Goal: Task Accomplishment & Management: Manage account settings

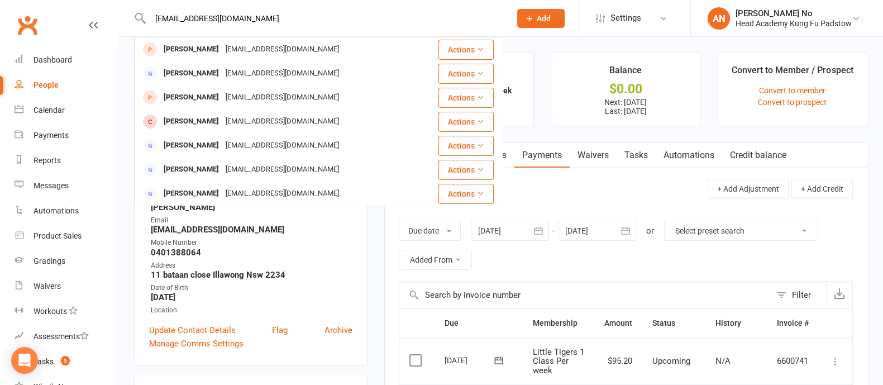
type input "caitrules15@hotmail.com"
click at [282, 16] on input "caitrules15@hotmail.com" at bounding box center [325, 19] width 356 height 16
click at [539, 53] on ul "Memberships Little Tigers 1 Class Per week Does not expire Balance $0.00 Next: …" at bounding box center [625, 90] width 483 height 74
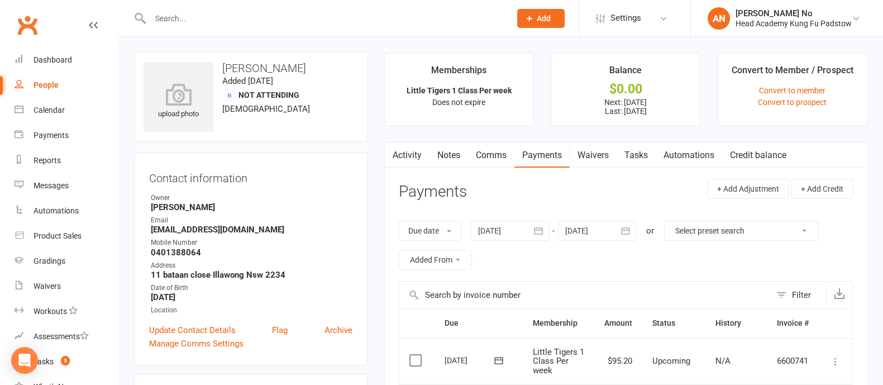
click at [263, 12] on input "text" at bounding box center [325, 19] width 356 height 16
paste input "caitrules15@hotmail.com"
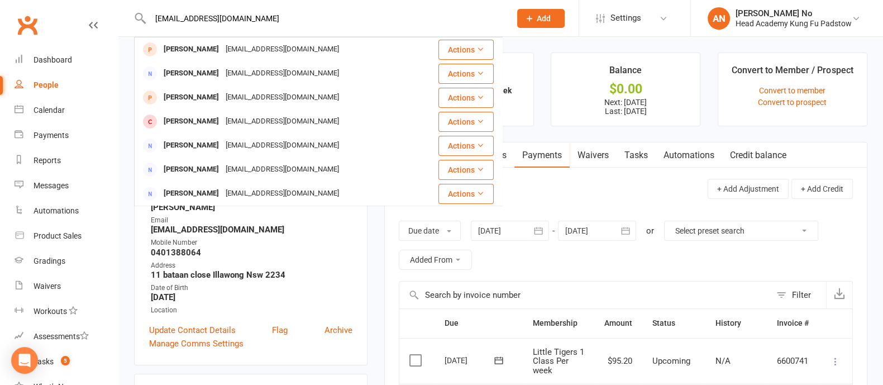
type input "caitrules15@hotmail.com"
click at [541, 25] on button "Add" at bounding box center [540, 18] width 47 height 19
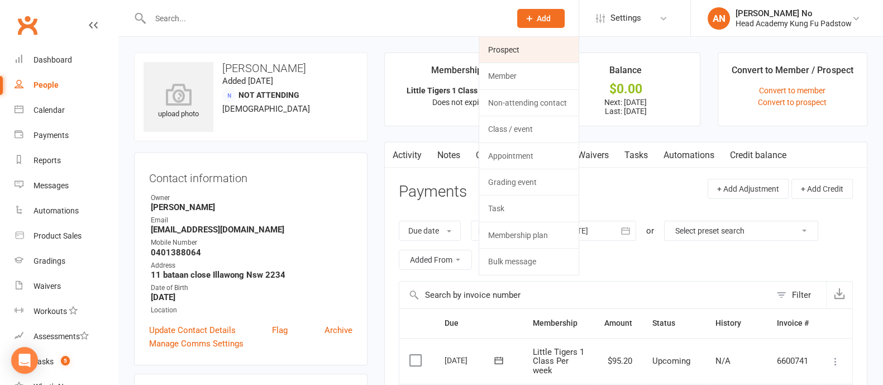
click at [536, 48] on link "Prospect" at bounding box center [528, 50] width 99 height 26
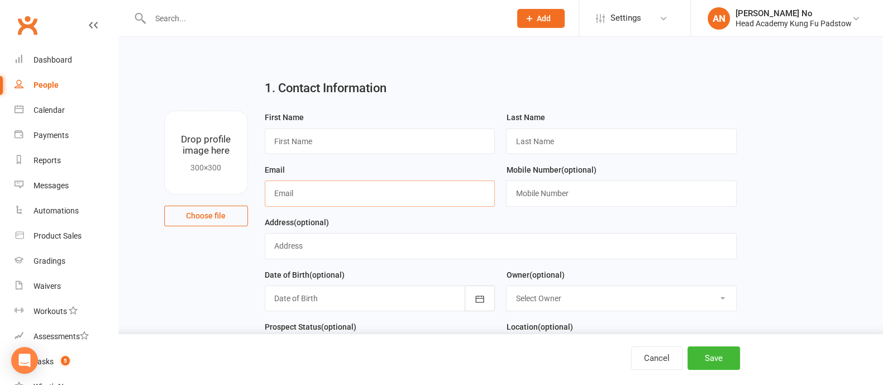
click at [435, 199] on input "text" at bounding box center [380, 193] width 231 height 26
paste input "caitrules15@hotmail.com"
type input "caitrules15@hotmail.com"
click at [408, 145] on input "text" at bounding box center [380, 141] width 231 height 26
paste input "Caitlin Flannery 0426 229 774"
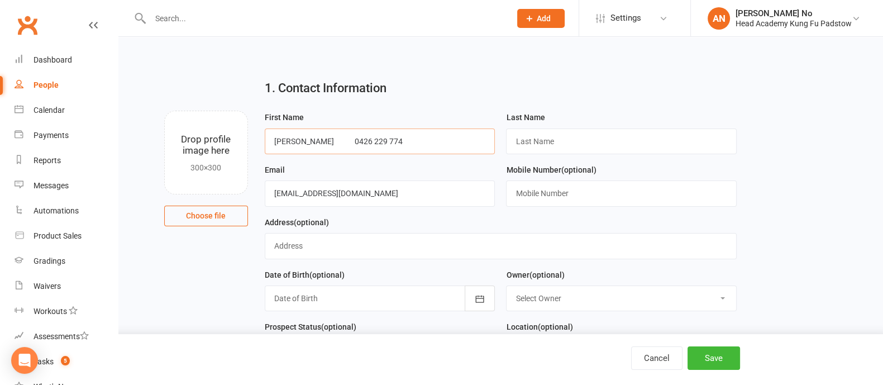
drag, startPoint x: 352, startPoint y: 141, endPoint x: 398, endPoint y: 144, distance: 45.9
click at [398, 144] on input "Caitlin Flannery 0426 229 774" at bounding box center [380, 141] width 231 height 26
type input "Caitlin Flannery"
click at [564, 194] on input "text" at bounding box center [621, 193] width 231 height 26
paste input "0426 229 774"
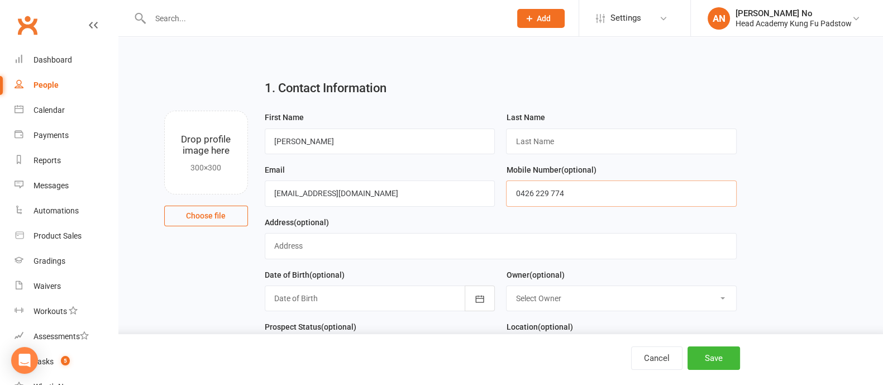
type input "0426 229 774"
drag, startPoint x: 299, startPoint y: 139, endPoint x: 347, endPoint y: 141, distance: 47.5
click at [347, 141] on input "Caitlin Flannery" at bounding box center [380, 141] width 231 height 26
type input "Caitlin"
click at [526, 145] on input "text" at bounding box center [621, 141] width 231 height 26
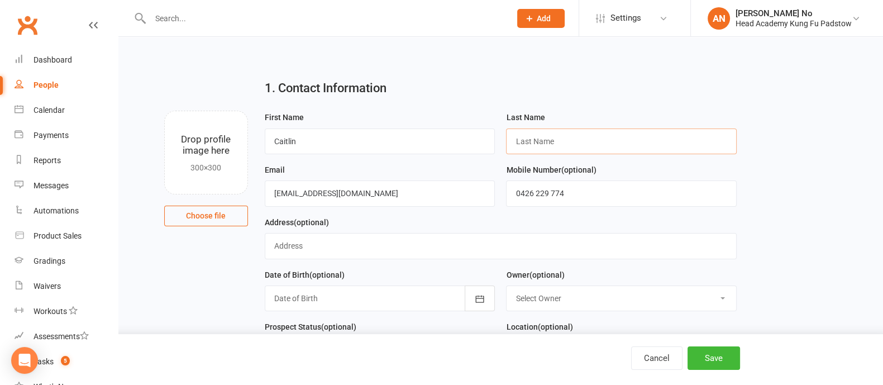
paste input "Flannery"
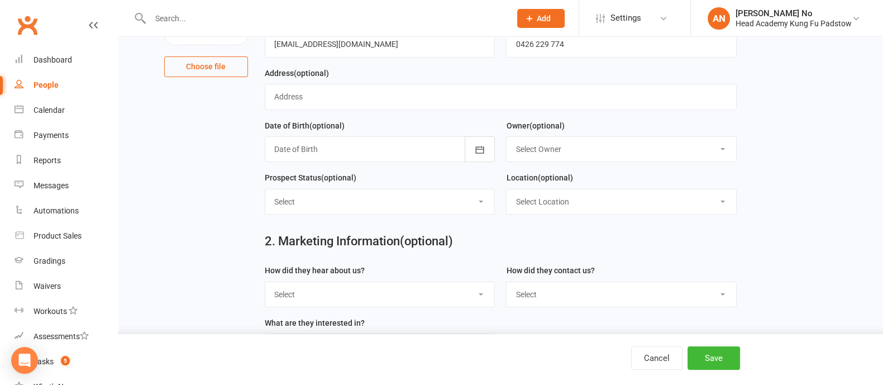
scroll to position [151, 0]
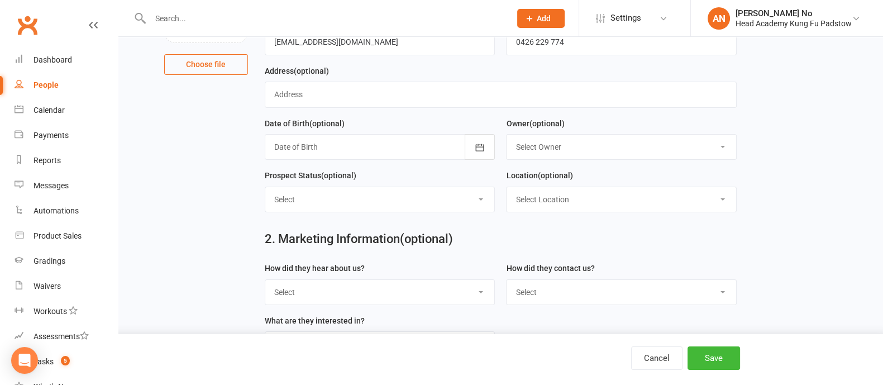
type input "Flannery"
click at [449, 292] on select "Select Google Through A Friend Poster Magazine Walk by Letter Box Drop Facebook" at bounding box center [380, 292] width 230 height 25
select select "Google"
click at [265, 280] on select "Select Google Through A Friend Poster Magazine Walk by Letter Box Drop Facebook" at bounding box center [380, 292] width 230 height 25
click at [714, 353] on button "Save" at bounding box center [714, 357] width 53 height 23
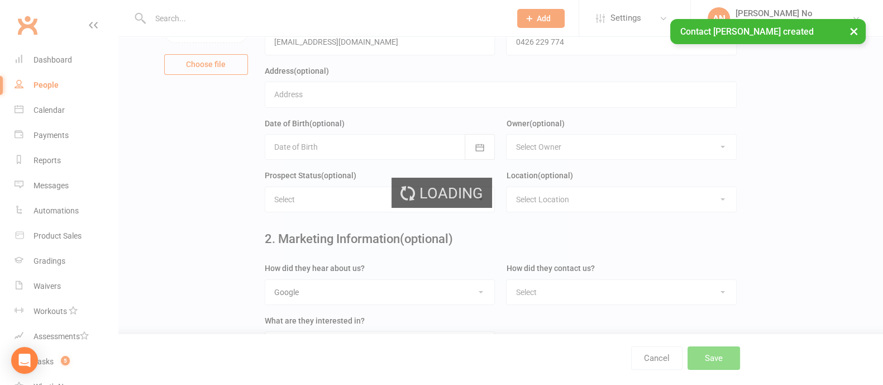
scroll to position [0, 0]
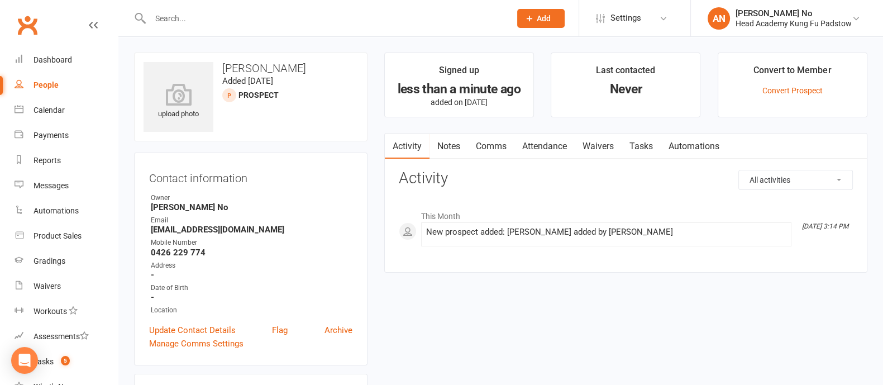
scroll to position [337, 0]
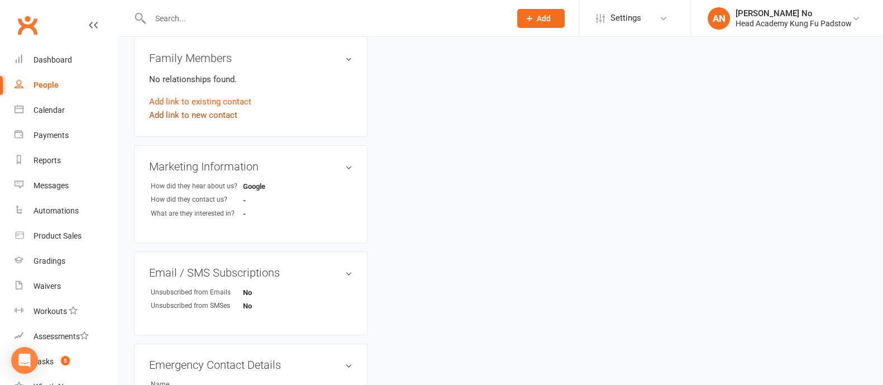
click at [210, 116] on link "Add link to new contact" at bounding box center [193, 114] width 88 height 13
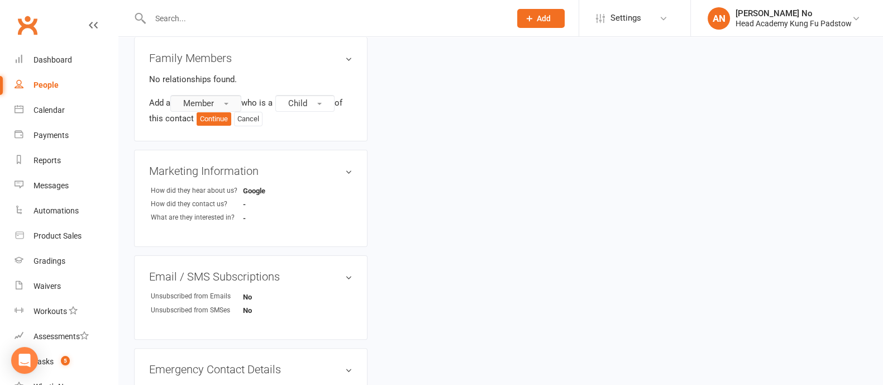
click at [214, 103] on span "Member" at bounding box center [198, 103] width 31 height 10
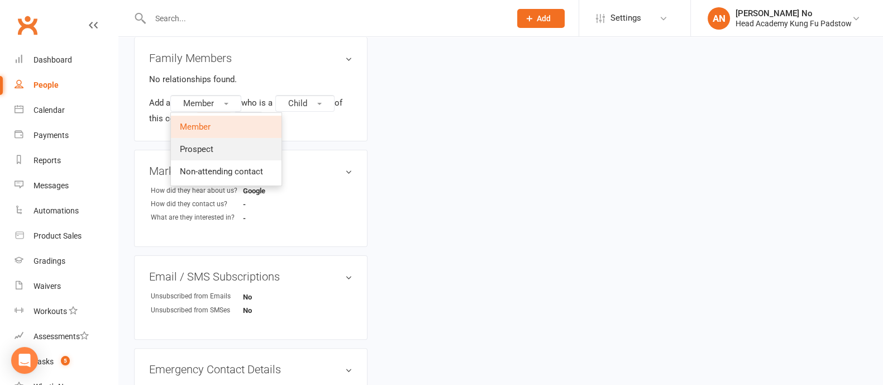
click at [199, 147] on span "Prospect" at bounding box center [197, 149] width 34 height 10
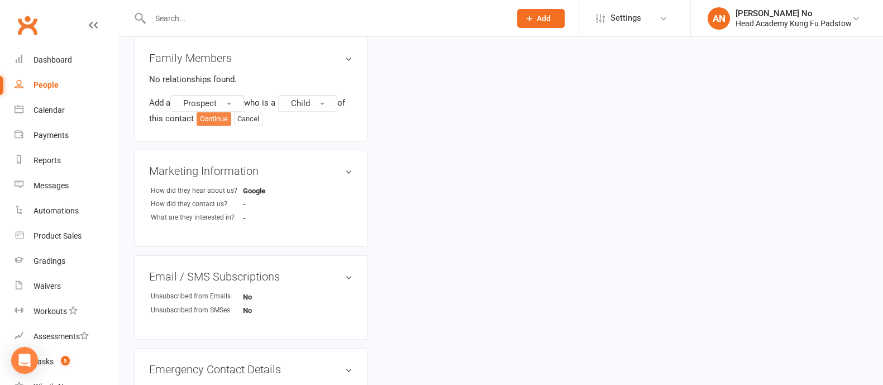
click at [217, 121] on button "Continue" at bounding box center [214, 118] width 35 height 13
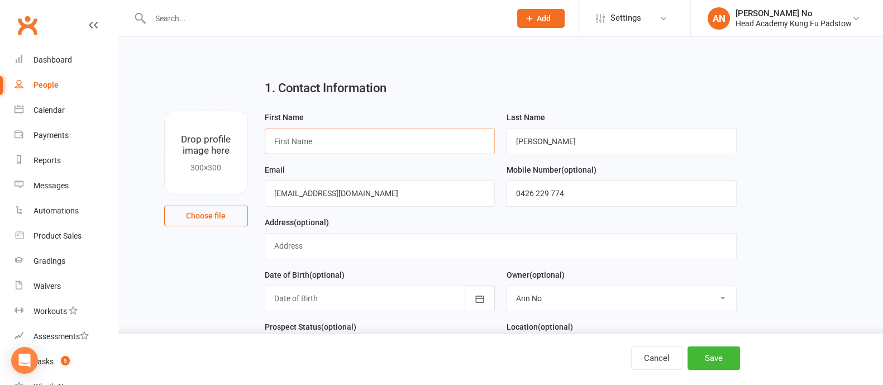
click at [360, 147] on input "text" at bounding box center [380, 141] width 231 height 26
click at [285, 138] on input "MAson" at bounding box center [380, 141] width 231 height 26
type input "Mason"
click at [710, 352] on button "Save" at bounding box center [714, 357] width 53 height 23
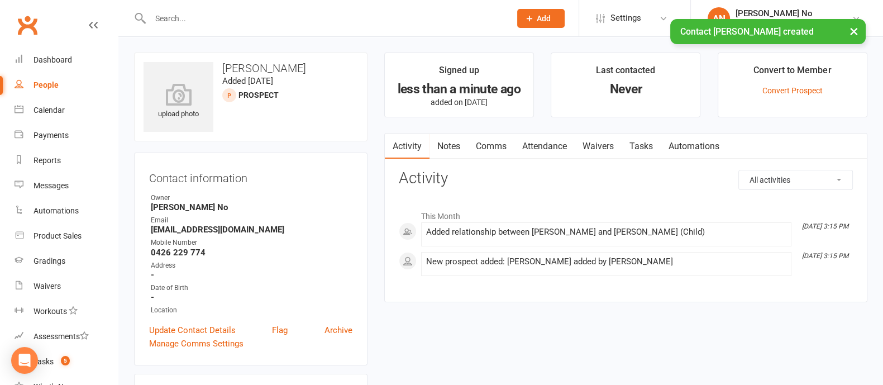
scroll to position [337, 0]
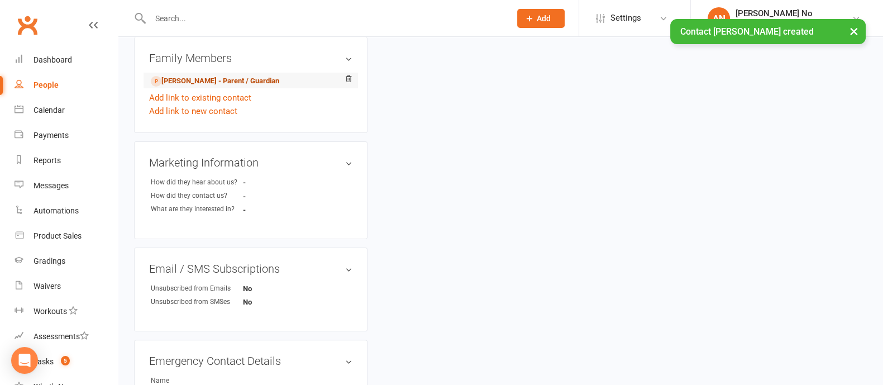
click at [256, 79] on link "Caitlin Flannery - Parent / Guardian" at bounding box center [215, 81] width 128 height 12
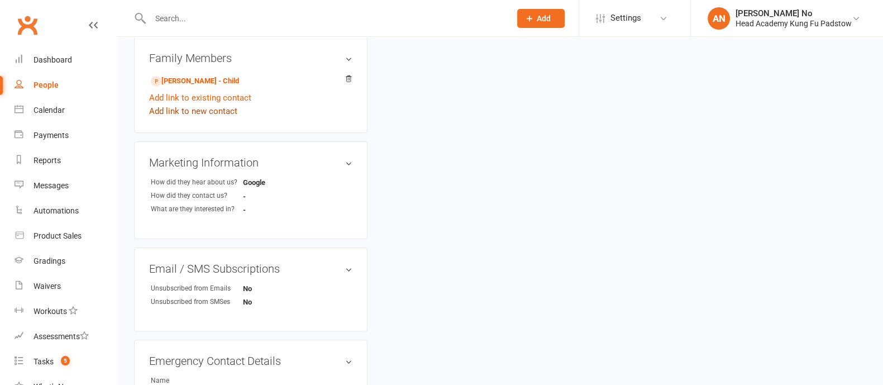
click at [204, 113] on link "Add link to new contact" at bounding box center [193, 110] width 88 height 13
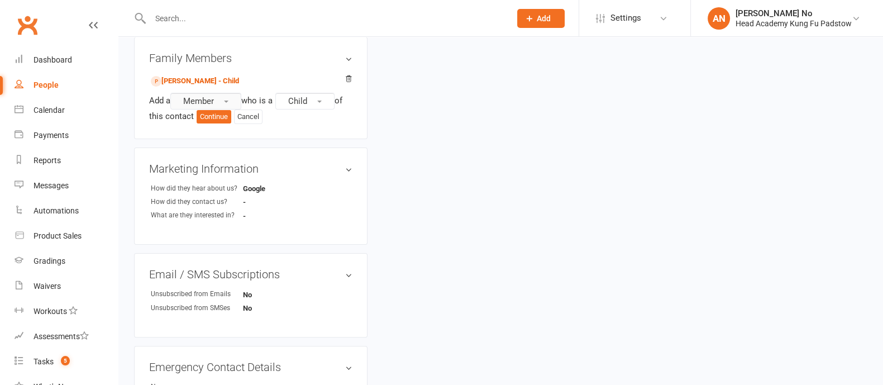
click at [218, 98] on button "Member" at bounding box center [205, 101] width 71 height 17
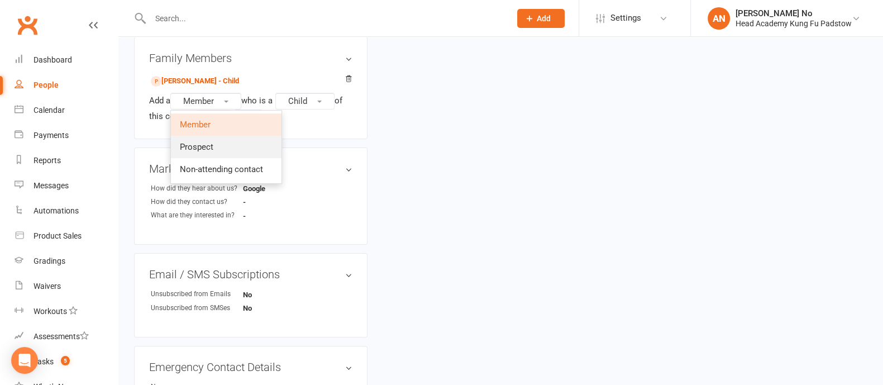
click at [199, 144] on span "Prospect" at bounding box center [197, 147] width 34 height 10
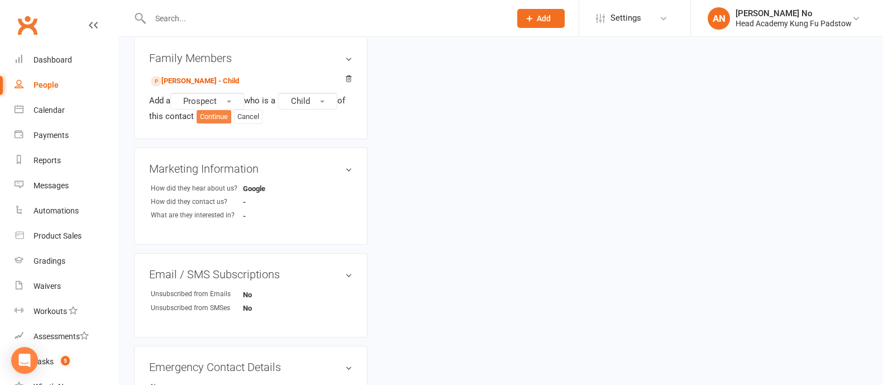
click at [212, 116] on button "Continue" at bounding box center [214, 116] width 35 height 13
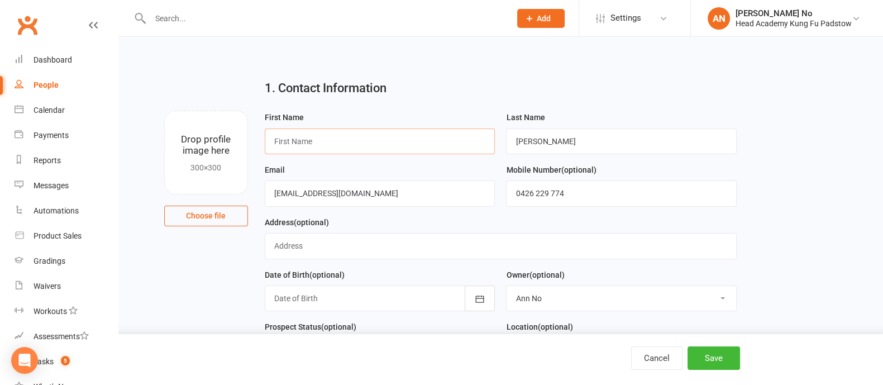
click at [304, 138] on input "text" at bounding box center [380, 141] width 231 height 26
type input "Isaac"
click at [713, 355] on button "Save" at bounding box center [714, 357] width 53 height 23
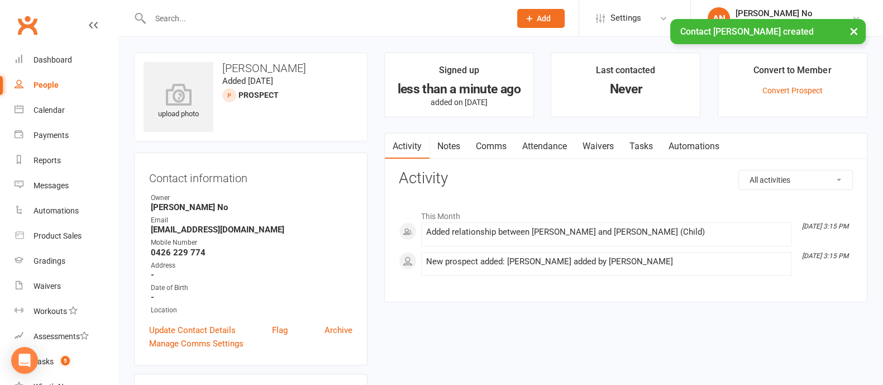
scroll to position [337, 0]
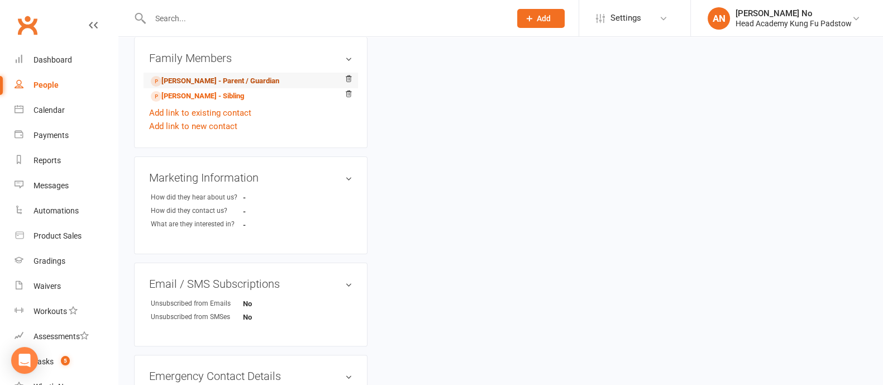
click at [187, 82] on link "Caitlin Flannery - Parent / Guardian" at bounding box center [215, 81] width 128 height 12
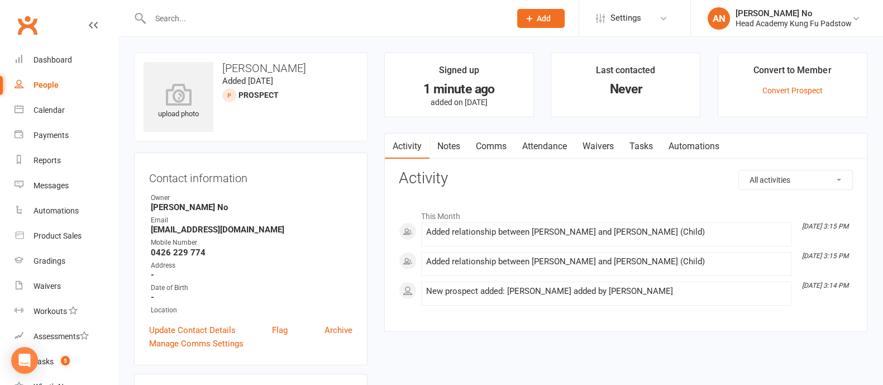
click at [596, 146] on link "Waivers" at bounding box center [598, 147] width 47 height 26
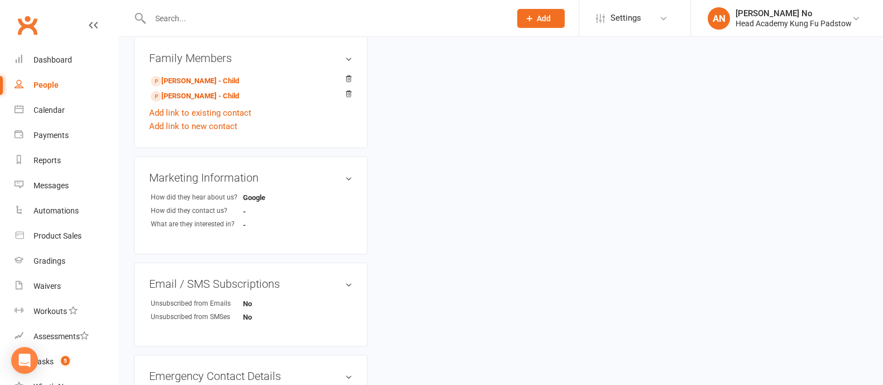
scroll to position [3, 0]
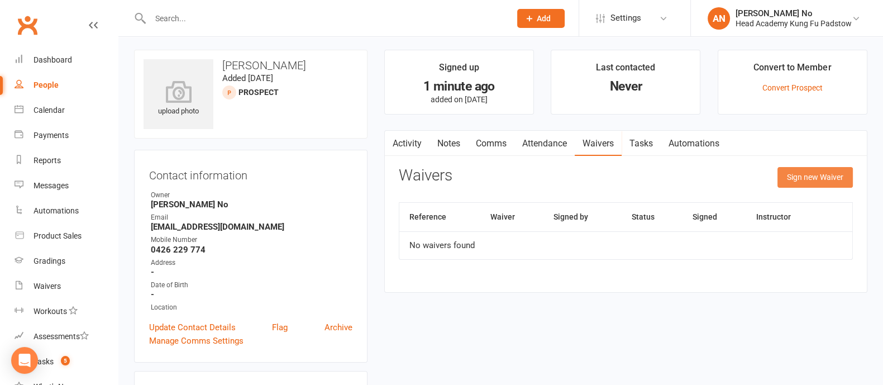
click at [825, 181] on button "Sign new Waiver" at bounding box center [815, 177] width 75 height 20
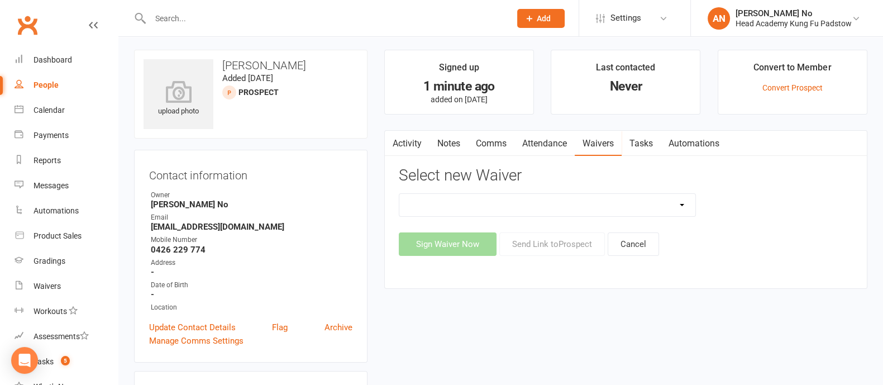
click at [682, 207] on select "Adults Waiver And Terms And Conditions Parent Or Guardian Waiver And Terms And …" at bounding box center [547, 205] width 296 height 22
select select "3665"
click at [399, 194] on select "Adults Waiver And Terms And Conditions Parent Or Guardian Waiver And Terms And …" at bounding box center [547, 205] width 296 height 22
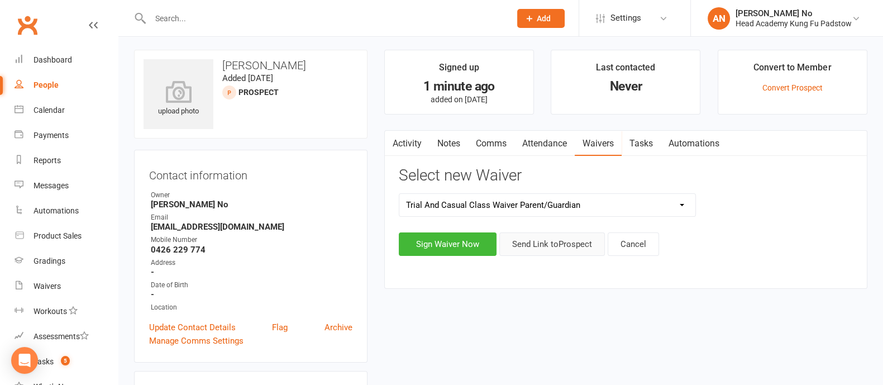
click at [553, 244] on button "Send Link to Prospect" at bounding box center [552, 243] width 106 height 23
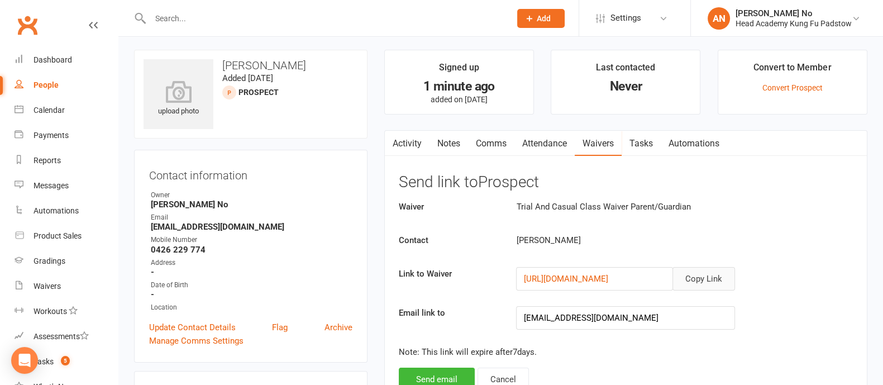
click at [717, 278] on button "Copy Link" at bounding box center [704, 278] width 63 height 23
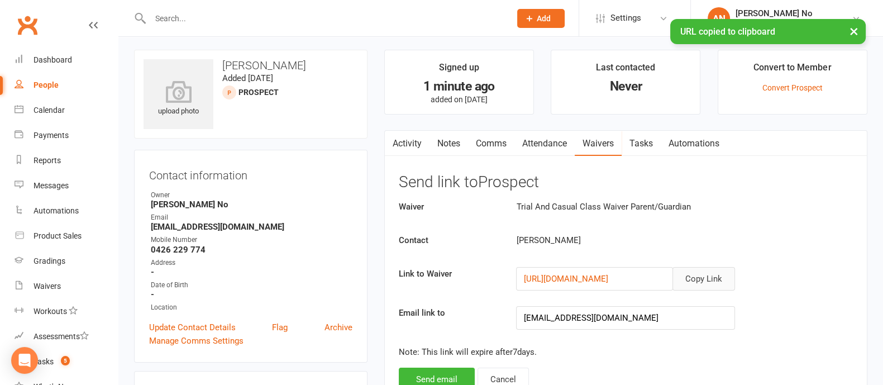
click at [499, 147] on link "Comms" at bounding box center [491, 144] width 46 height 26
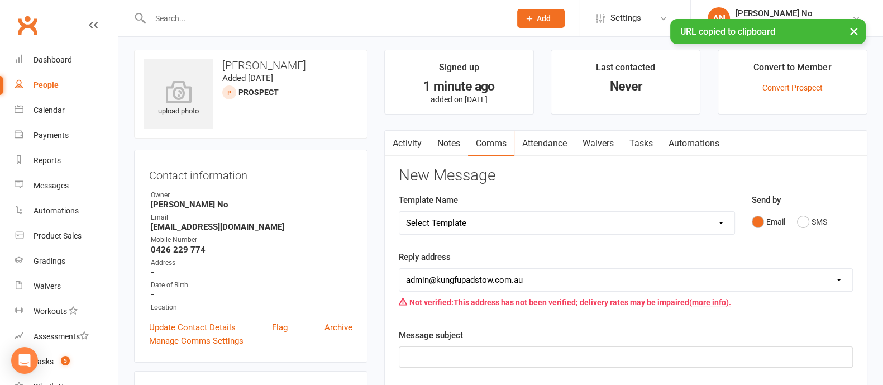
click at [719, 225] on select "Select Template [Email] Membership Waiver - ADULTS [Email] Membership Waiver - …" at bounding box center [566, 223] width 335 height 22
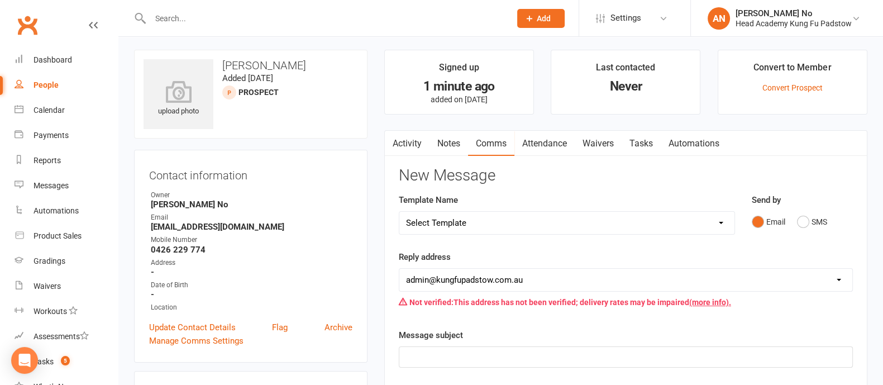
select select "8"
click at [399, 212] on select "Select Template [Email] Membership Waiver - ADULTS [Email] Membership Waiver - …" at bounding box center [566, 223] width 335 height 22
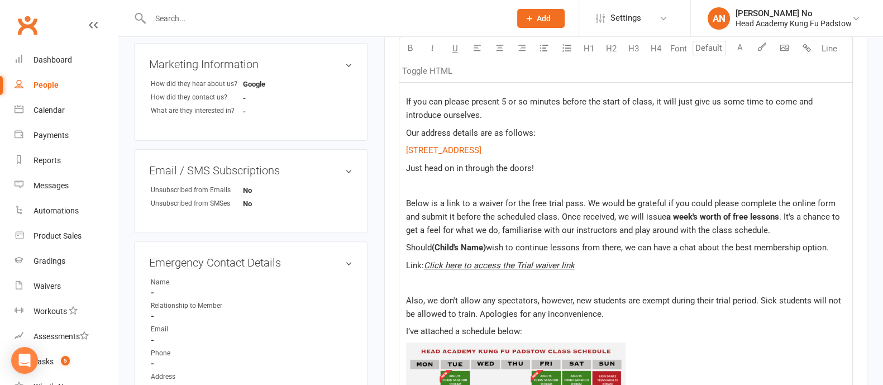
scroll to position [449, 0]
drag, startPoint x: 425, startPoint y: 265, endPoint x: 573, endPoint y: 265, distance: 148.1
click at [574, 265] on span "Click here to access the Trial waiver link" at bounding box center [499, 267] width 151 height 10
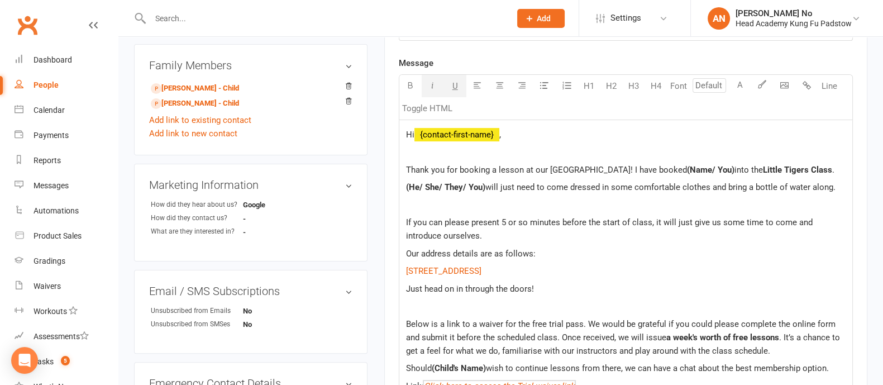
scroll to position [336, 0]
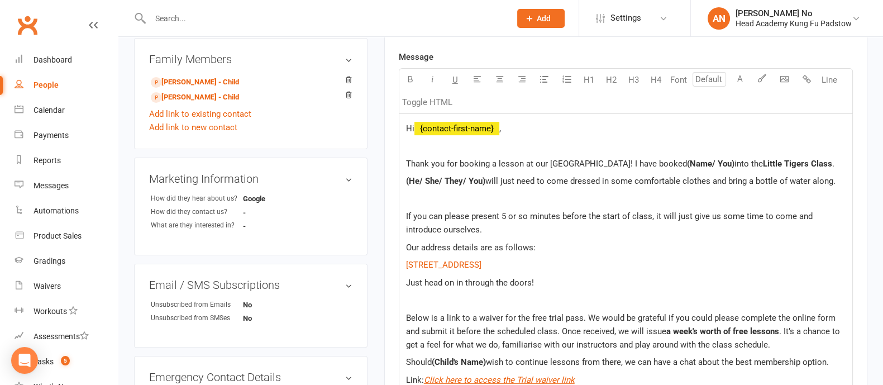
drag, startPoint x: 405, startPoint y: 159, endPoint x: 741, endPoint y: 161, distance: 336.3
click at [741, 161] on p "Thank you for booking a lesson at our Padstow school! I have booked (Name/ You)…" at bounding box center [626, 163] width 440 height 13
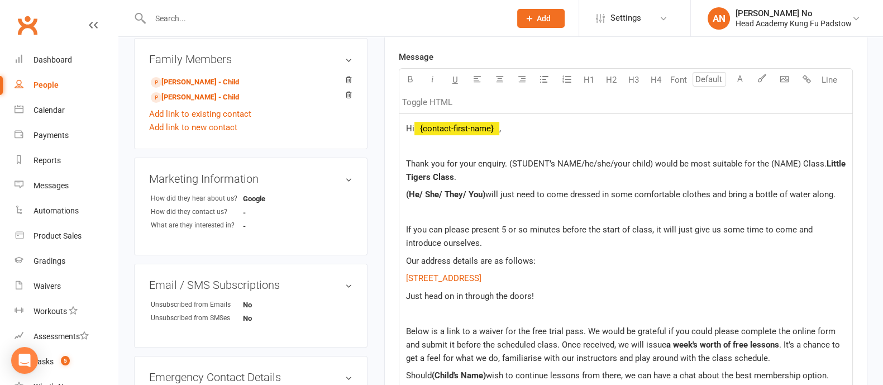
click at [506, 160] on span "Thank you for your enquiry. (STUDENT’s NAME/he/she/your child) would be most su…" at bounding box center [616, 164] width 421 height 10
click at [649, 162] on span "Thank you for your enquiry! (STUDENT’s NAME/he/she/your child) would be most su…" at bounding box center [605, 170] width 398 height 23
drag, startPoint x: 651, startPoint y: 162, endPoint x: 508, endPoint y: 163, distance: 142.5
click at [508, 163] on span "Thank you for your enquiry! (STUDENT’s NAME/he/she/your child) would be most su…" at bounding box center [605, 170] width 398 height 23
drag, startPoint x: 745, startPoint y: 163, endPoint x: 689, endPoint y: 161, distance: 55.3
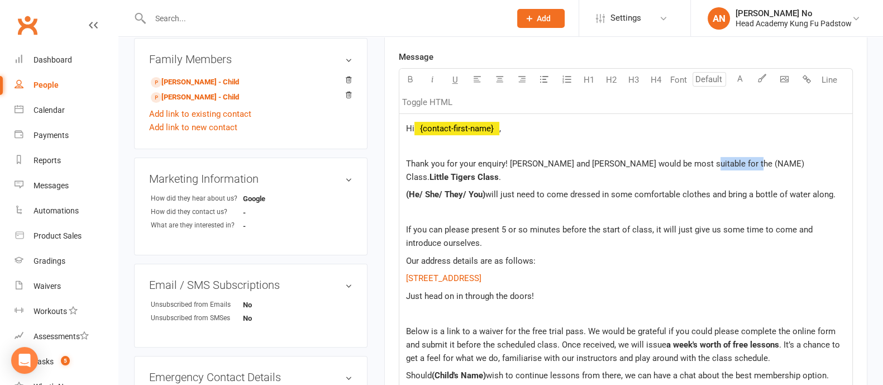
click at [689, 161] on span "Thank you for your enquiry! Mason and Isaac would be most suitable for the (NAM…" at bounding box center [606, 170] width 401 height 23
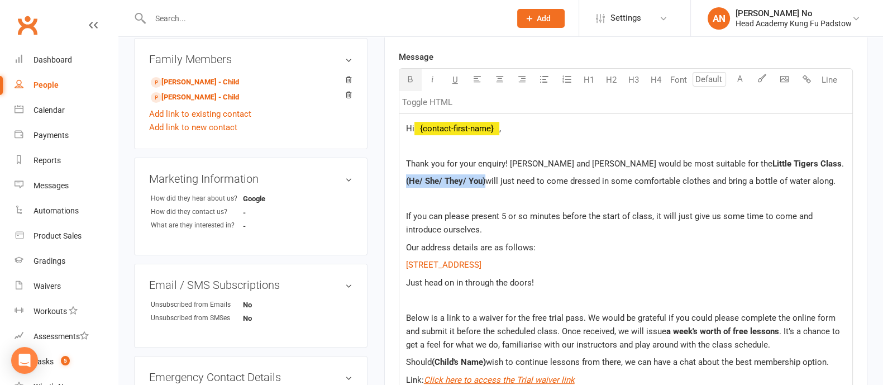
drag, startPoint x: 485, startPoint y: 180, endPoint x: 406, endPoint y: 179, distance: 78.8
click at [406, 179] on p "(He/ She/ They/ You) will just need to come dressed in some comfortable clothes…" at bounding box center [626, 180] width 440 height 13
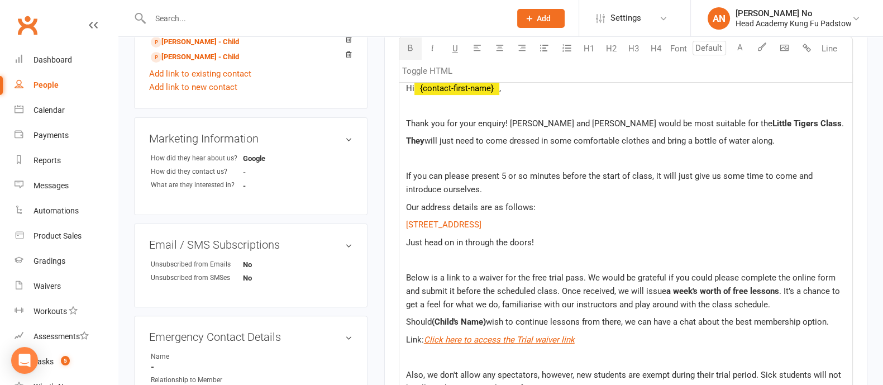
scroll to position [388, 0]
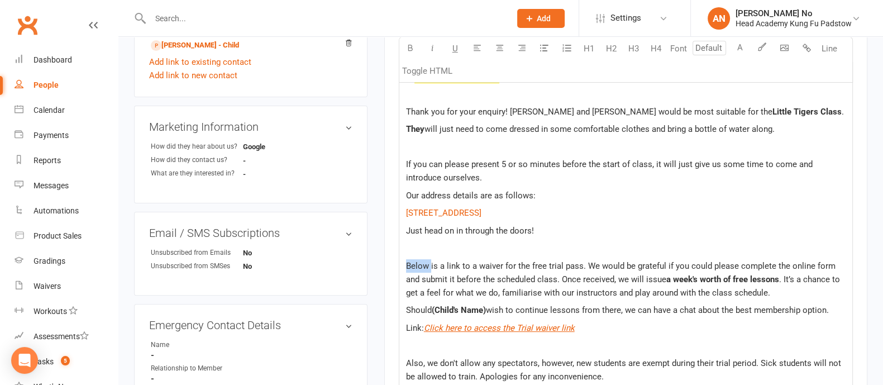
drag, startPoint x: 430, startPoint y: 264, endPoint x: 395, endPoint y: 264, distance: 34.6
drag, startPoint x: 488, startPoint y: 308, endPoint x: 435, endPoint y: 307, distance: 53.7
click at [435, 307] on p "Should (Child's Name) wish to continue lessons from there, we can have a chat a…" at bounding box center [626, 309] width 440 height 13
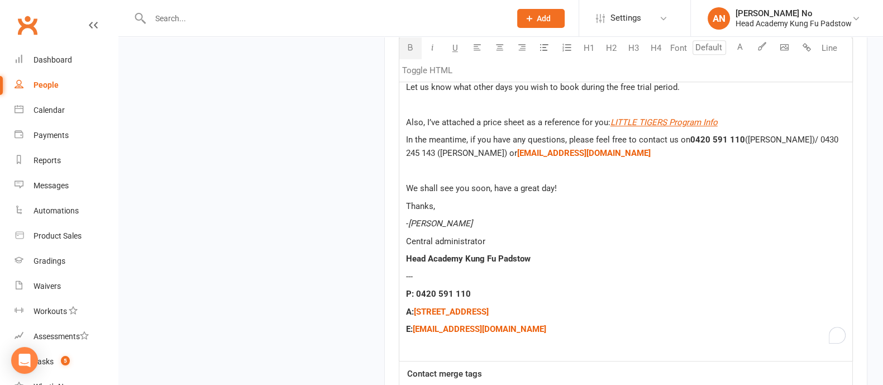
scroll to position [1122, 0]
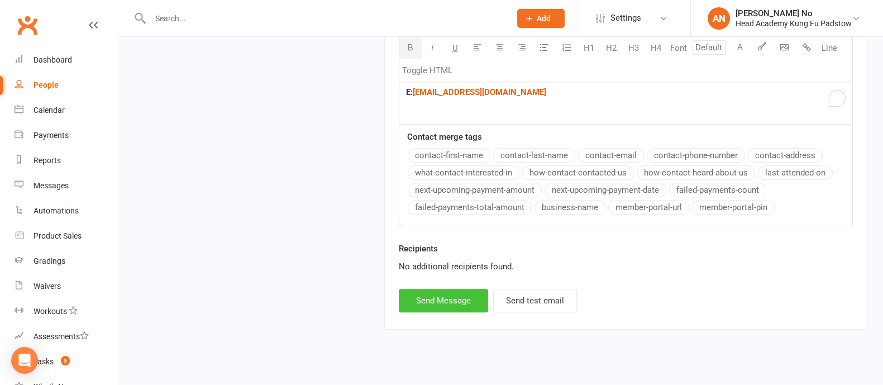
click at [451, 289] on button "Send Message" at bounding box center [443, 300] width 89 height 23
select select
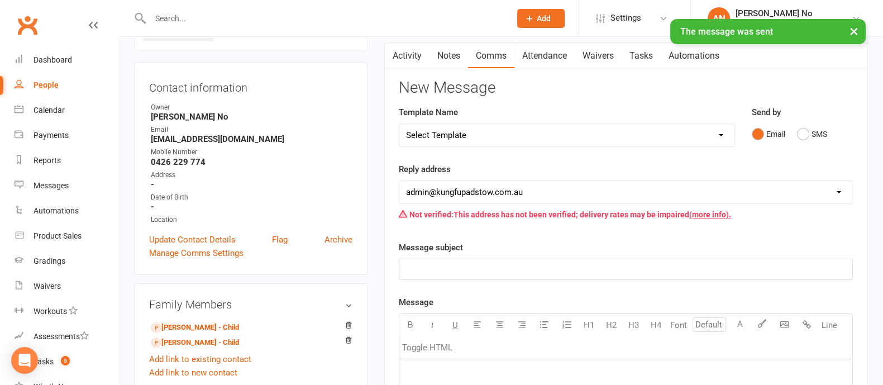
scroll to position [0, 0]
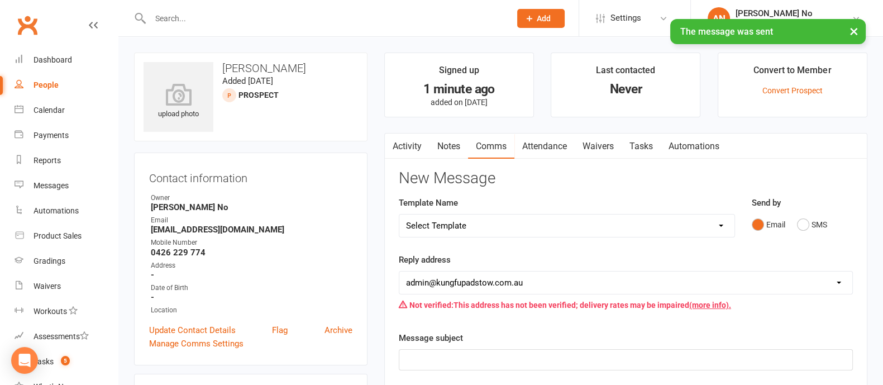
click at [404, 147] on link "Activity" at bounding box center [407, 147] width 45 height 26
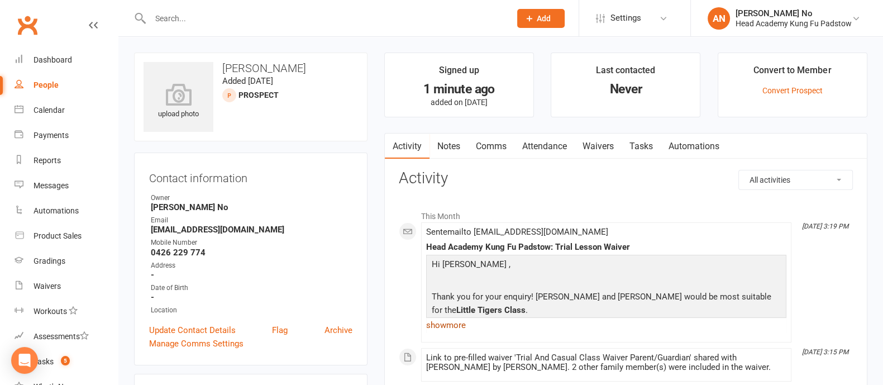
click at [442, 322] on link "show more" at bounding box center [606, 325] width 360 height 16
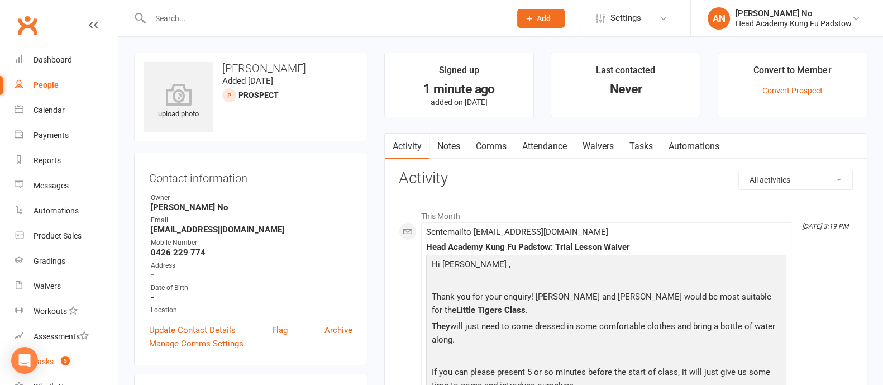
click at [59, 361] on count-badge "5" at bounding box center [62, 361] width 15 height 9
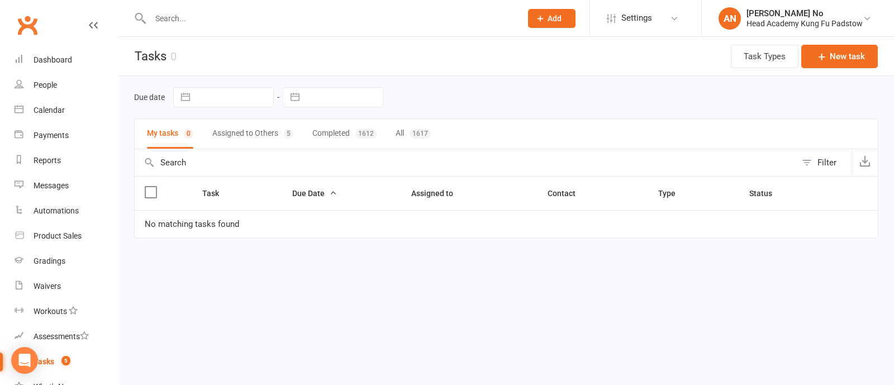
click at [268, 135] on button "Assigned to Others 5" at bounding box center [252, 134] width 81 height 30
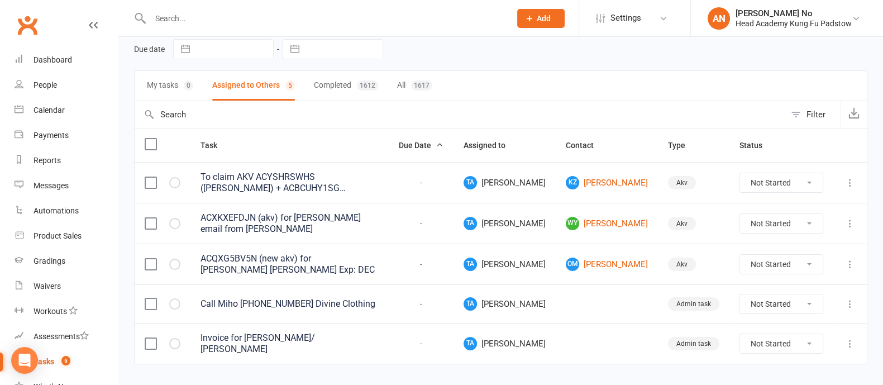
scroll to position [68, 0]
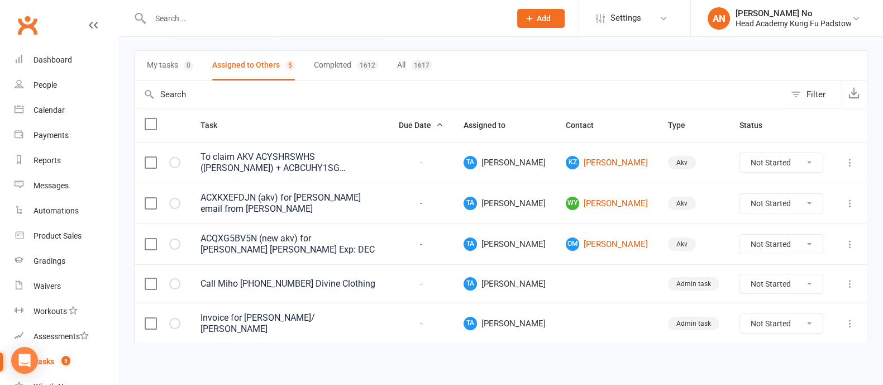
click at [229, 15] on input "text" at bounding box center [325, 19] width 356 height 16
paste input "[EMAIL_ADDRESS][DOMAIN_NAME]"
type input "[EMAIL_ADDRESS][DOMAIN_NAME]"
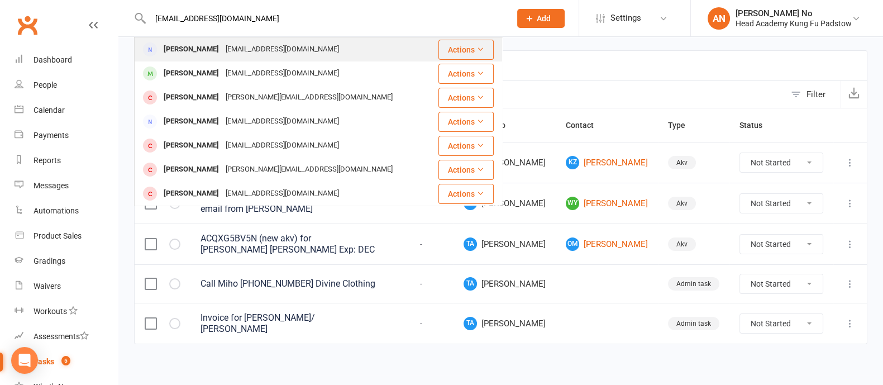
click at [235, 49] on div "[EMAIL_ADDRESS][DOMAIN_NAME]" at bounding box center [282, 49] width 120 height 16
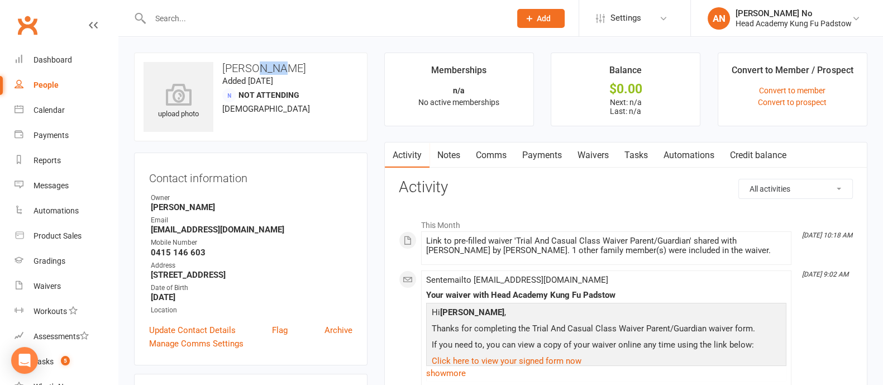
drag, startPoint x: 253, startPoint y: 66, endPoint x: 284, endPoint y: 70, distance: 31.5
click at [284, 70] on h3 "[PERSON_NAME]" at bounding box center [251, 68] width 215 height 12
copy h3 "Pham"
click at [598, 153] on link "Waivers" at bounding box center [593, 155] width 47 height 26
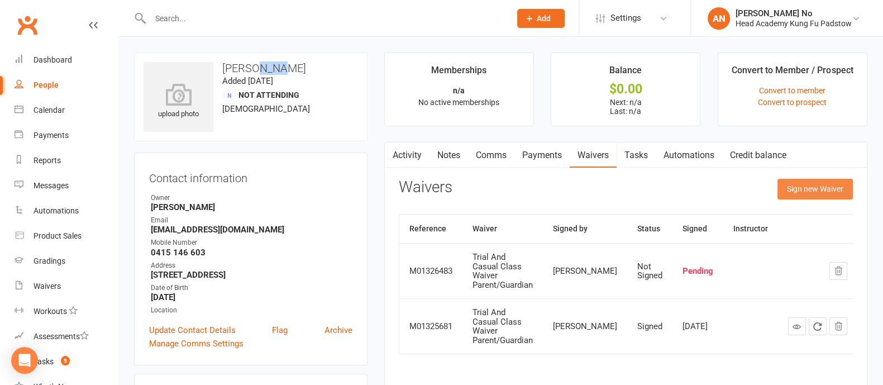
click at [819, 185] on button "Sign new Waiver" at bounding box center [815, 189] width 75 height 20
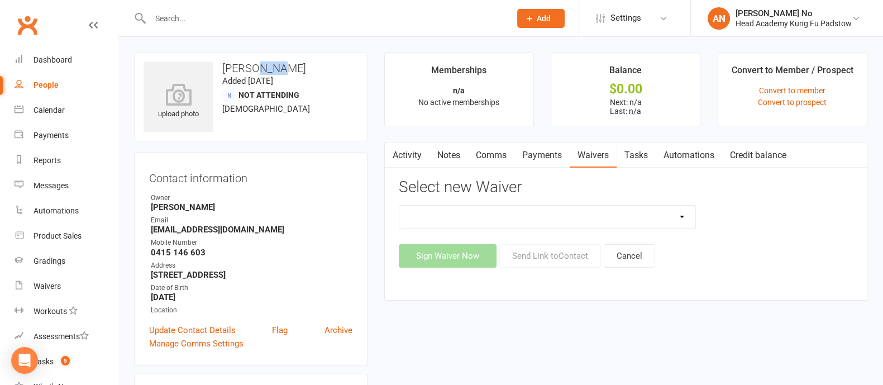
click at [675, 213] on select "Adults Waiver And Terms And Conditions Parent Or Guardian Waiver And Terms And …" at bounding box center [547, 217] width 296 height 22
select select "3663"
click at [399, 206] on select "Adults Waiver And Terms And Conditions Parent Or Guardian Waiver And Terms And …" at bounding box center [547, 217] width 296 height 22
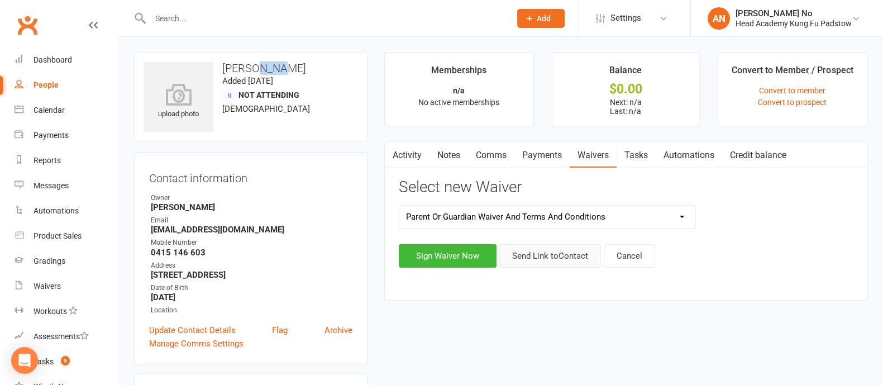
click at [553, 257] on button "Send Link to Contact" at bounding box center [550, 255] width 102 height 23
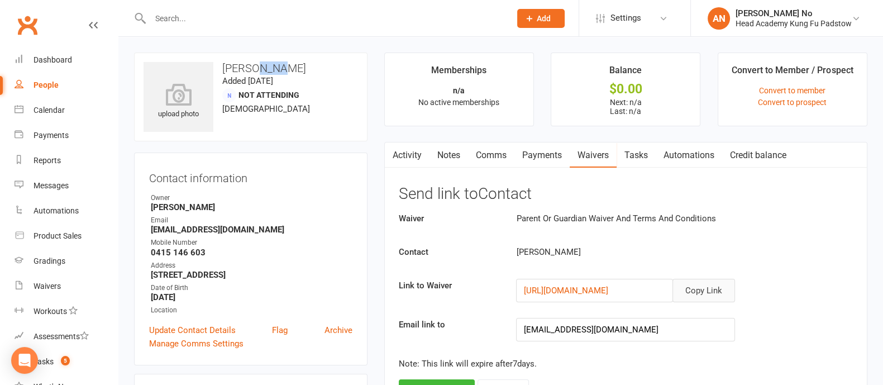
click at [721, 292] on button "Copy Link" at bounding box center [704, 290] width 63 height 23
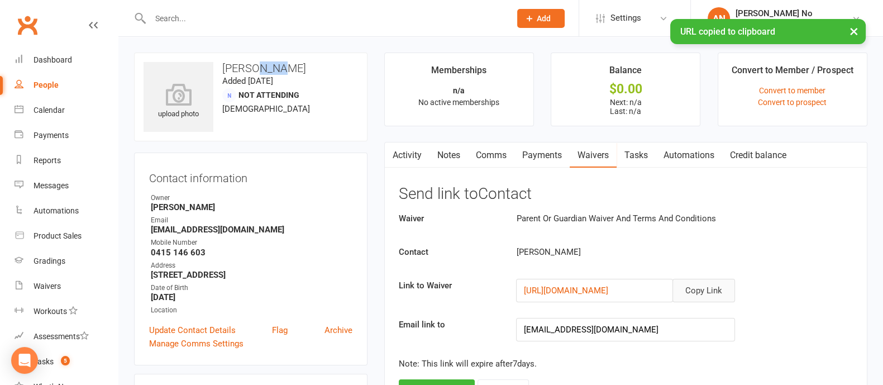
click at [721, 292] on button "Copy Link" at bounding box center [704, 290] width 63 height 23
click at [489, 155] on link "Comms" at bounding box center [491, 155] width 46 height 26
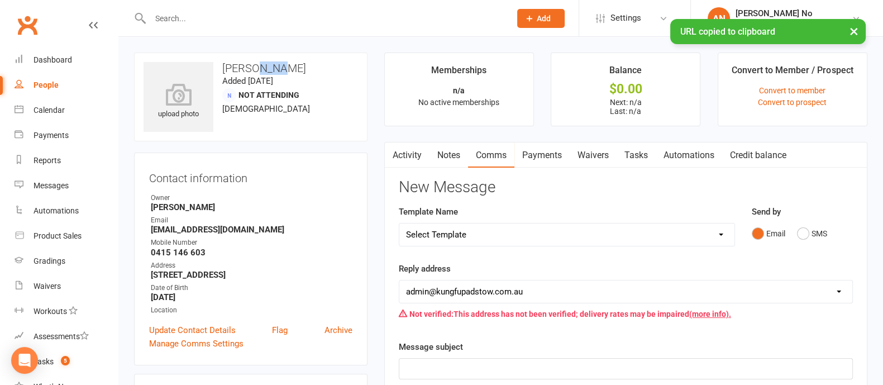
click at [723, 230] on select "Select Template [Email] Membership Waiver - ADULTS [Email] Membership Waiver - …" at bounding box center [566, 234] width 335 height 22
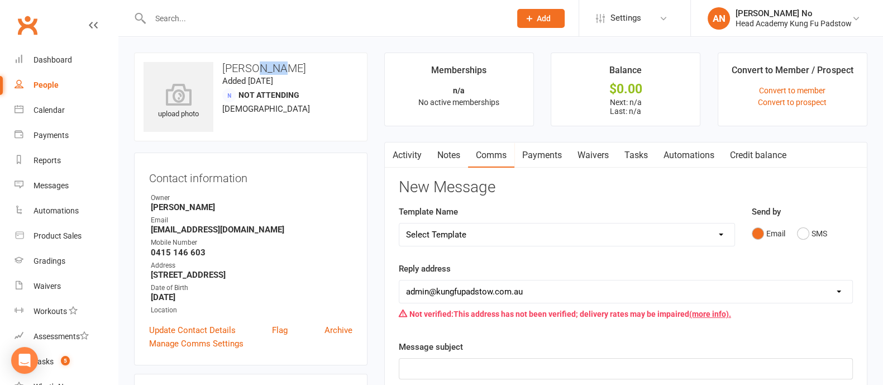
select select "2"
click at [399, 223] on select "Select Template [Email] Membership Waiver - ADULTS [Email] Membership Waiver - …" at bounding box center [566, 234] width 335 height 22
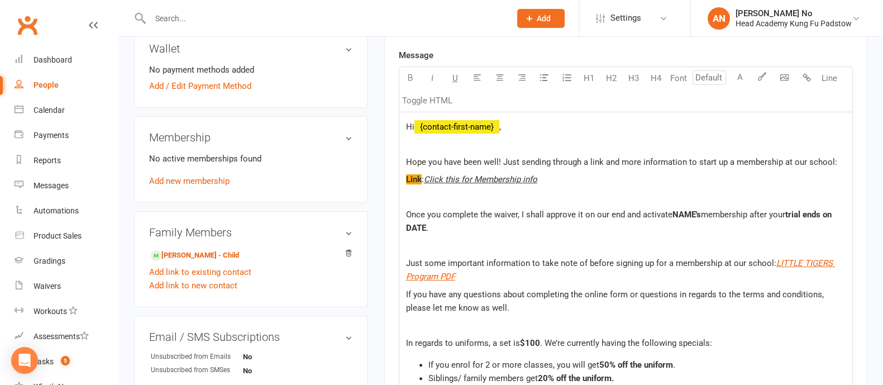
scroll to position [372, 0]
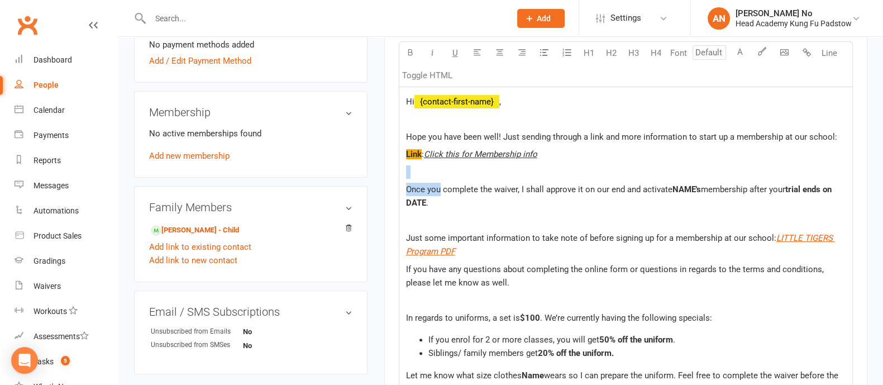
drag, startPoint x: 540, startPoint y: 152, endPoint x: 439, endPoint y: 188, distance: 107.8
click at [466, 156] on span "Click this for Membership info" at bounding box center [480, 154] width 113 height 10
drag, startPoint x: 426, startPoint y: 155, endPoint x: 539, endPoint y: 151, distance: 112.4
click at [539, 151] on p "Link : Click this for Membership info" at bounding box center [626, 153] width 440 height 13
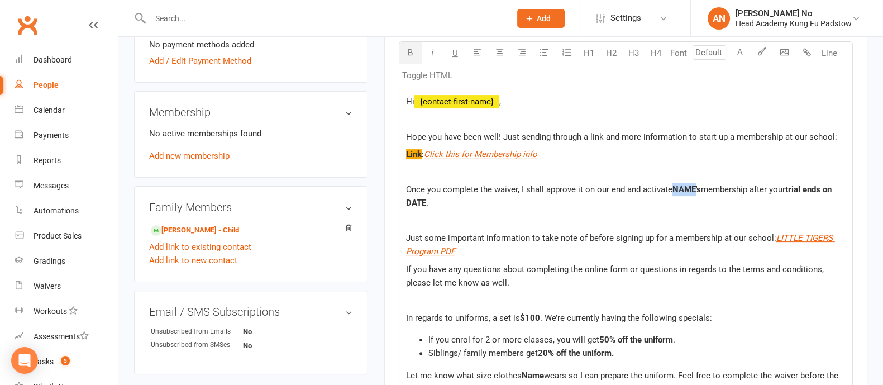
drag, startPoint x: 694, startPoint y: 189, endPoint x: 674, endPoint y: 187, distance: 19.6
click at [674, 187] on span "NAME's" at bounding box center [687, 189] width 28 height 10
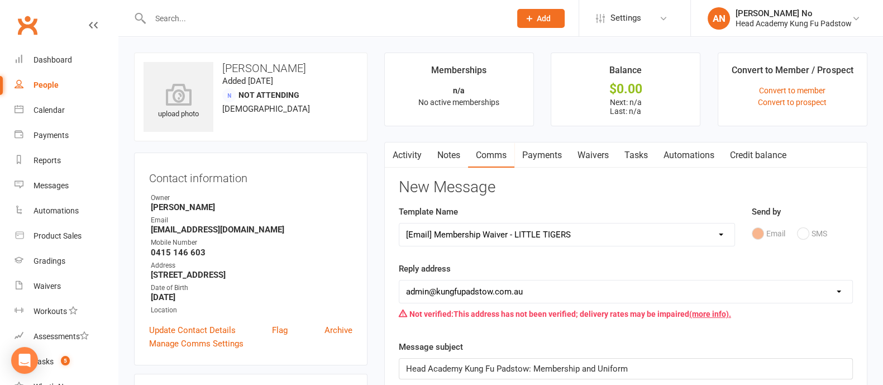
scroll to position [337, 0]
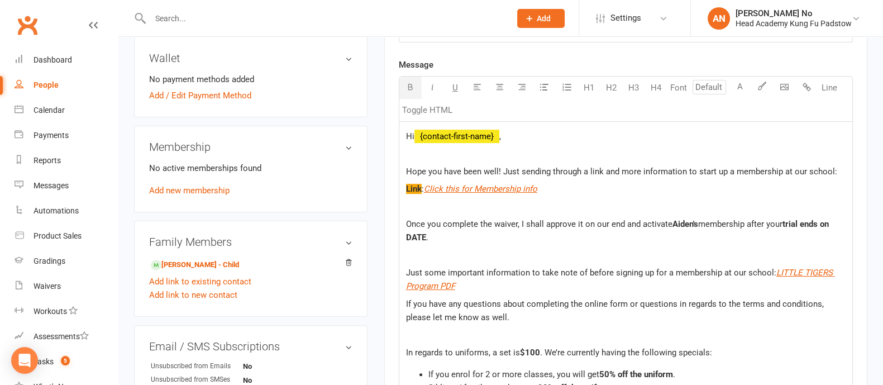
click at [425, 235] on span "trial ends on DATE" at bounding box center [618, 230] width 425 height 23
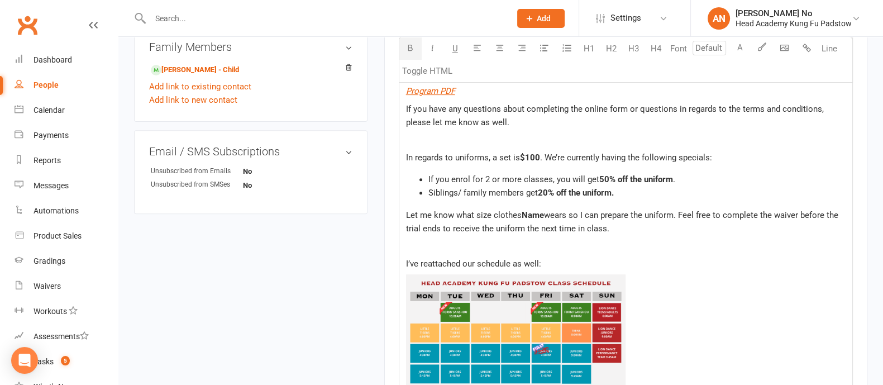
scroll to position [548, 0]
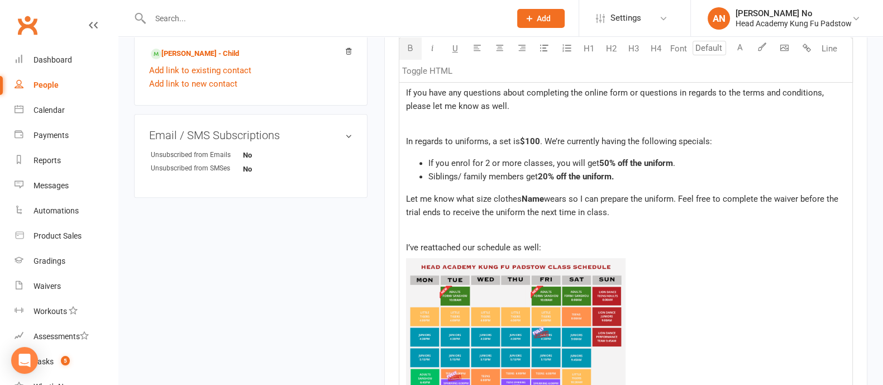
click at [535, 199] on span "Name" at bounding box center [533, 199] width 22 height 10
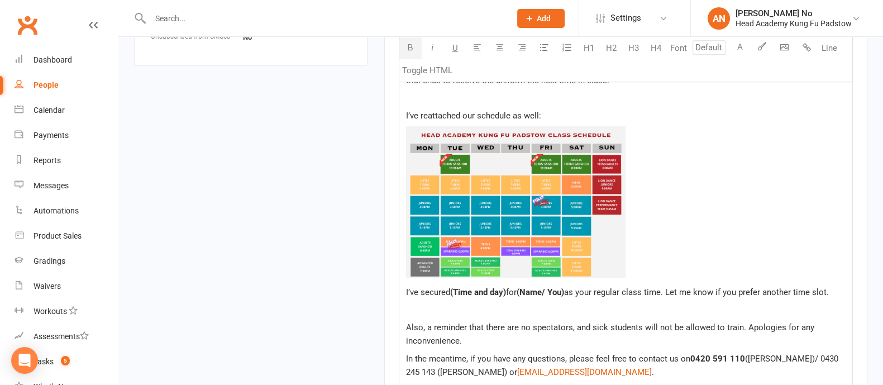
scroll to position [694, 0]
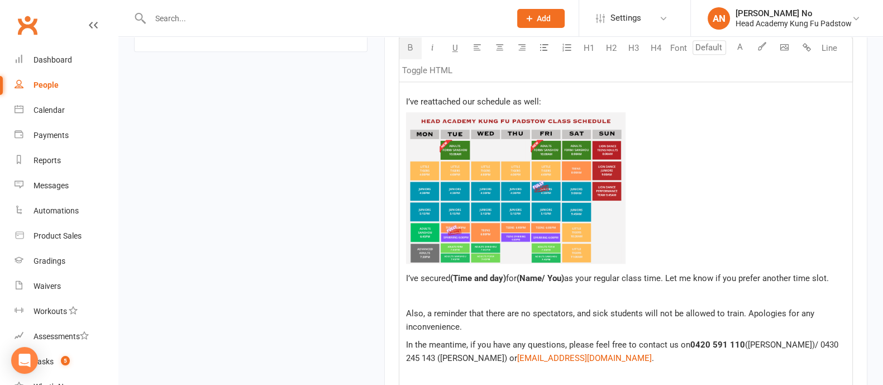
click at [424, 121] on img "To enrich screen reader interactions, please activate Accessibility in Grammarl…" at bounding box center [516, 187] width 220 height 151
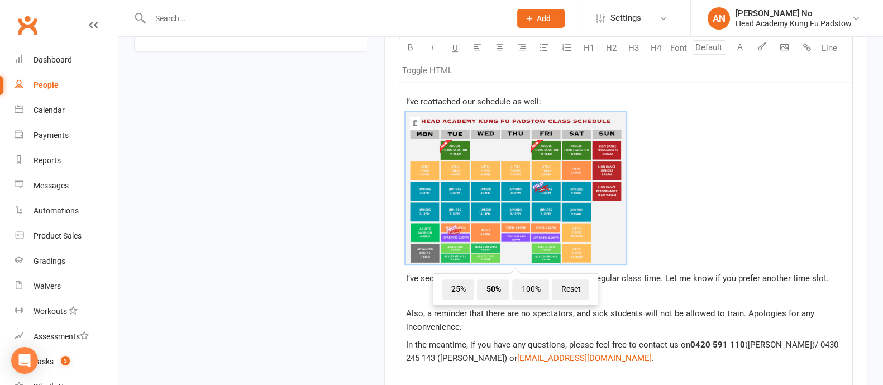
click at [413, 121] on icon "To enrich screen reader interactions, please activate Accessibility in Grammarl…" at bounding box center [415, 123] width 5 height 6
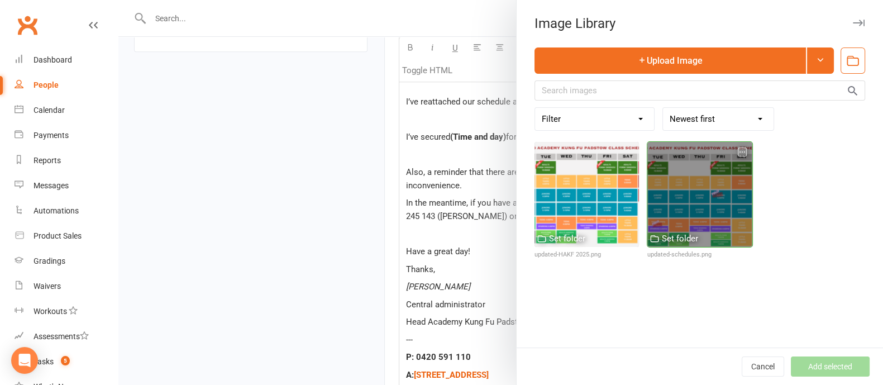
click at [698, 196] on div at bounding box center [700, 194] width 104 height 104
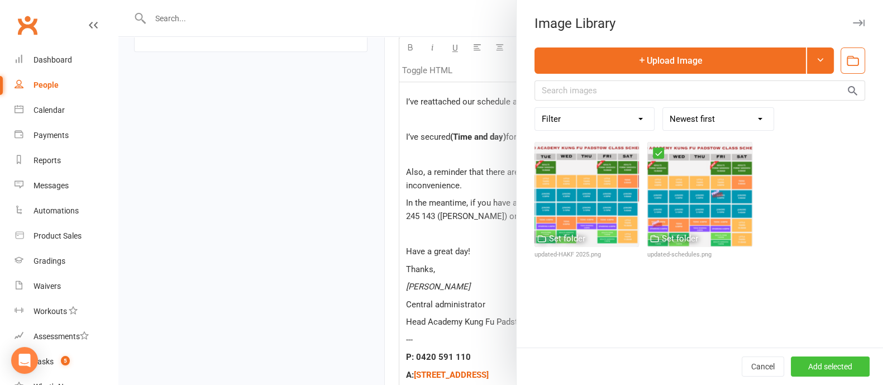
click at [817, 361] on button "Add selected" at bounding box center [830, 366] width 79 height 20
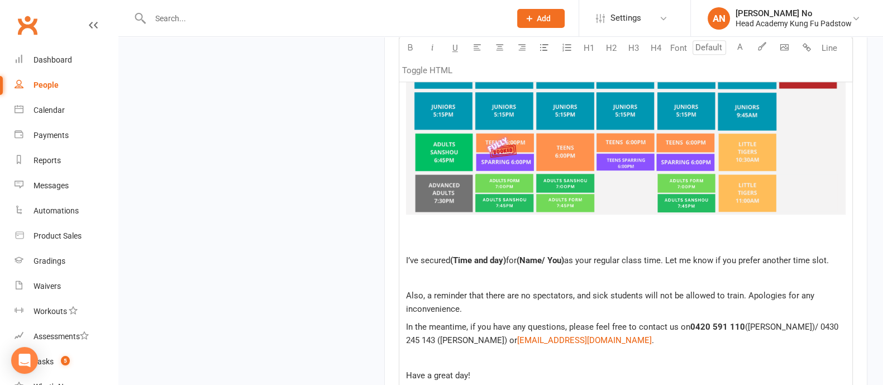
scroll to position [907, 0]
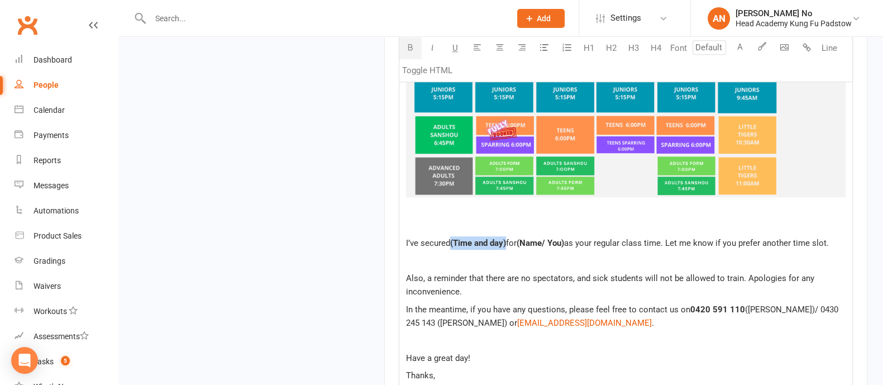
drag, startPoint x: 508, startPoint y: 242, endPoint x: 453, endPoint y: 241, distance: 55.3
click at [453, 241] on span "(Time and day)" at bounding box center [478, 243] width 56 height 10
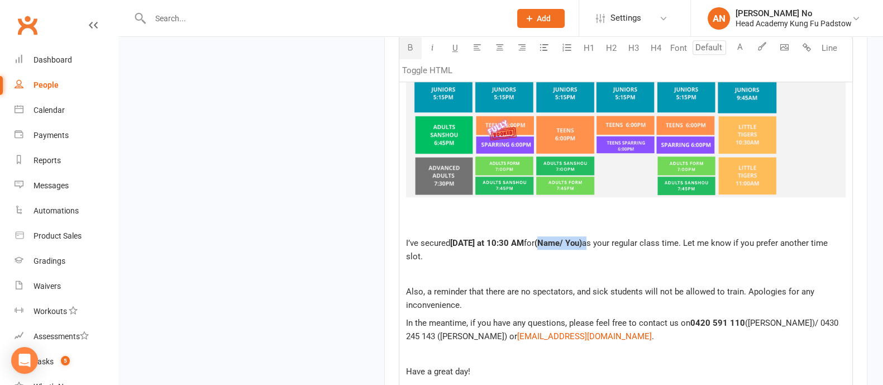
drag, startPoint x: 598, startPoint y: 241, endPoint x: 549, endPoint y: 239, distance: 49.2
click at [549, 239] on p "I’ve secured Saturday at 10:30 AM for (Name/ You) as your regular class time. L…" at bounding box center [626, 249] width 440 height 27
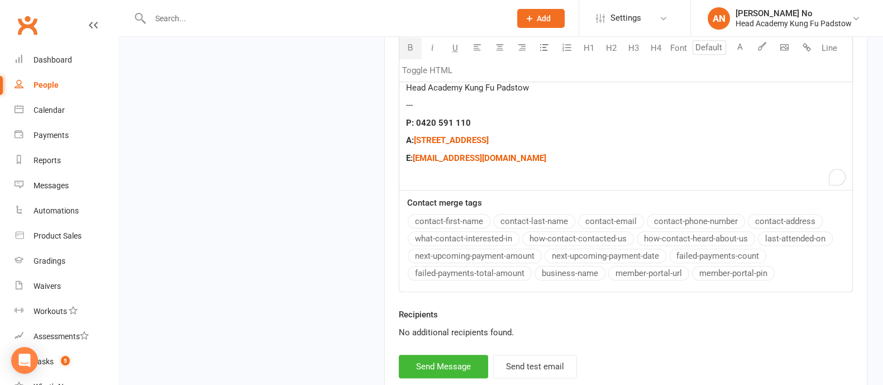
scroll to position [1327, 0]
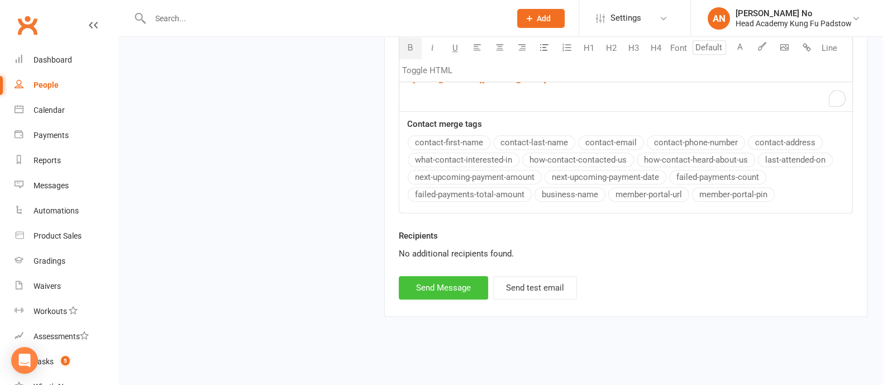
click at [463, 287] on button "Send Message" at bounding box center [443, 287] width 89 height 23
select select
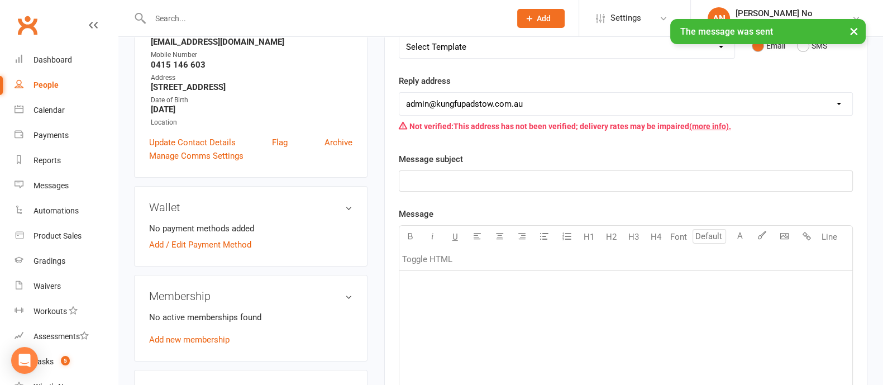
scroll to position [0, 0]
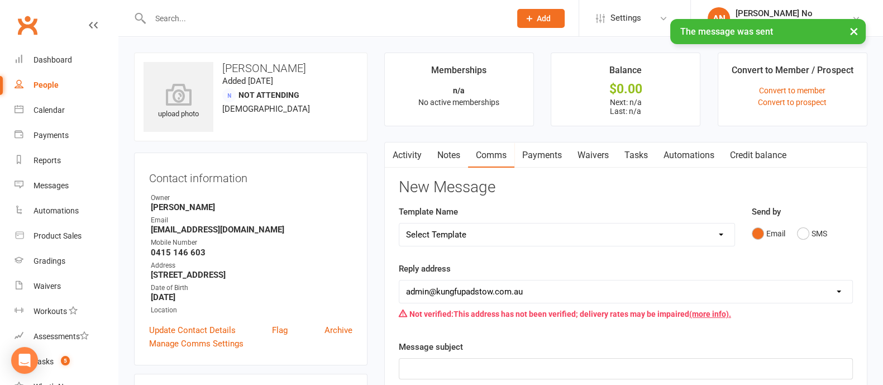
click at [410, 158] on link "Activity" at bounding box center [407, 155] width 45 height 26
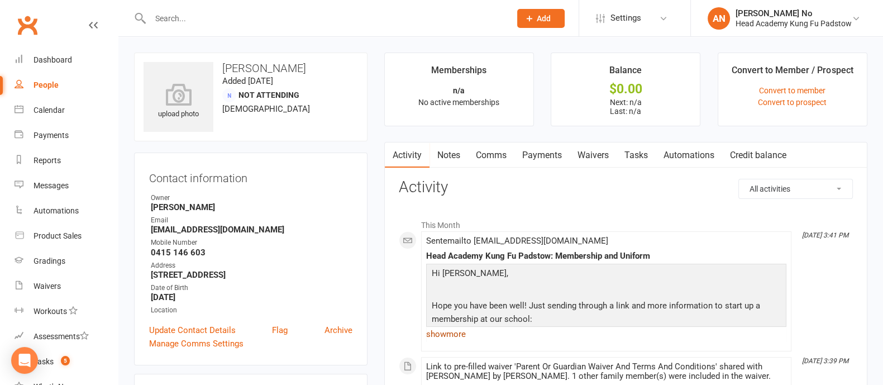
click at [454, 334] on link "show more" at bounding box center [606, 334] width 360 height 16
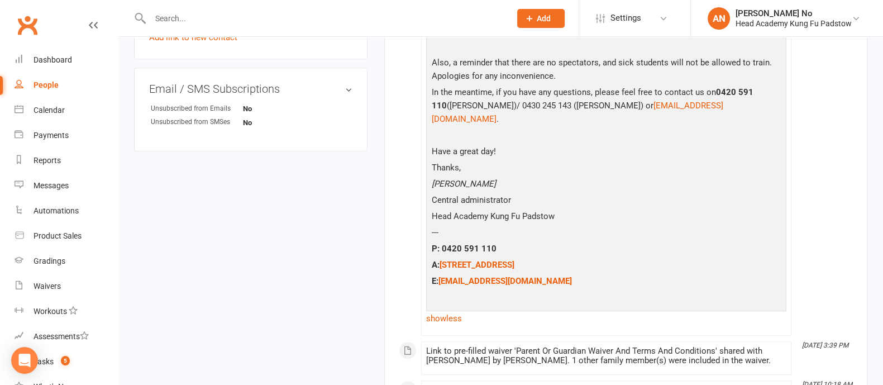
scroll to position [337, 0]
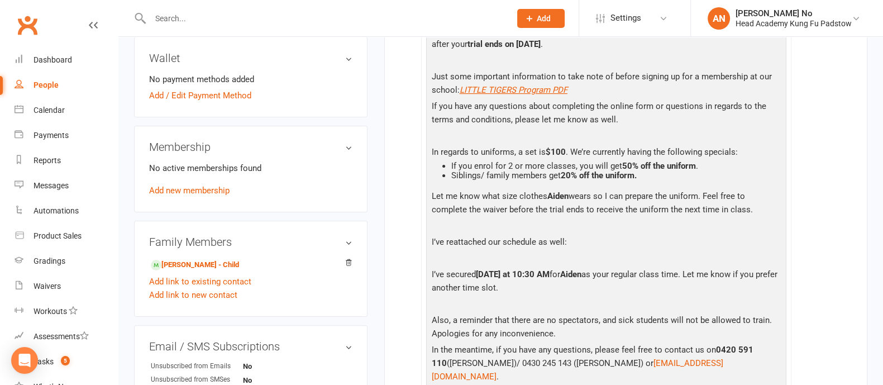
click at [172, 18] on input "text" at bounding box center [325, 19] width 356 height 16
paste input "Bea Barret"
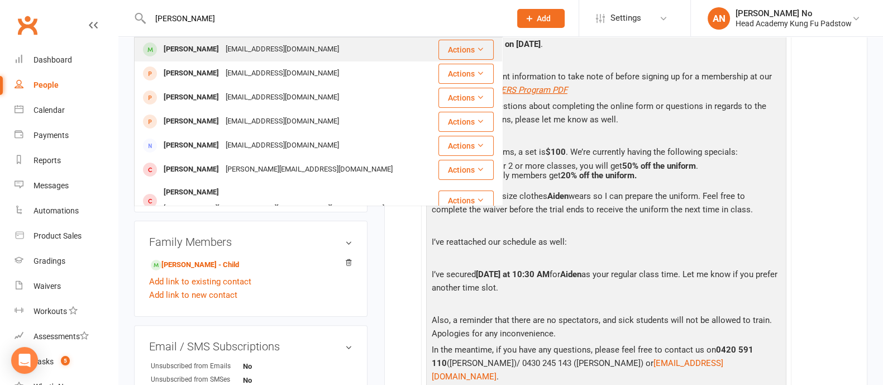
type input "Bea Barret"
click at [184, 40] on div "Bea Barret ftblmn@gmail.com" at bounding box center [286, 49] width 302 height 23
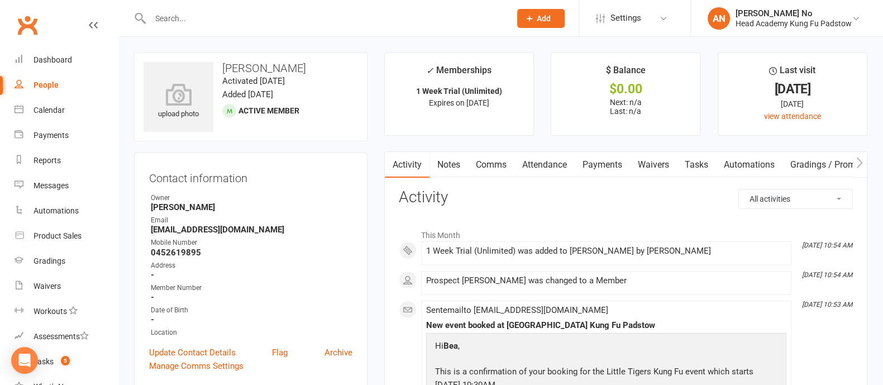
click at [668, 163] on link "Waivers" at bounding box center [653, 165] width 47 height 26
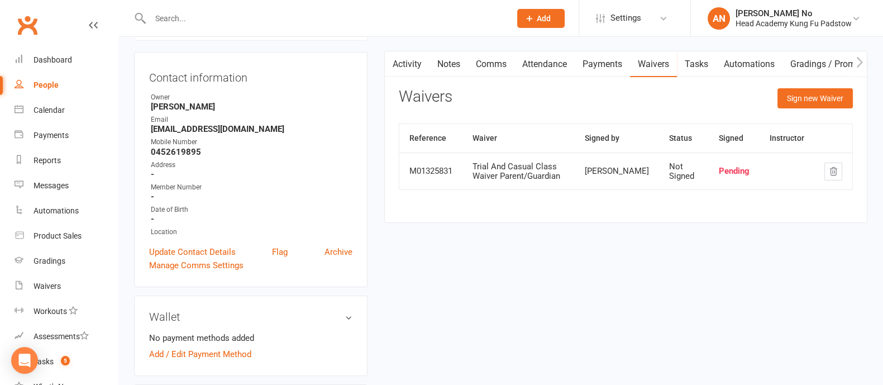
scroll to position [115, 0]
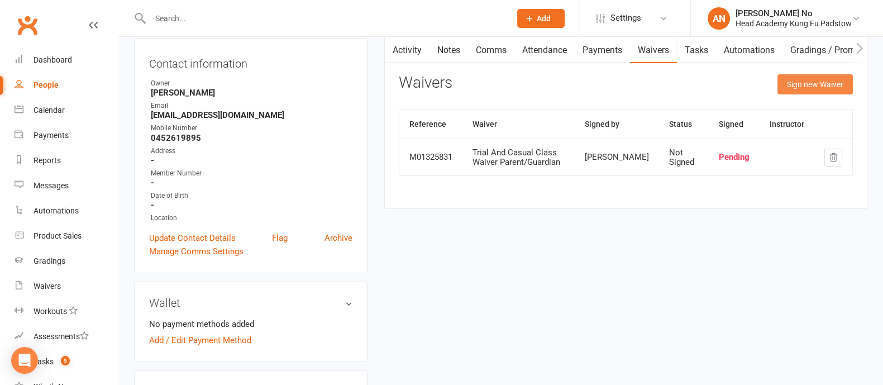
click at [799, 87] on button "Sign new Waiver" at bounding box center [815, 84] width 75 height 20
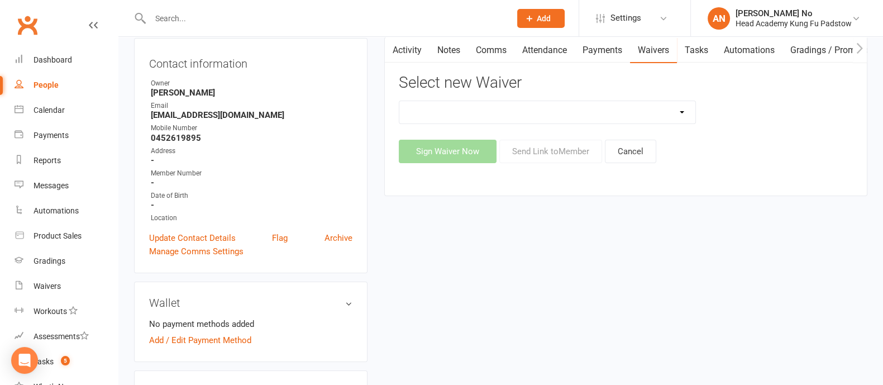
click at [679, 113] on select "Adults Waiver And Terms And Conditions Parent Or Guardian Waiver And Terms And …" at bounding box center [547, 112] width 296 height 22
select select "3665"
click at [399, 101] on select "Adults Waiver And Terms And Conditions Parent Or Guardian Waiver And Terms And …" at bounding box center [547, 112] width 296 height 22
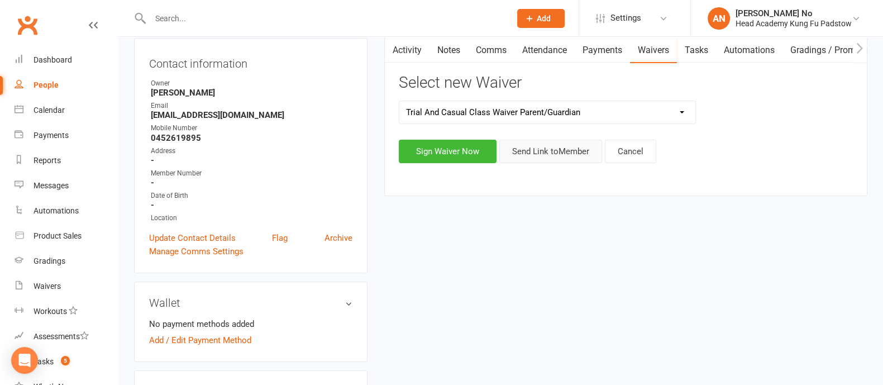
click at [563, 150] on button "Send Link to Member" at bounding box center [550, 151] width 103 height 23
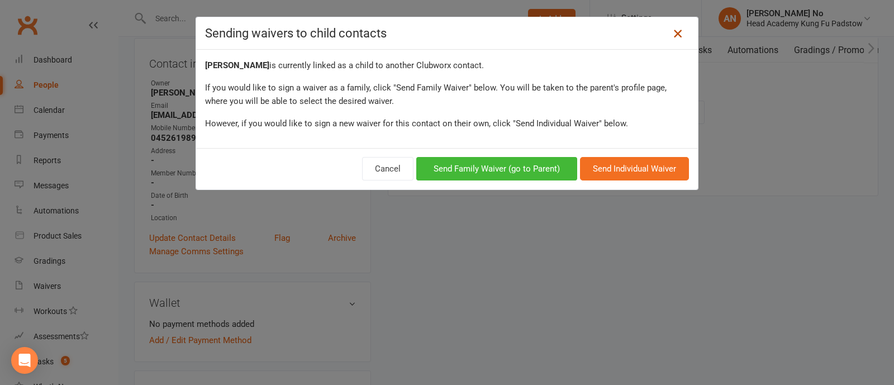
click at [675, 33] on icon at bounding box center [677, 33] width 13 height 13
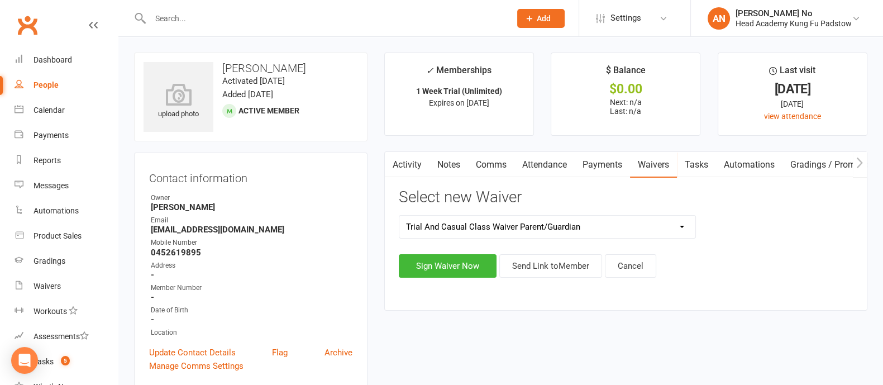
scroll to position [337, 0]
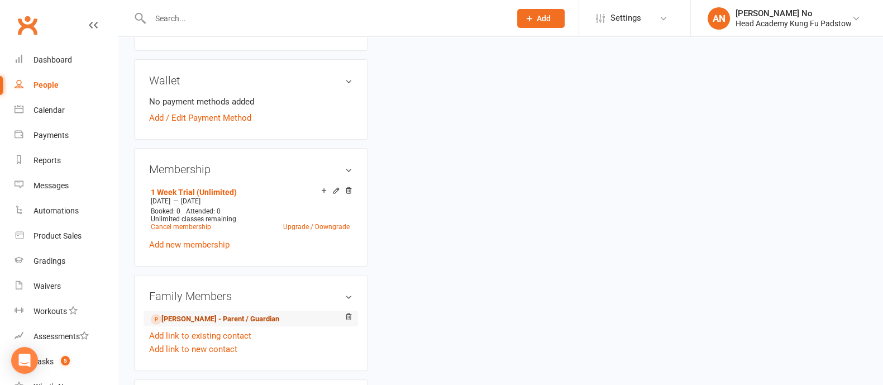
click at [208, 317] on link "Fatima Barret - Parent / Guardian" at bounding box center [215, 319] width 128 height 12
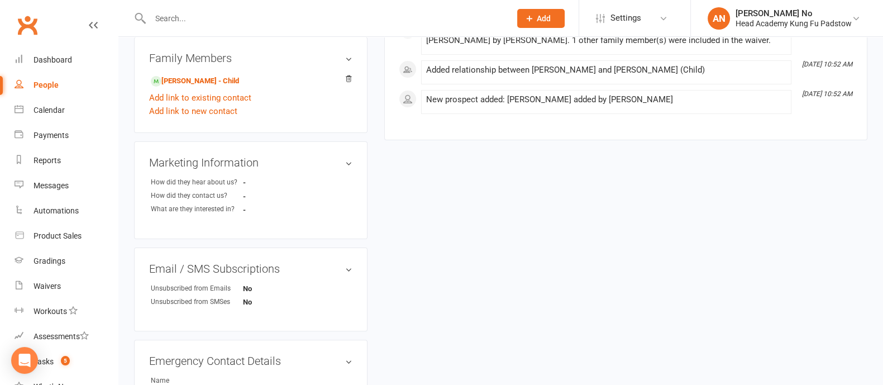
scroll to position [546, 0]
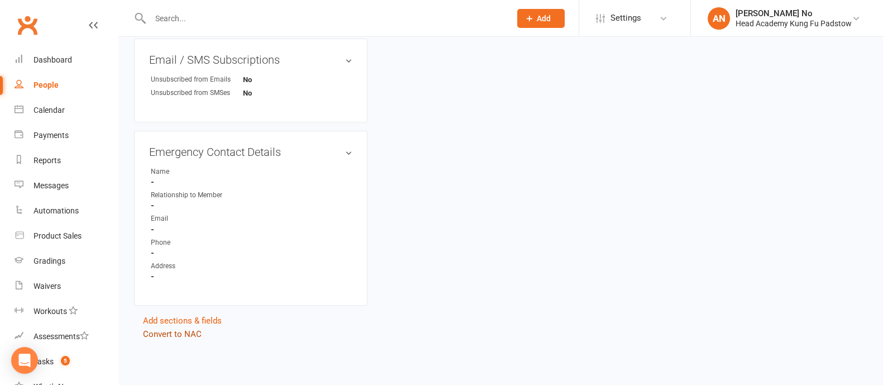
click at [192, 331] on link "Convert to NAC" at bounding box center [172, 334] width 59 height 10
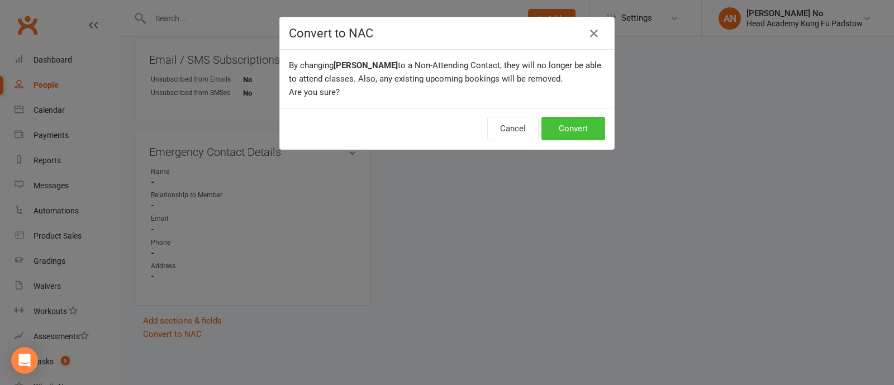
click at [562, 129] on button "Convert" at bounding box center [573, 128] width 64 height 23
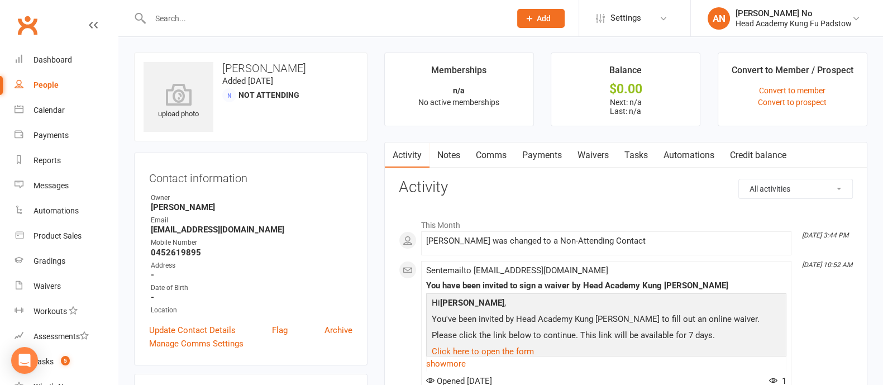
click at [605, 155] on link "Waivers" at bounding box center [593, 155] width 47 height 26
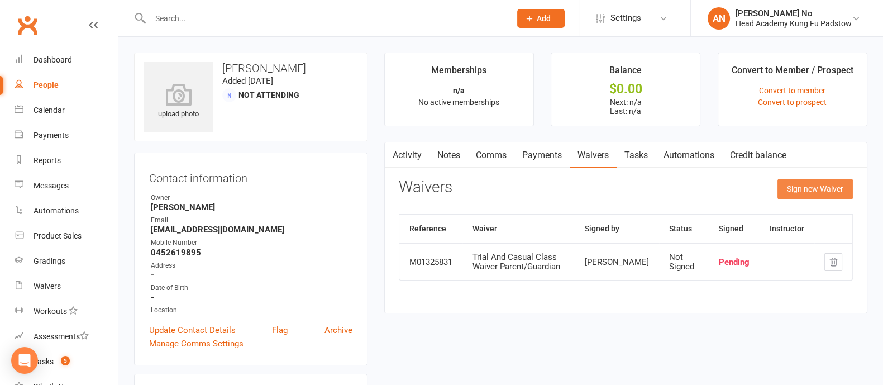
click at [788, 187] on button "Sign new Waiver" at bounding box center [815, 189] width 75 height 20
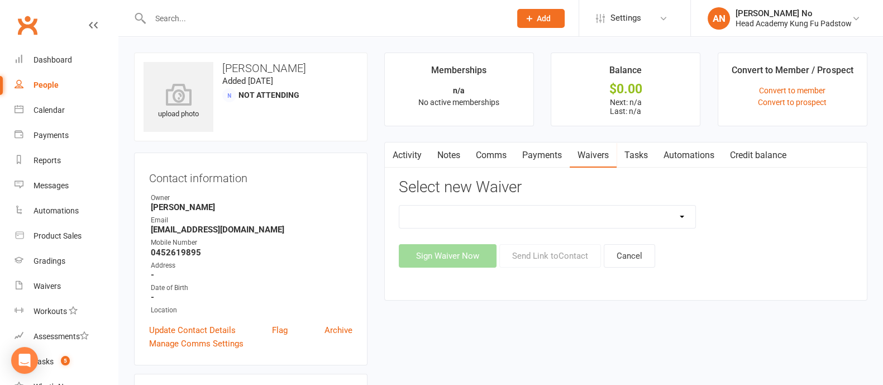
click at [677, 216] on select "Adults Waiver And Terms And Conditions Parent Or Guardian Waiver And Terms And …" at bounding box center [547, 217] width 296 height 22
select select "3665"
click at [399, 206] on select "Adults Waiver And Terms And Conditions Parent Or Guardian Waiver And Terms And …" at bounding box center [547, 217] width 296 height 22
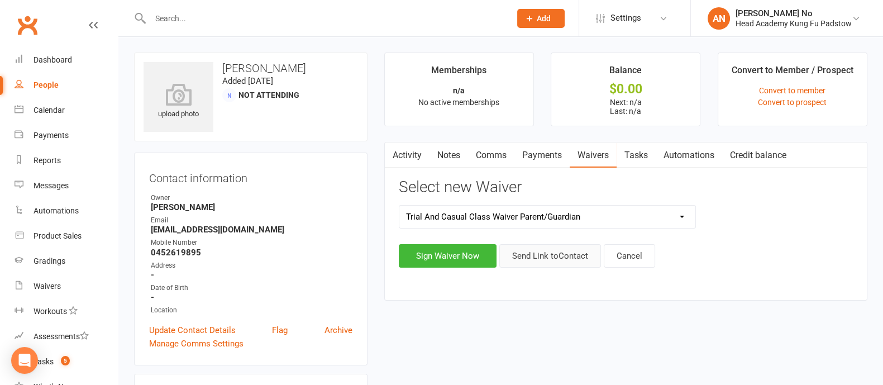
click at [563, 256] on button "Send Link to Contact" at bounding box center [550, 255] width 102 height 23
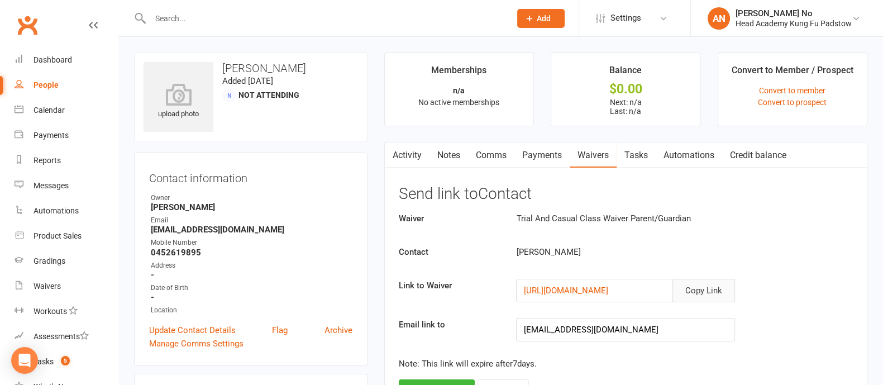
click at [704, 294] on button "Copy Link" at bounding box center [704, 290] width 63 height 23
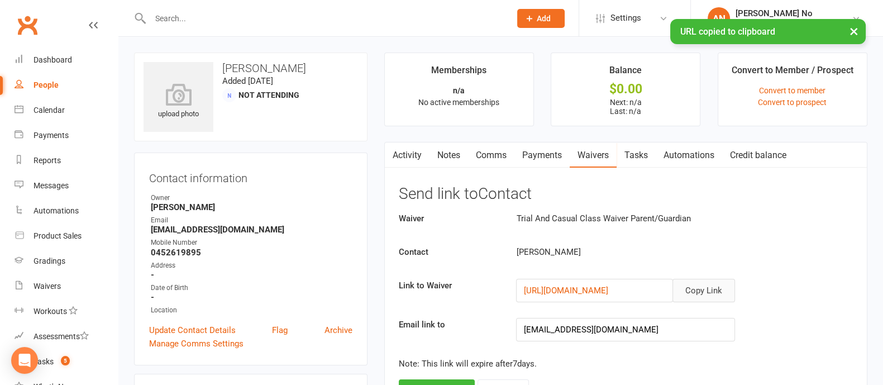
click at [497, 158] on link "Comms" at bounding box center [491, 155] width 46 height 26
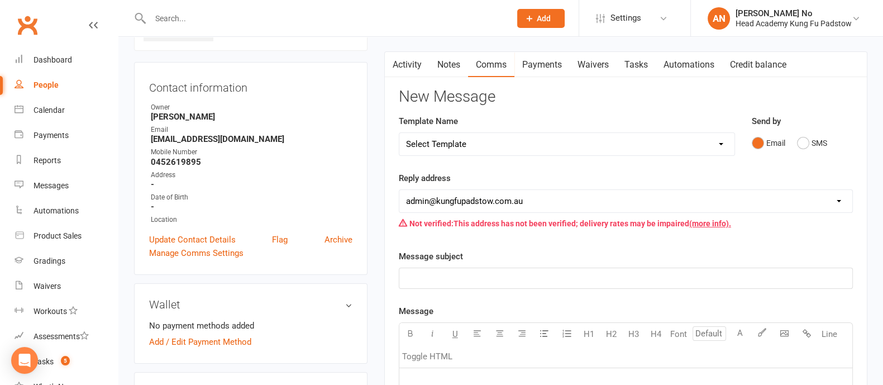
scroll to position [85, 0]
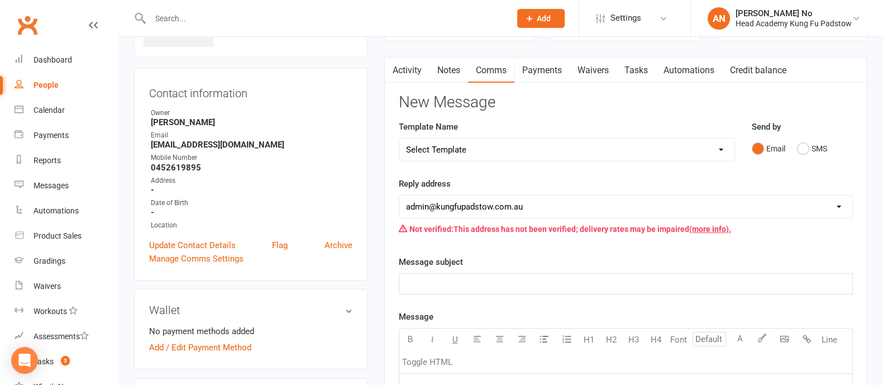
click at [715, 146] on select "Select Template [Email] Membership Waiver - ADULTS [Email] Membership Waiver - …" at bounding box center [566, 150] width 335 height 22
click at [399, 139] on select "Select Template [Email] Membership Waiver - ADULTS [Email] Membership Waiver - …" at bounding box center [566, 150] width 335 height 22
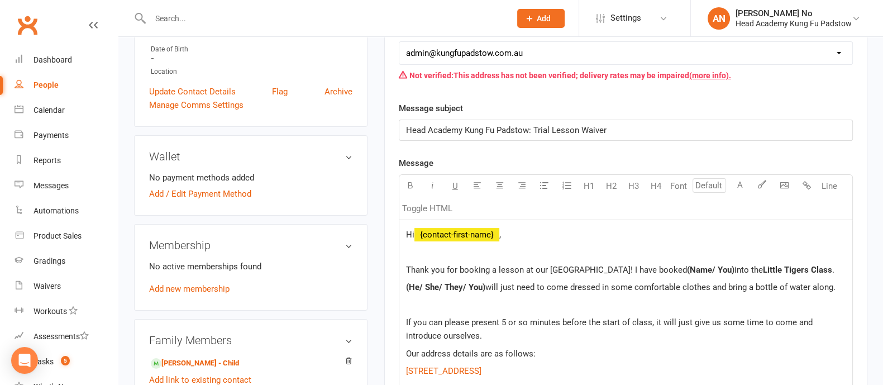
scroll to position [248, 0]
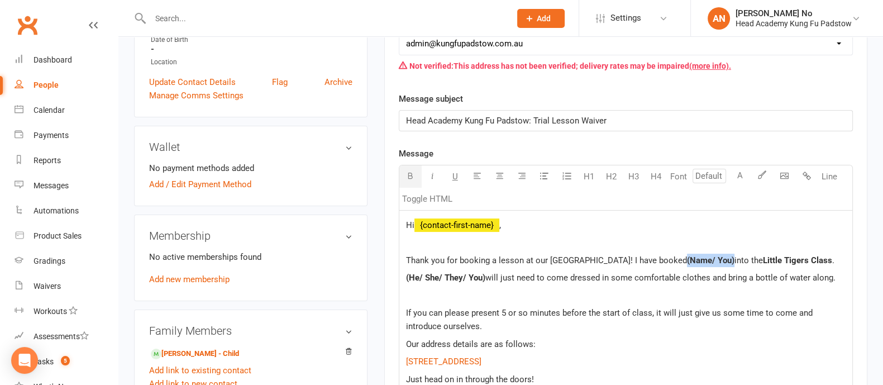
drag, startPoint x: 712, startPoint y: 258, endPoint x: 665, endPoint y: 256, distance: 46.4
click at [687, 256] on span "(Name/ You)" at bounding box center [710, 260] width 47 height 10
drag, startPoint x: 838, startPoint y: 278, endPoint x: 403, endPoint y: 278, distance: 434.7
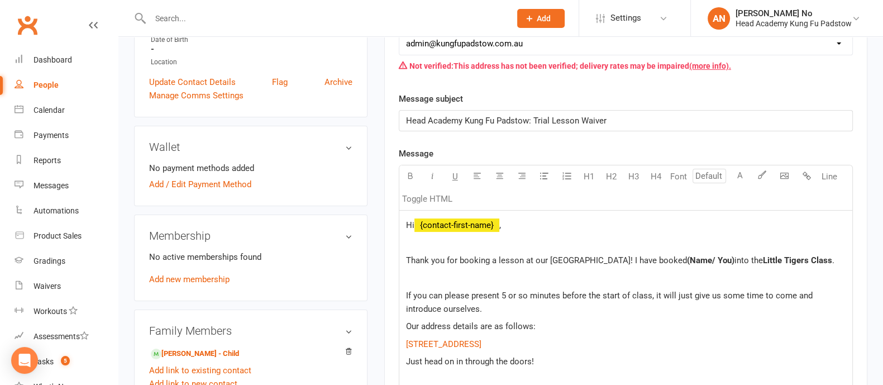
click at [611, 257] on span "Thank you for booking a lesson at our Padstow school! I have booked" at bounding box center [546, 260] width 281 height 10
drag, startPoint x: 611, startPoint y: 257, endPoint x: 835, endPoint y: 261, distance: 224.1
click at [835, 261] on p "Thank you for booking a lesson at our Padstow school! I have booked (Name/ You)…" at bounding box center [626, 260] width 440 height 13
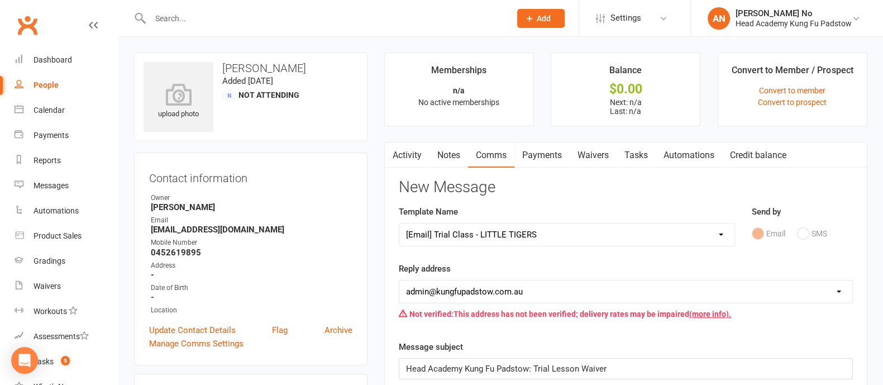
click at [721, 235] on select "Select Template [Email] Membership Waiver - ADULTS [Email] Membership Waiver - …" at bounding box center [566, 234] width 335 height 22
select select "2"
click at [399, 223] on select "Select Template [Email] Membership Waiver - ADULTS [Email] Membership Waiver - …" at bounding box center [566, 234] width 335 height 22
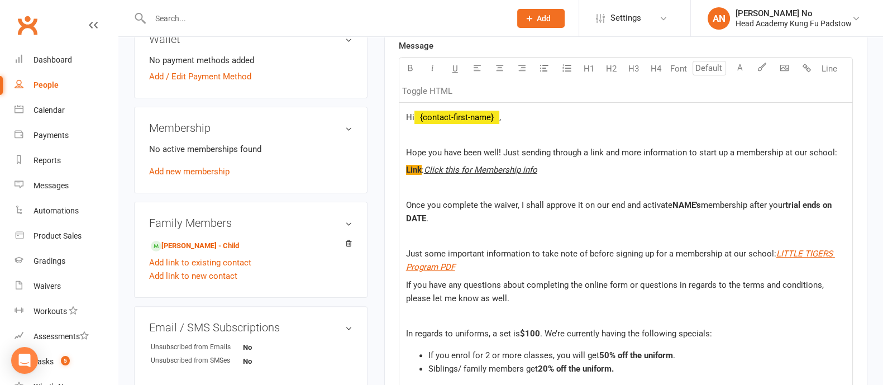
scroll to position [360, 0]
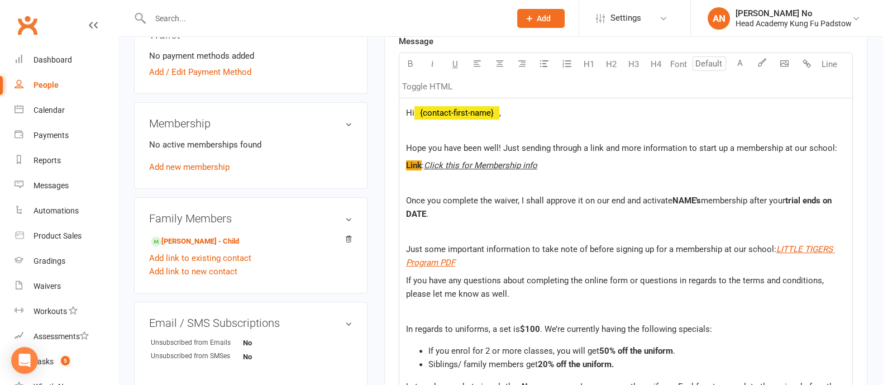
click at [502, 147] on span "Hope you have been well! Just sending through a link and more information to st…" at bounding box center [621, 148] width 431 height 10
click at [521, 145] on span "Hope you have been well! Just sending through a link and more information to st…" at bounding box center [621, 148] width 431 height 10
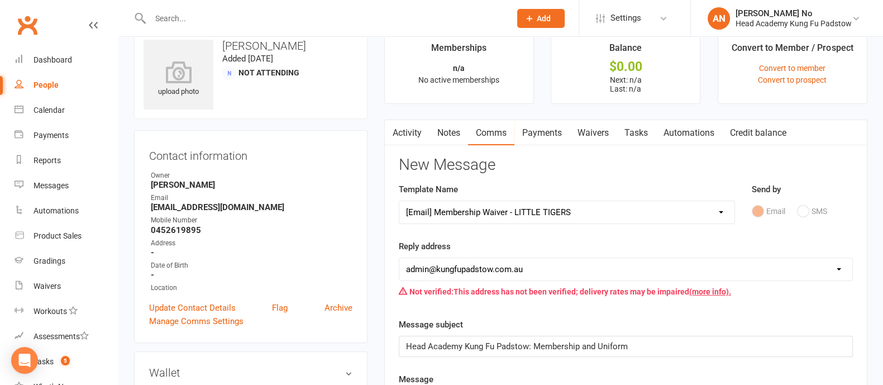
scroll to position [0, 0]
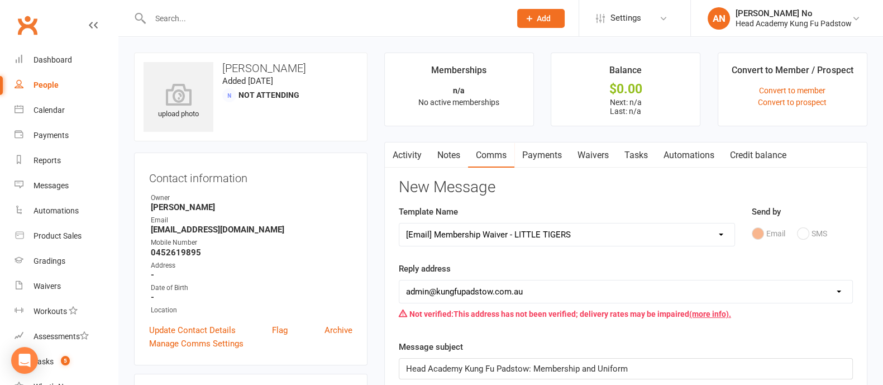
click at [600, 152] on link "Waivers" at bounding box center [593, 155] width 47 height 26
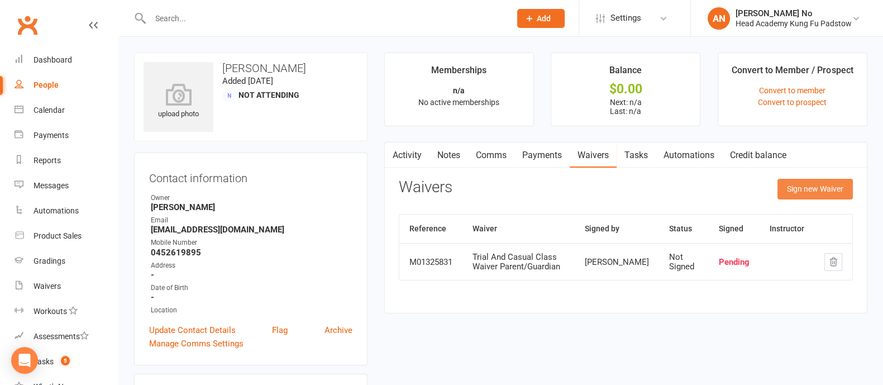
click at [793, 188] on button "Sign new Waiver" at bounding box center [815, 189] width 75 height 20
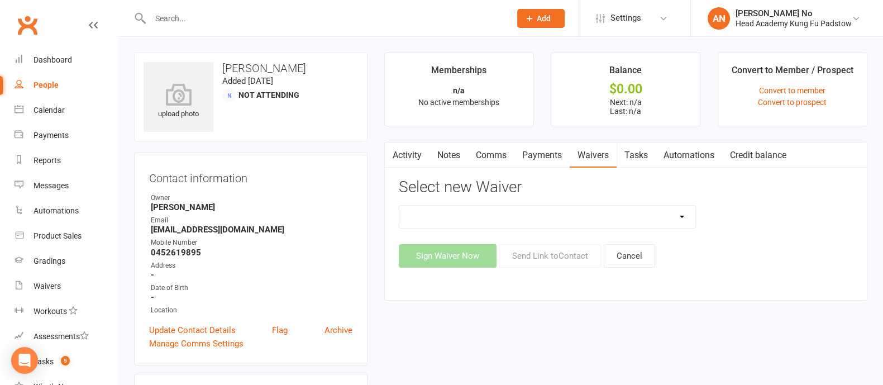
click at [684, 220] on select "Adults Waiver And Terms And Conditions Parent Or Guardian Waiver And Terms And …" at bounding box center [547, 217] width 296 height 22
select select "3665"
click at [399, 206] on select "Adults Waiver And Terms And Conditions Parent Or Guardian Waiver And Terms And …" at bounding box center [547, 217] width 296 height 22
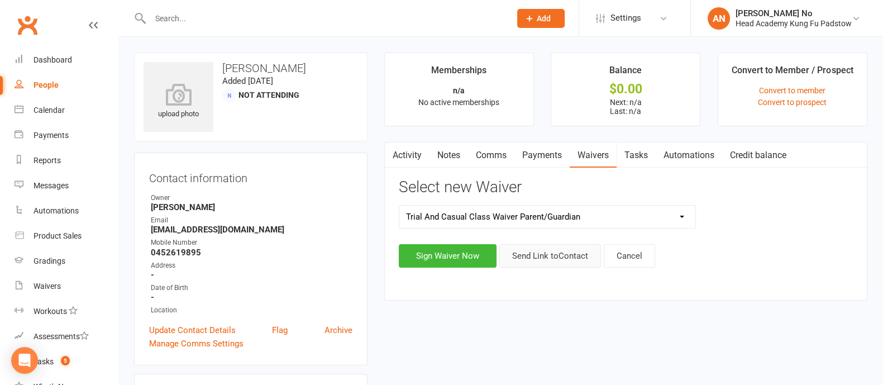
click at [564, 256] on button "Send Link to Contact" at bounding box center [550, 255] width 102 height 23
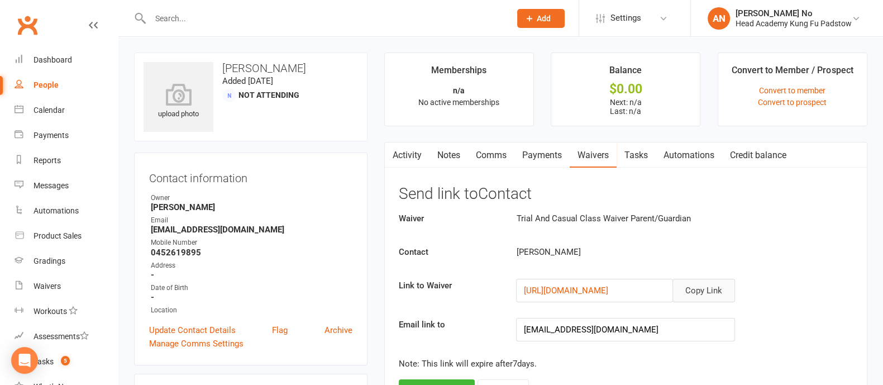
click at [703, 287] on button "Copy Link" at bounding box center [704, 290] width 63 height 23
drag, startPoint x: 148, startPoint y: 226, endPoint x: 221, endPoint y: 230, distance: 72.7
click at [221, 230] on div "Contact information Owner Thuy Agius Email ftblmn@gmail.com Mobile Number 04526…" at bounding box center [251, 259] width 234 height 213
copy strong "ftblmn@gmail.com"
click at [499, 156] on link "Comms" at bounding box center [491, 155] width 46 height 26
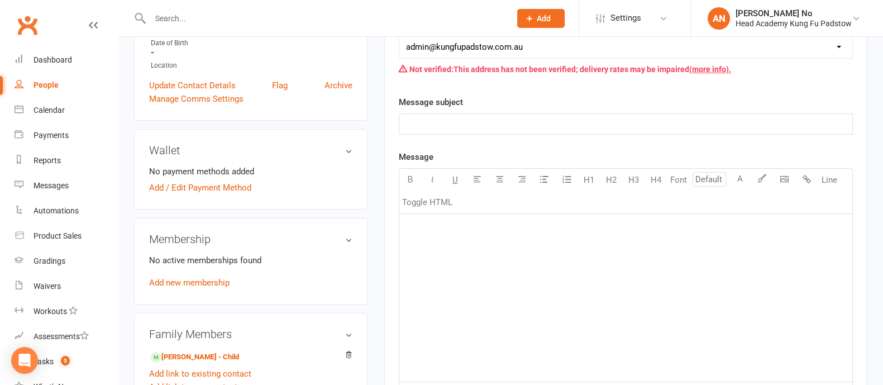
scroll to position [344, 0]
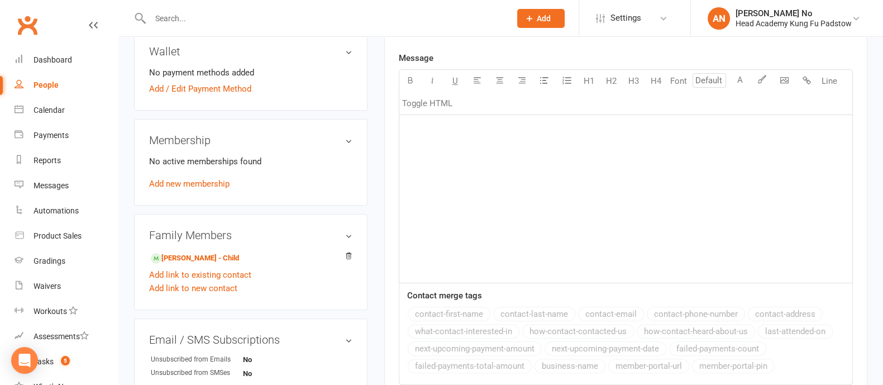
click at [453, 132] on p "﻿" at bounding box center [626, 129] width 440 height 13
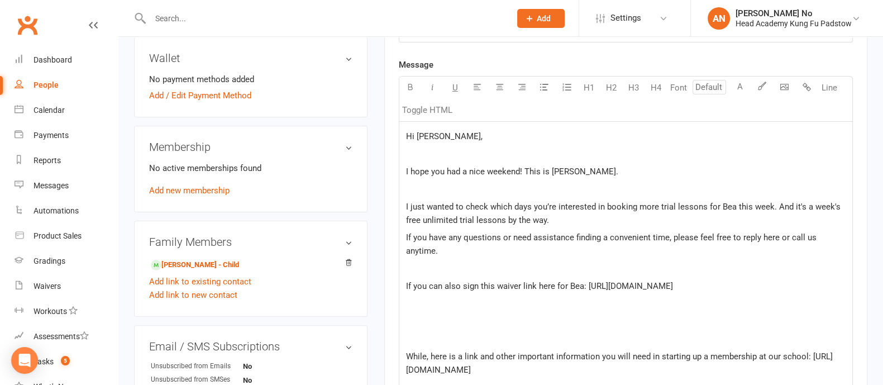
scroll to position [0, 0]
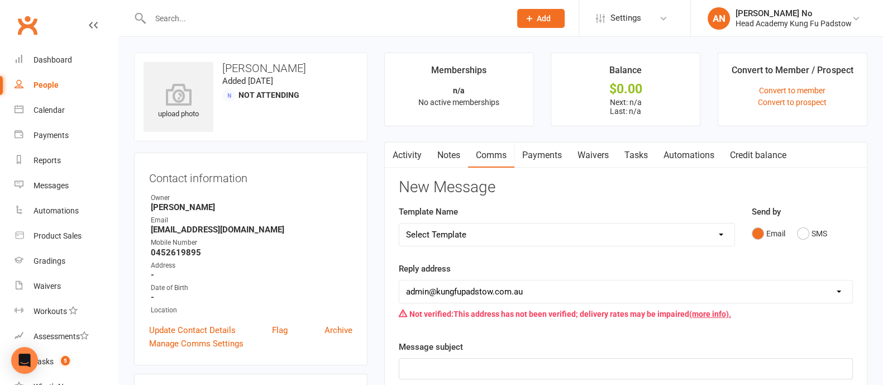
click at [591, 154] on link "Waivers" at bounding box center [593, 155] width 47 height 26
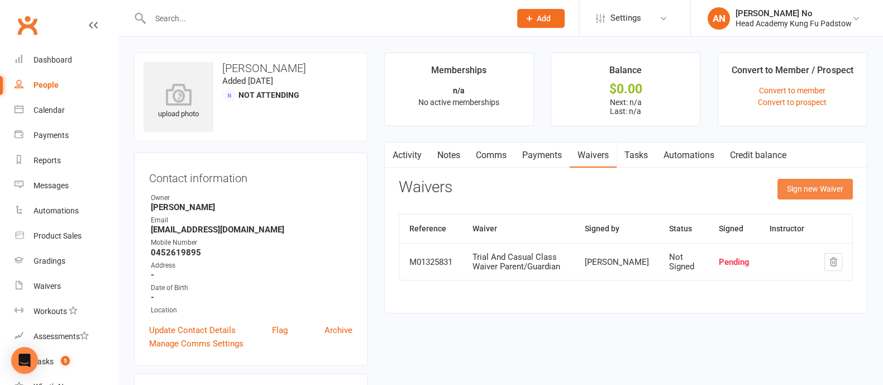
click at [799, 191] on button "Sign new Waiver" at bounding box center [815, 189] width 75 height 20
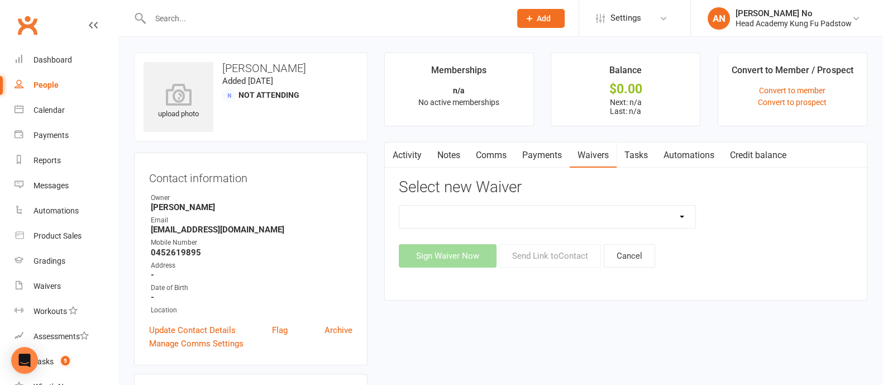
click at [679, 218] on select "Adults Waiver And Terms And Conditions Parent Or Guardian Waiver And Terms And …" at bounding box center [547, 217] width 296 height 22
select select "3665"
click at [399, 206] on select "Adults Waiver And Terms And Conditions Parent Or Guardian Waiver And Terms And …" at bounding box center [547, 217] width 296 height 22
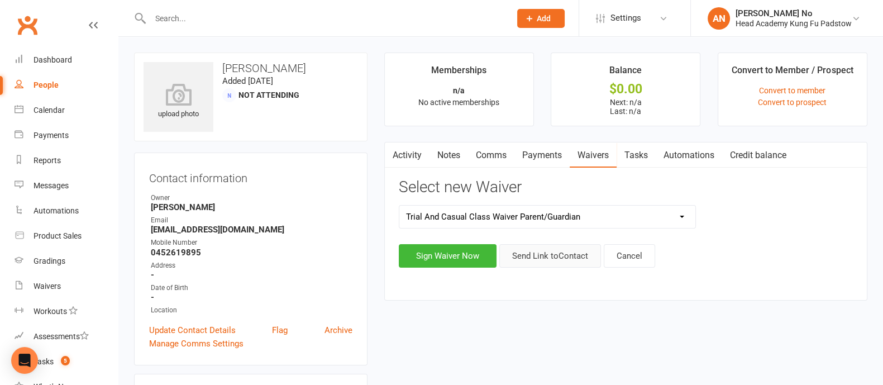
click at [570, 250] on button "Send Link to Contact" at bounding box center [550, 255] width 102 height 23
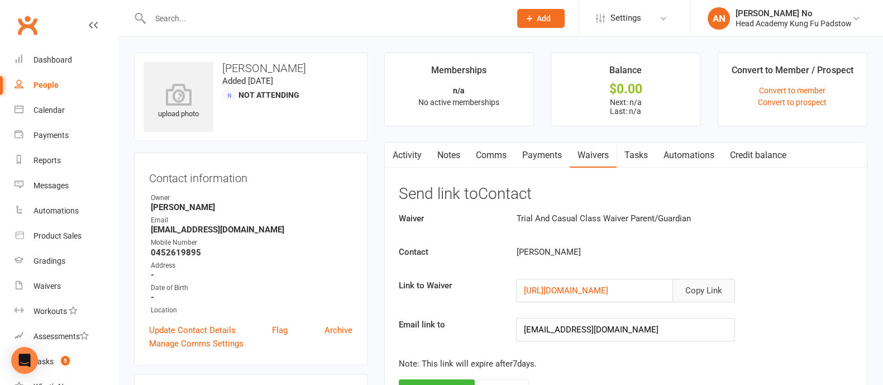
click at [698, 289] on button "Copy Link" at bounding box center [704, 290] width 63 height 23
drag, startPoint x: 222, startPoint y: 231, endPoint x: 144, endPoint y: 232, distance: 78.8
click at [144, 232] on div "Contact information Owner [PERSON_NAME] Email [EMAIL_ADDRESS][DOMAIN_NAME] Mobi…" at bounding box center [251, 259] width 234 height 213
copy strong "[EMAIL_ADDRESS][DOMAIN_NAME]"
click at [204, 21] on input "text" at bounding box center [325, 19] width 356 height 16
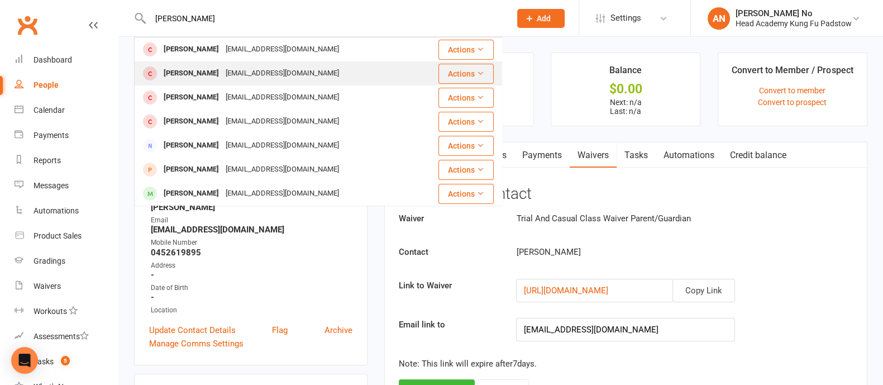
type input "[PERSON_NAME]"
click at [207, 70] on div "[PERSON_NAME]" at bounding box center [191, 73] width 62 height 16
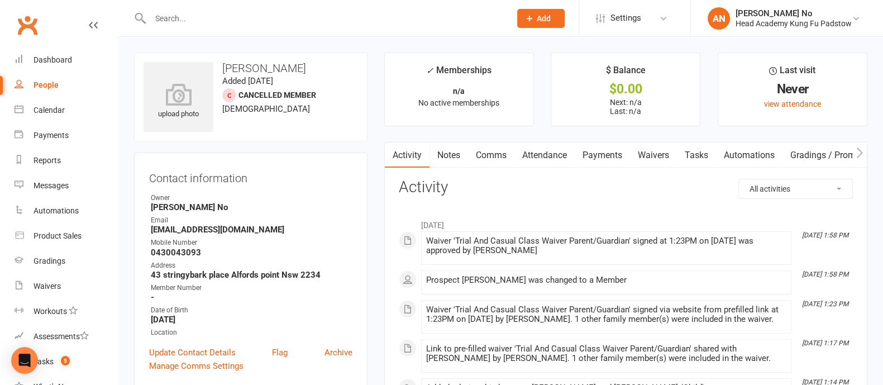
click at [555, 151] on link "Attendance" at bounding box center [545, 155] width 60 height 26
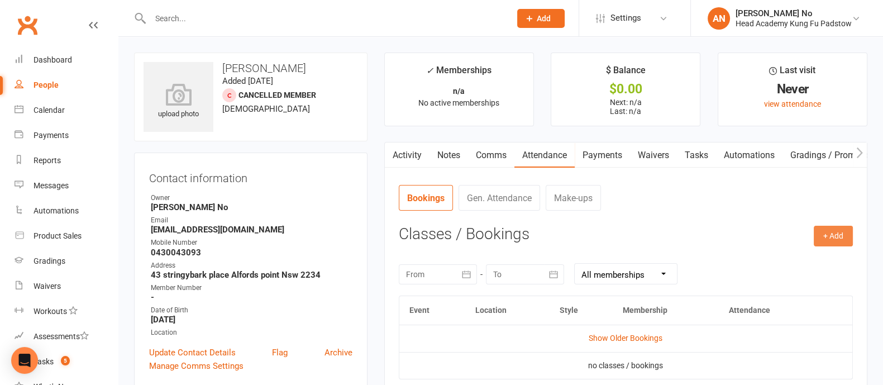
click at [846, 231] on button "+ Add" at bounding box center [833, 236] width 39 height 20
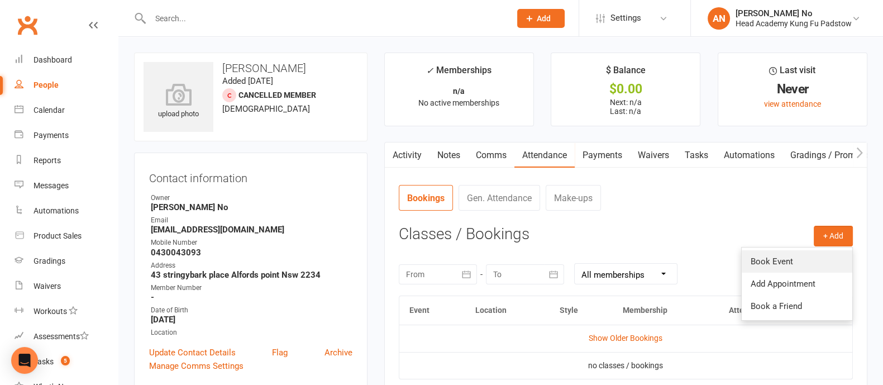
click at [806, 261] on link "Book Event" at bounding box center [797, 261] width 111 height 22
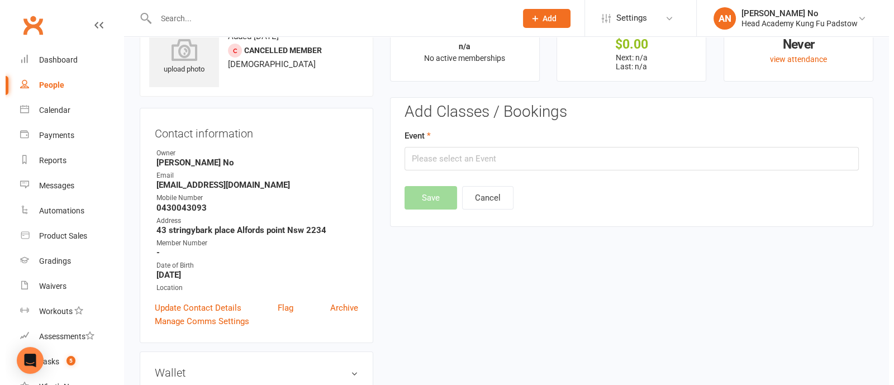
scroll to position [85, 0]
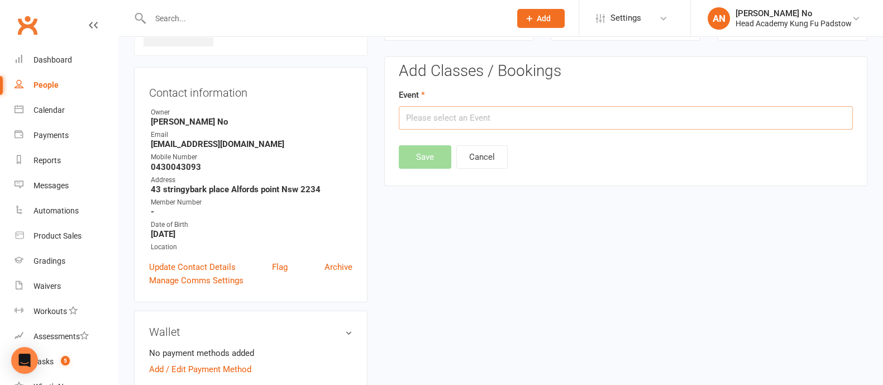
click at [651, 119] on input "text" at bounding box center [626, 117] width 454 height 23
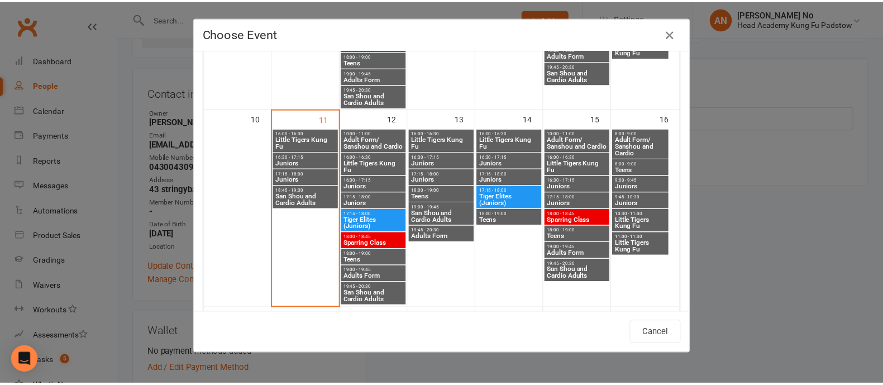
scroll to position [432, 0]
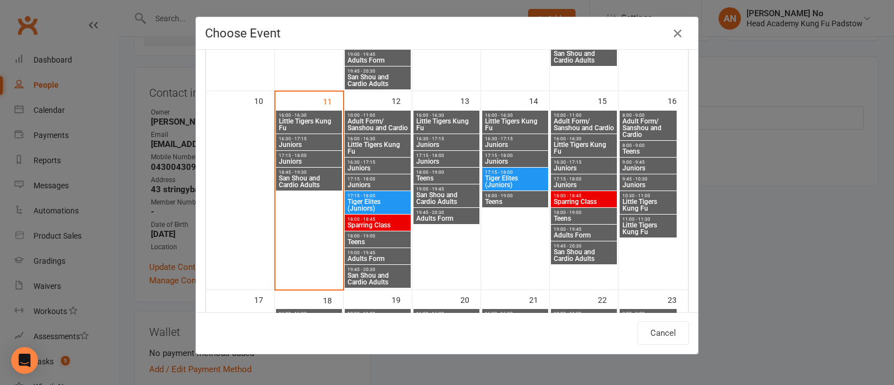
click at [635, 196] on div "10:30 - 11:00 Little Tigers Kung Fu" at bounding box center [648, 202] width 57 height 23
type input "Little Tigers Kung Fu - [DATE] 10:30:00 AM"
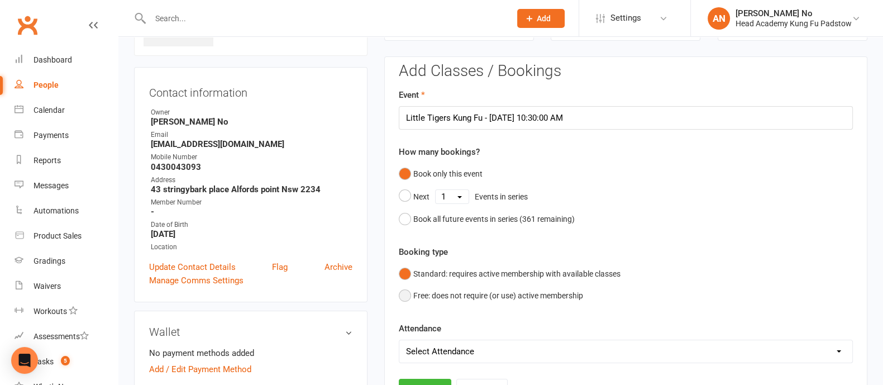
click at [408, 295] on button "Free: does not require (or use) active membership" at bounding box center [491, 295] width 184 height 21
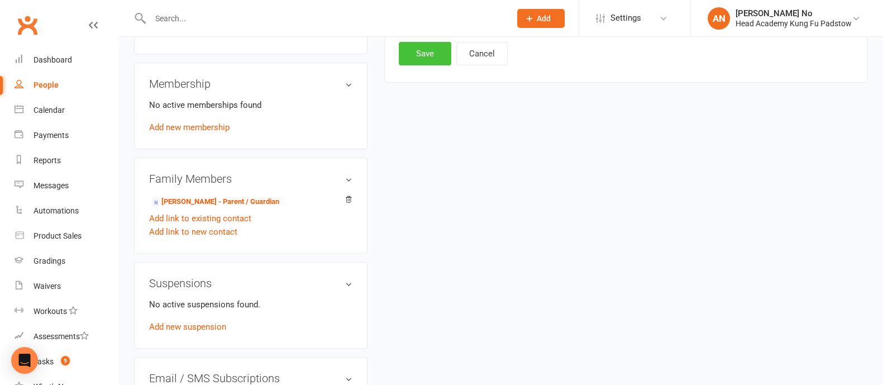
click at [421, 49] on button "Save" at bounding box center [425, 53] width 53 height 23
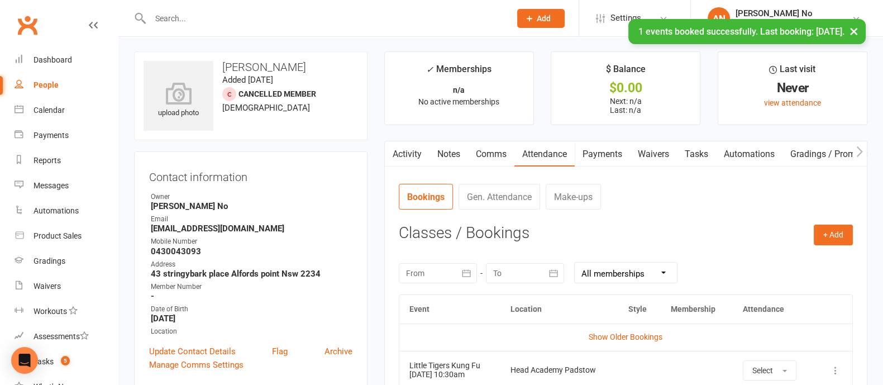
scroll to position [0, 0]
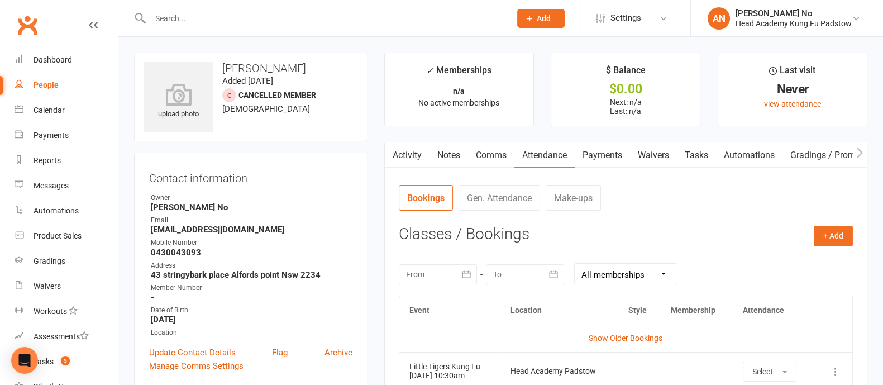
click at [202, 22] on input "text" at bounding box center [325, 19] width 356 height 16
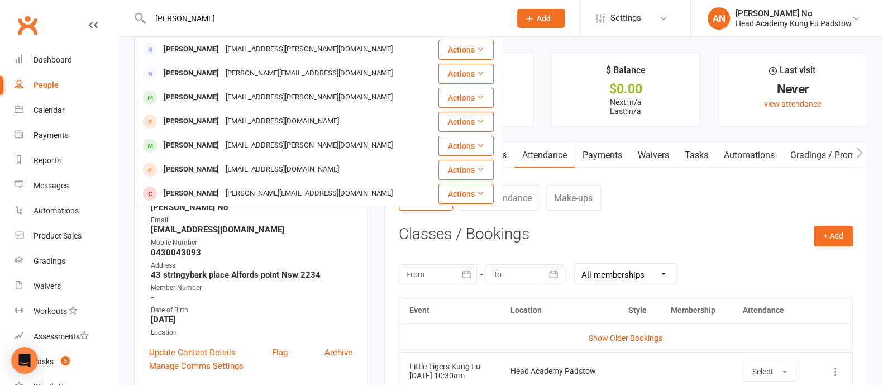
type input "[PERSON_NAME]"
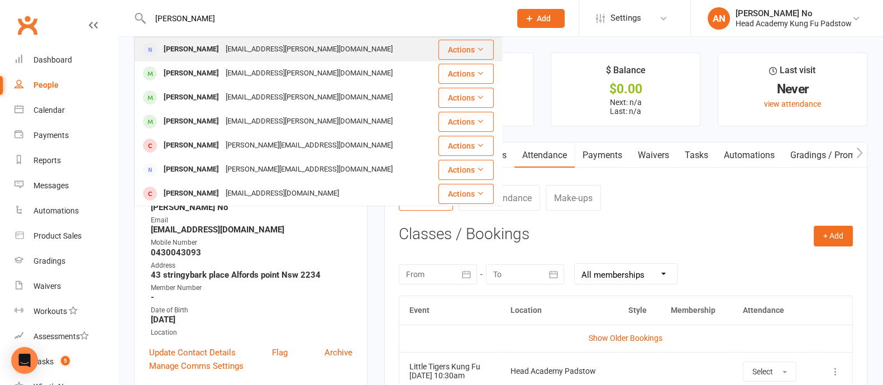
click at [222, 45] on div "claire.hanna@outlook.com" at bounding box center [309, 49] width 174 height 16
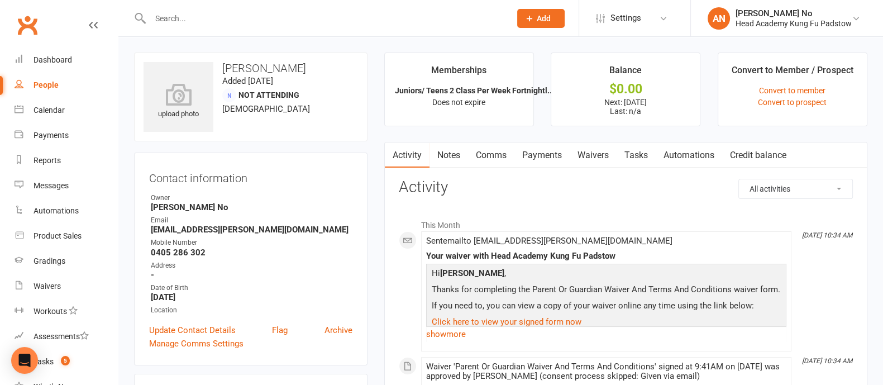
click at [548, 159] on link "Payments" at bounding box center [542, 155] width 55 height 26
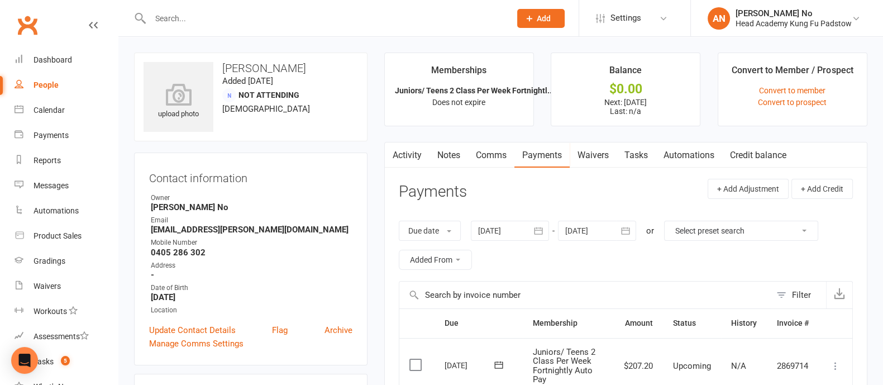
click at [192, 26] on div at bounding box center [318, 18] width 369 height 36
click at [193, 21] on input "text" at bounding box center [325, 19] width 356 height 16
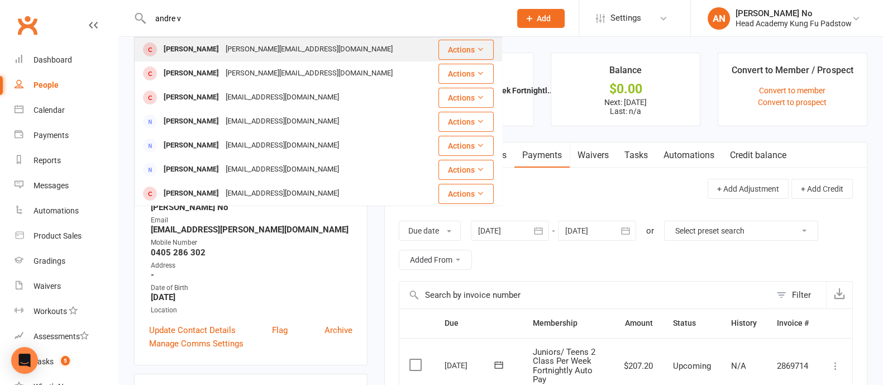
type input "andre v"
click at [193, 48] on div "Andre Vodounou" at bounding box center [191, 49] width 62 height 16
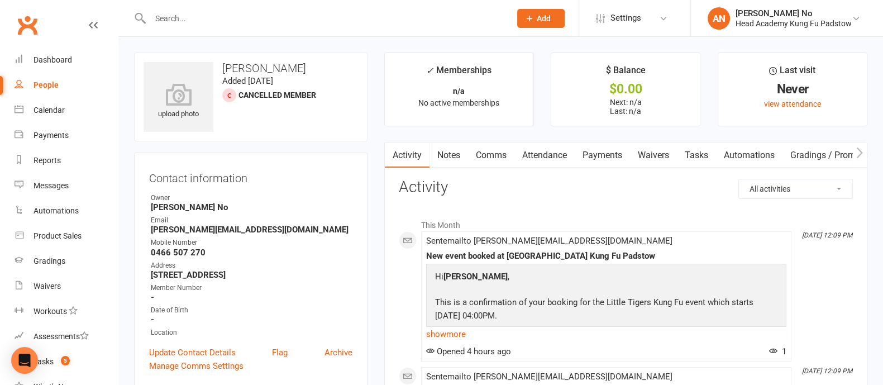
click at [559, 155] on link "Attendance" at bounding box center [545, 155] width 60 height 26
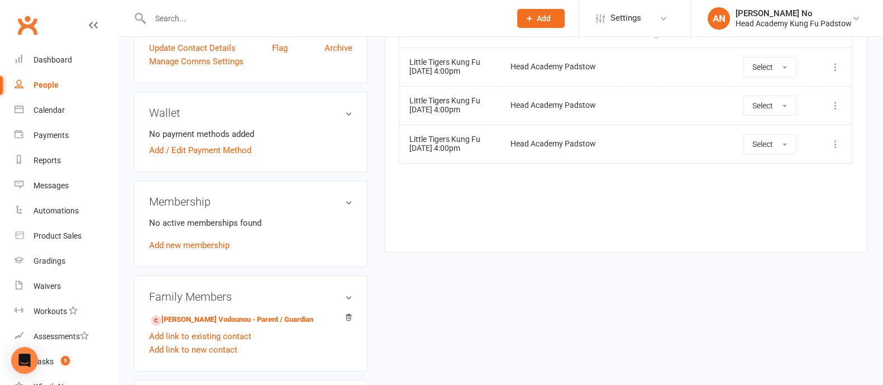
scroll to position [284, 0]
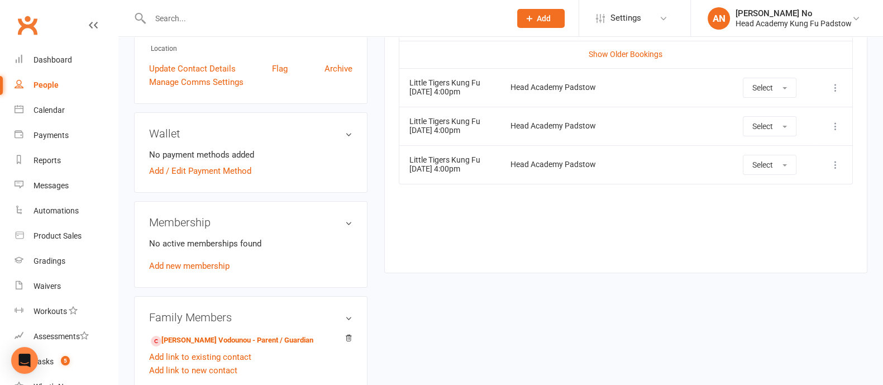
click at [177, 15] on input "text" at bounding box center [325, 19] width 356 height 16
type input "m"
type input "s"
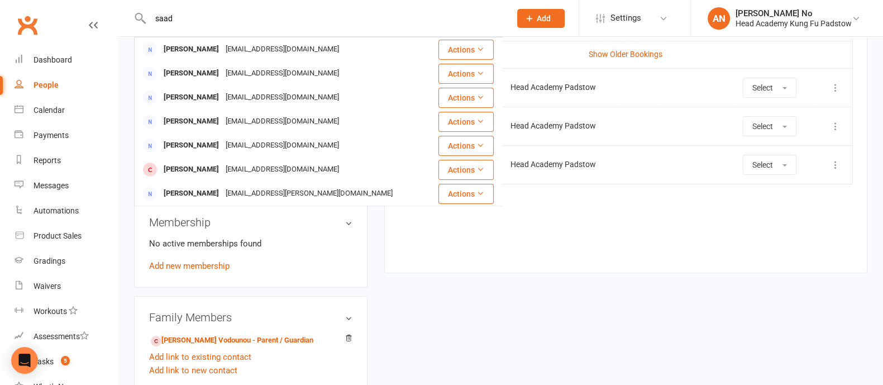
type input "saad"
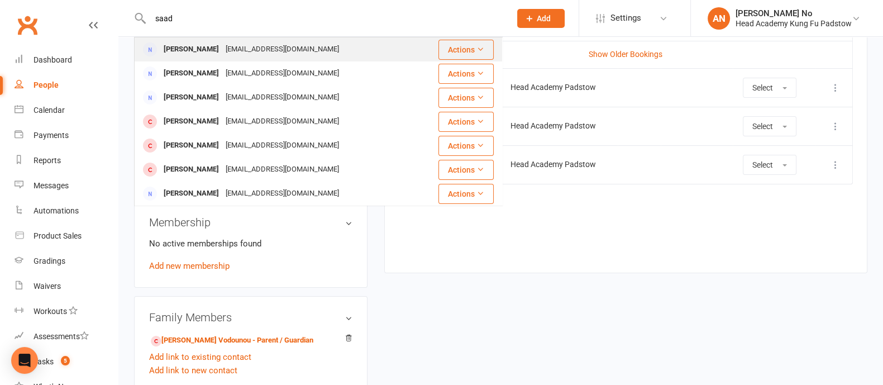
click at [209, 46] on div "Mabelle Saad" at bounding box center [191, 49] width 62 height 16
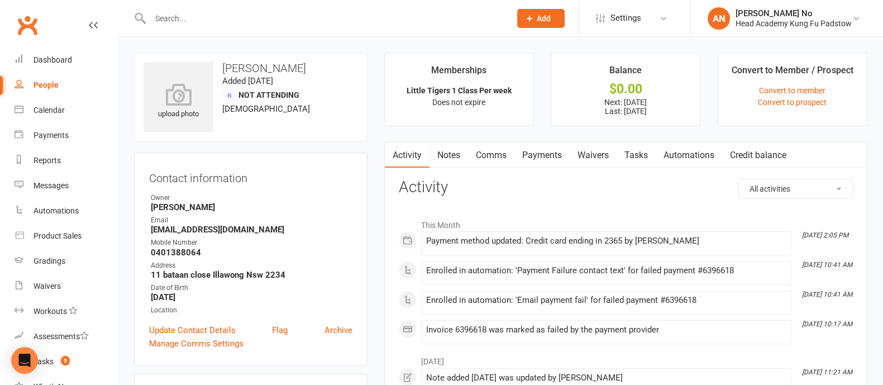
click at [547, 155] on link "Payments" at bounding box center [542, 155] width 55 height 26
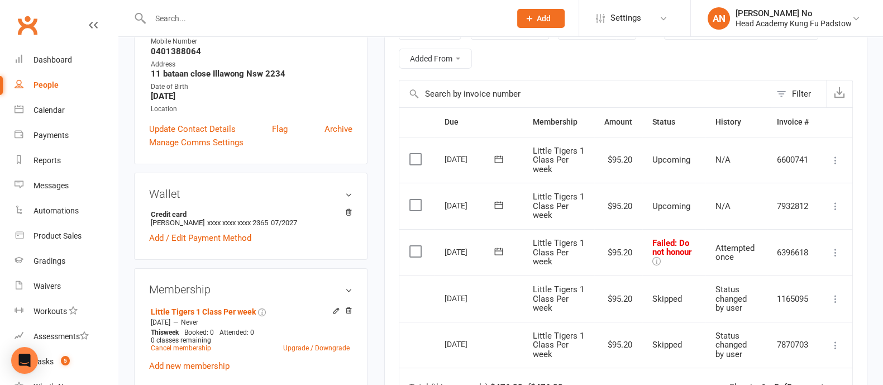
scroll to position [235, 0]
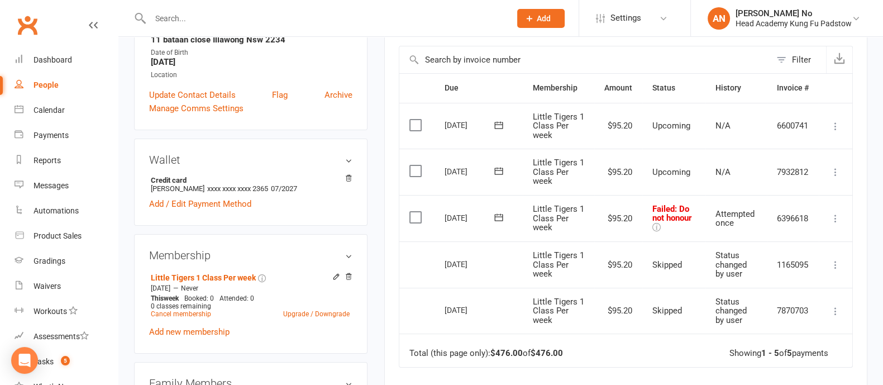
click at [835, 216] on icon at bounding box center [835, 218] width 11 height 11
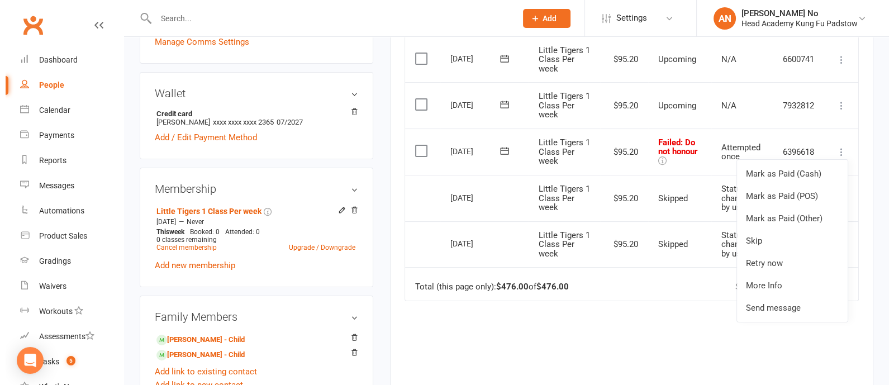
scroll to position [313, 0]
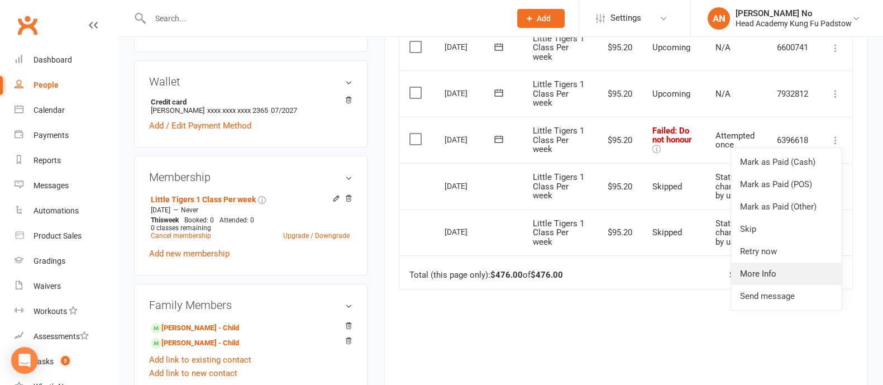
click at [780, 273] on link "More Info" at bounding box center [786, 274] width 111 height 22
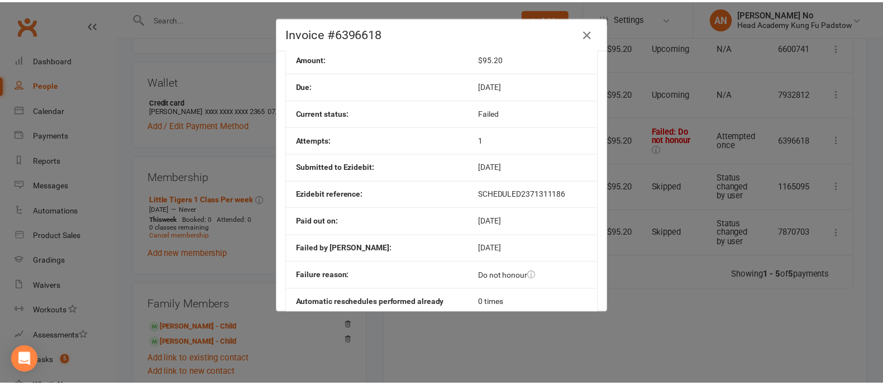
scroll to position [122, 0]
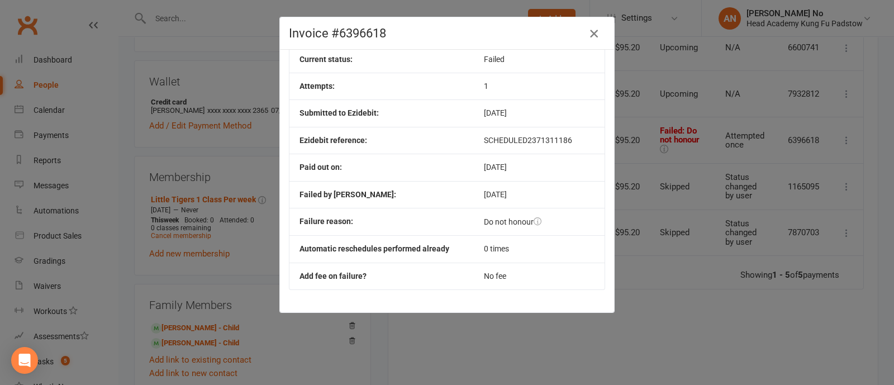
click at [587, 37] on icon "button" at bounding box center [593, 33] width 13 height 13
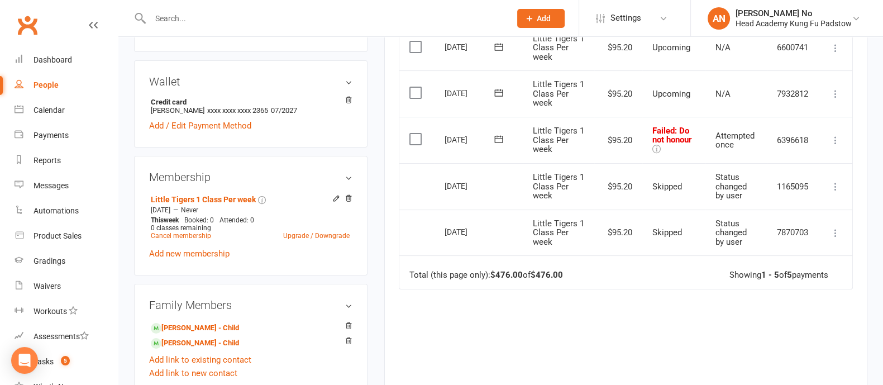
click at [500, 139] on icon at bounding box center [498, 139] width 11 height 11
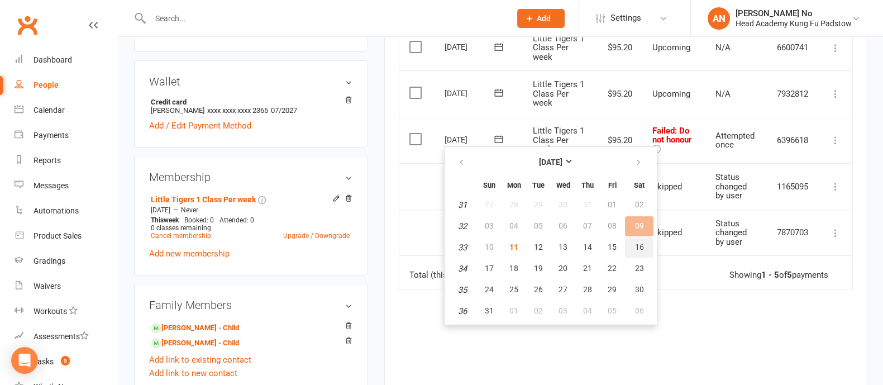
click at [635, 244] on span "16" at bounding box center [639, 246] width 9 height 9
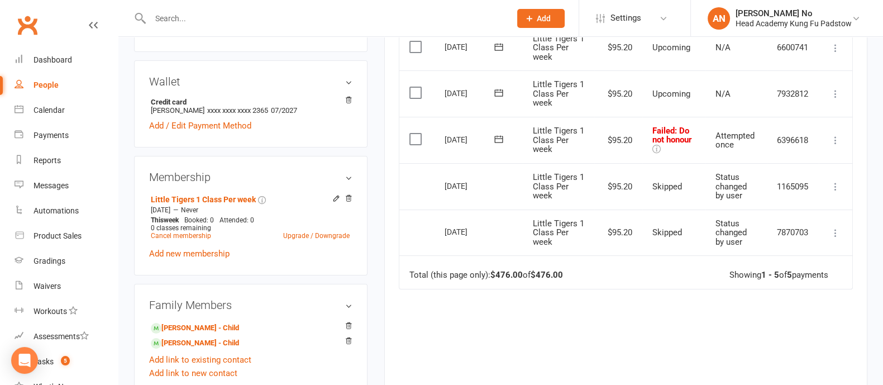
drag, startPoint x: 128, startPoint y: 151, endPoint x: 135, endPoint y: 151, distance: 6.2
click at [128, 151] on div "upload photo Mabelle Saad Added 18 April, 2024 Not Attending 33 years old Conta…" at bounding box center [251, 124] width 250 height 770
click at [332, 202] on icon at bounding box center [336, 198] width 8 height 8
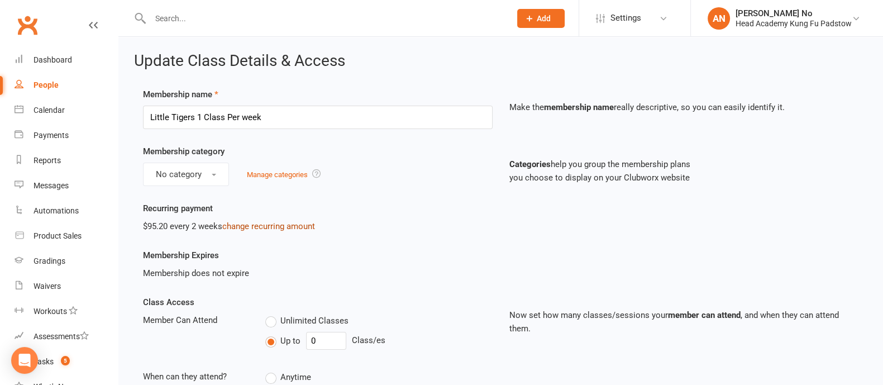
click at [277, 226] on link "change recurring amount" at bounding box center [268, 226] width 93 height 10
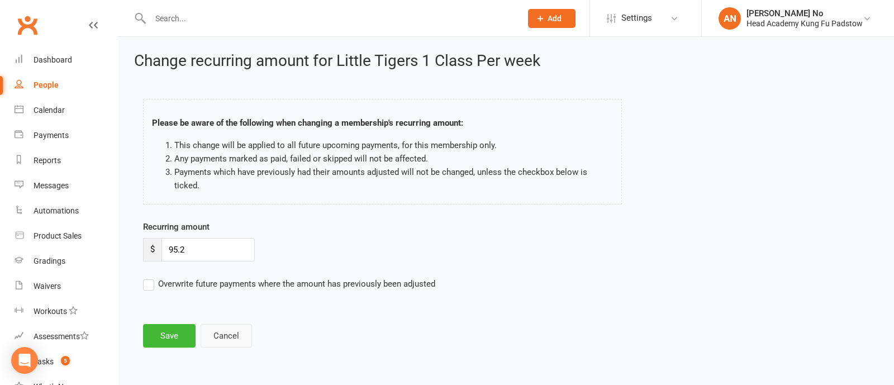
click at [239, 324] on button "Cancel" at bounding box center [226, 335] width 51 height 23
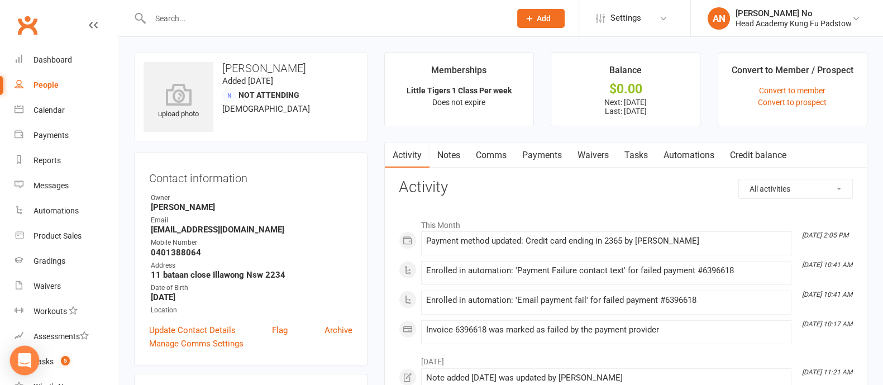
click at [26, 362] on icon "Open Intercom Messenger" at bounding box center [24, 360] width 15 height 15
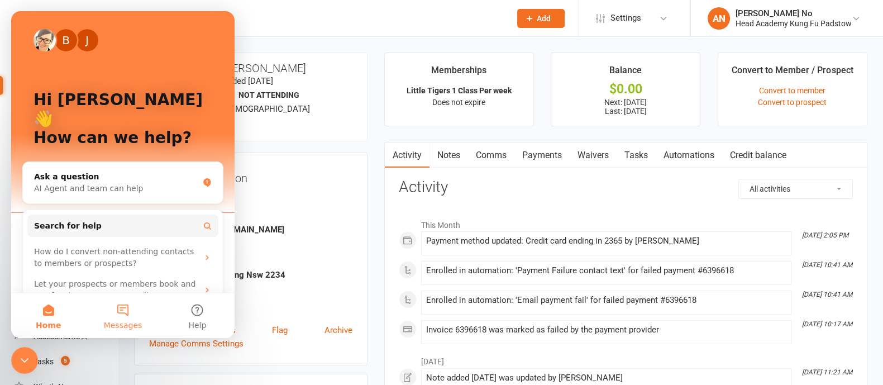
click at [129, 317] on button "Messages" at bounding box center [122, 315] width 74 height 45
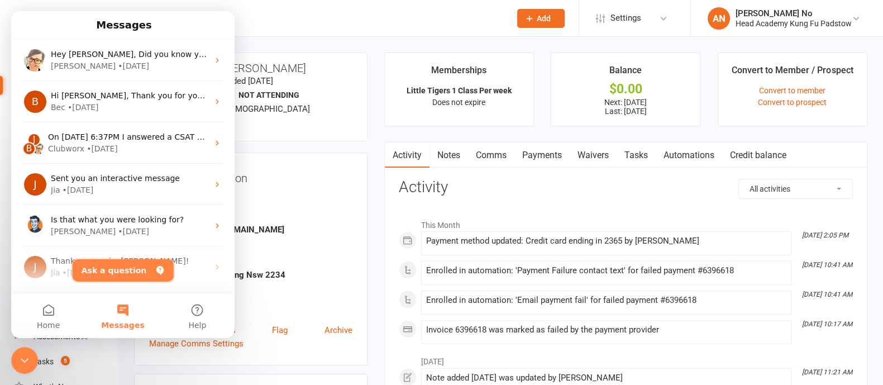
click at [123, 270] on button "Ask a question" at bounding box center [123, 270] width 101 height 22
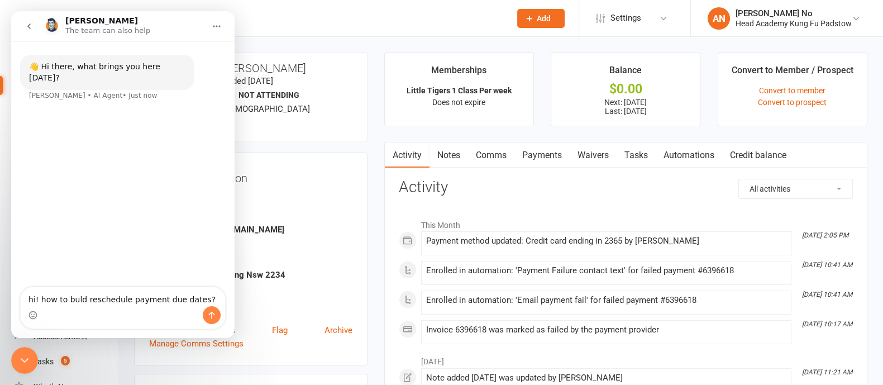
click at [73, 299] on textarea "hi! how to buld reschedule payment due dates?" at bounding box center [123, 296] width 204 height 19
click at [78, 298] on textarea "hi! how to buld reschedule payment due dates?" at bounding box center [123, 296] width 204 height 19
click at [81, 300] on textarea "hi! how to buld reschedule payment due dates?" at bounding box center [123, 296] width 204 height 19
type textarea "hi! how to bulk reschedule payment due dates?"
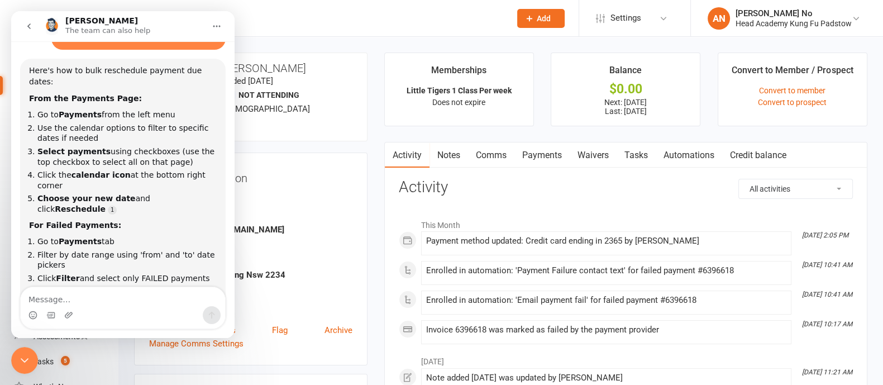
scroll to position [84, 0]
click at [546, 150] on link "Payments" at bounding box center [542, 155] width 55 height 26
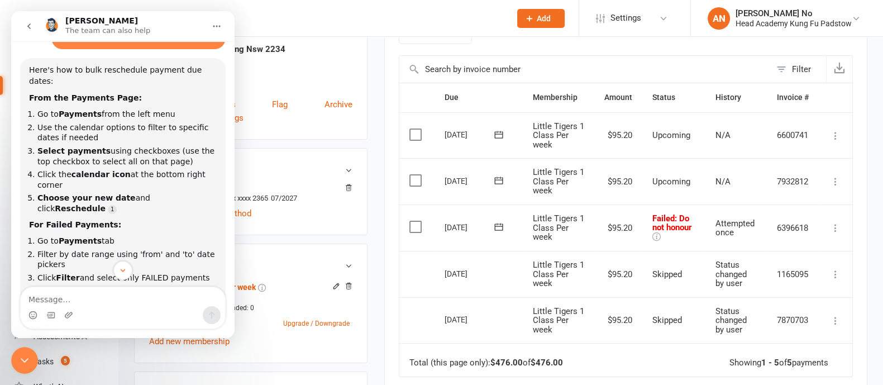
scroll to position [227, 0]
click at [411, 225] on label at bounding box center [417, 225] width 15 height 11
click at [411, 220] on input "checkbox" at bounding box center [413, 220] width 7 height 0
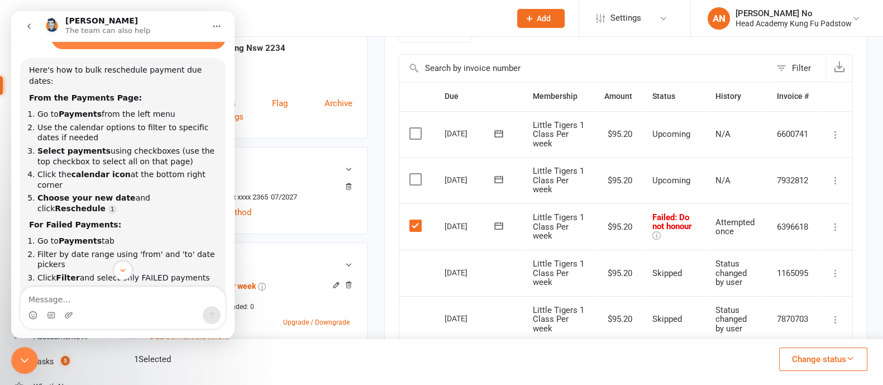
click at [415, 180] on label at bounding box center [417, 179] width 15 height 11
click at [415, 174] on input "checkbox" at bounding box center [413, 174] width 7 height 0
click at [415, 133] on label at bounding box center [417, 133] width 15 height 11
click at [415, 128] on input "checkbox" at bounding box center [413, 128] width 7 height 0
click at [415, 133] on label at bounding box center [417, 133] width 15 height 11
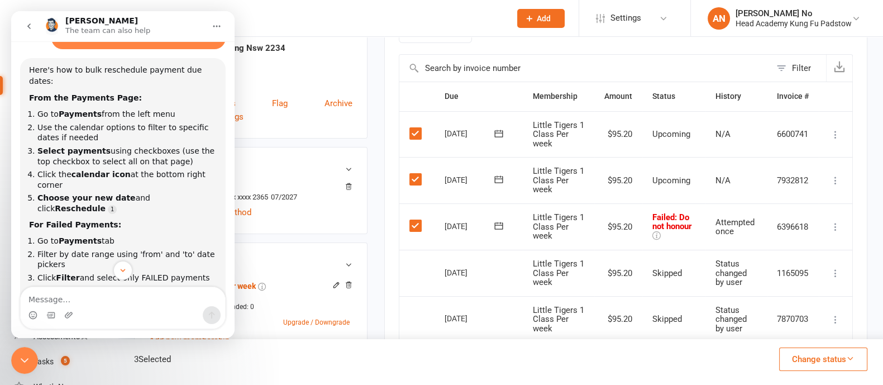
click at [415, 128] on input "checkbox" at bounding box center [413, 128] width 7 height 0
click at [417, 179] on label at bounding box center [417, 179] width 15 height 11
click at [417, 174] on input "checkbox" at bounding box center [413, 174] width 7 height 0
click at [851, 359] on icon "button" at bounding box center [850, 358] width 8 height 8
click at [522, 354] on div "1 Selected Change status Paid (Cash) Paid (POS) Paid (Other) Skipped" at bounding box center [500, 362] width 765 height 46
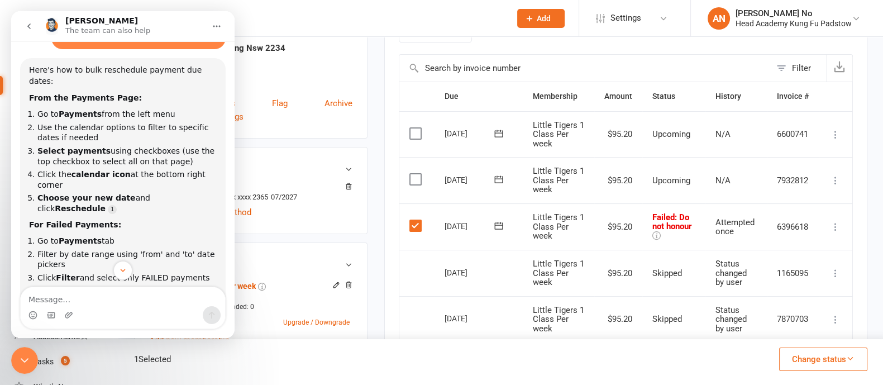
click at [412, 178] on label at bounding box center [417, 179] width 15 height 11
click at [412, 174] on input "checkbox" at bounding box center [413, 174] width 7 height 0
click at [414, 131] on label at bounding box center [417, 133] width 15 height 11
click at [414, 128] on input "checkbox" at bounding box center [413, 128] width 7 height 0
click at [499, 223] on icon at bounding box center [498, 225] width 11 height 11
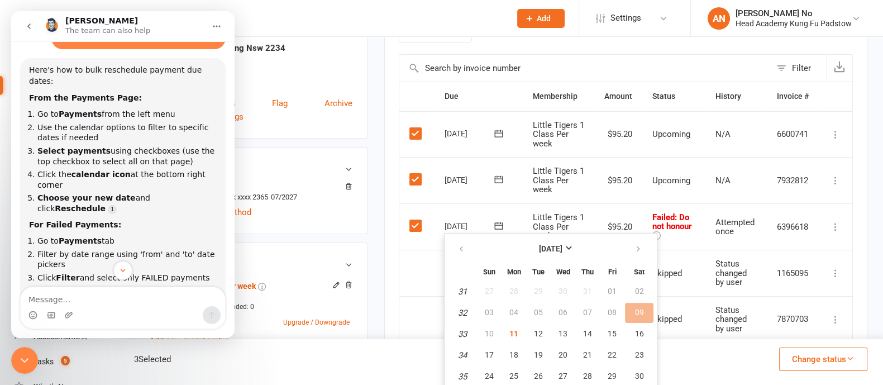
click at [861, 185] on div "Activity Notes Comms Payments Waivers Tasks Automations Credit balance Payments…" at bounding box center [625, 226] width 483 height 622
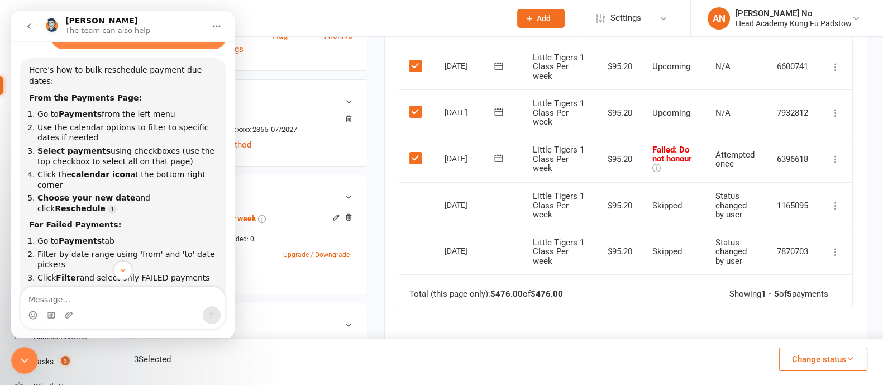
scroll to position [293, 0]
click at [831, 158] on icon at bounding box center [835, 160] width 11 height 11
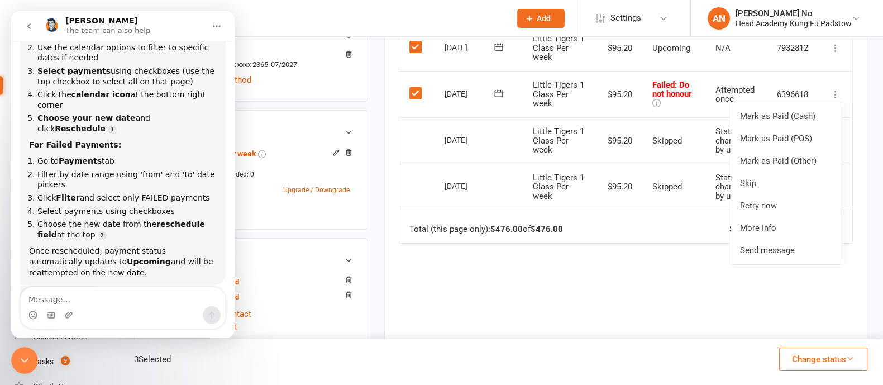
scroll to position [168, 0]
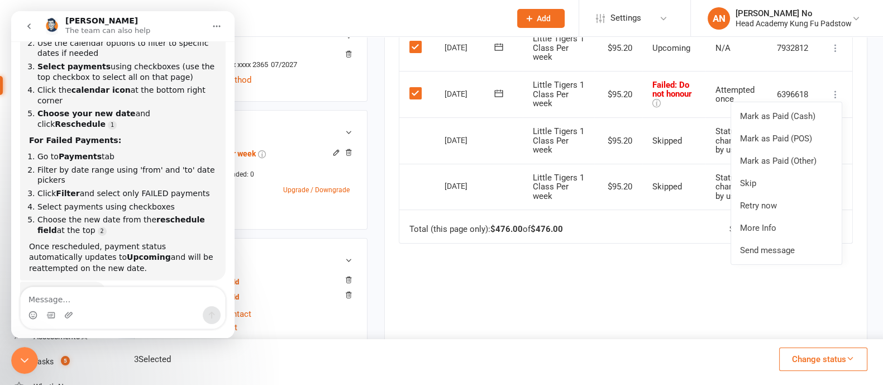
drag, startPoint x: 21, startPoint y: 356, endPoint x: 32, endPoint y: 354, distance: 11.3
click at [21, 356] on icon "Close Intercom Messenger" at bounding box center [24, 360] width 13 height 13
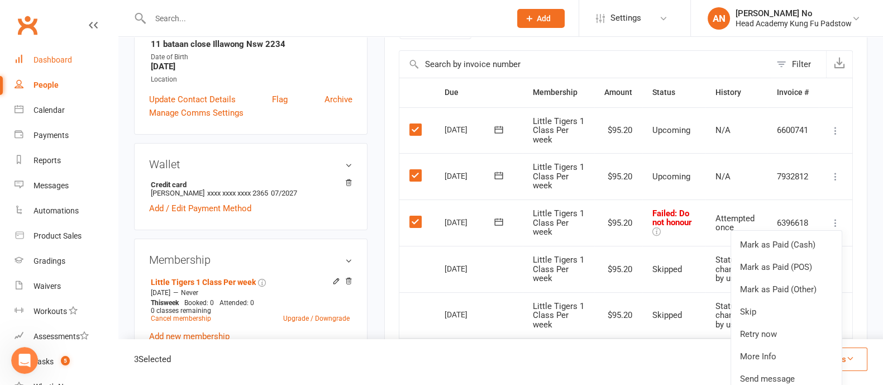
scroll to position [240, 0]
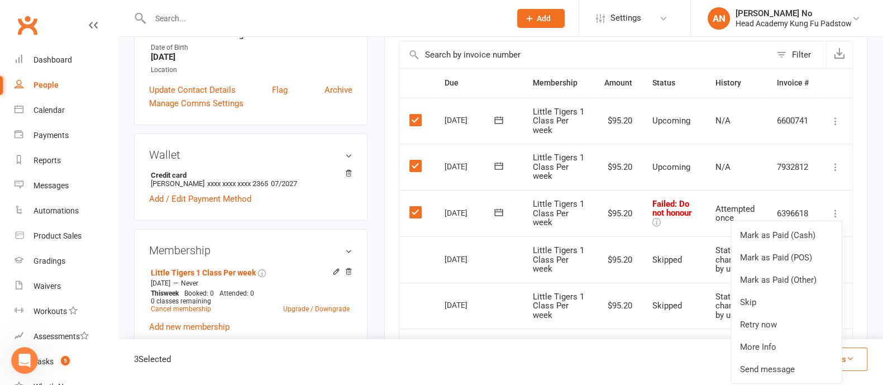
click at [416, 119] on label at bounding box center [417, 120] width 15 height 11
click at [416, 115] on input "checkbox" at bounding box center [413, 115] width 7 height 0
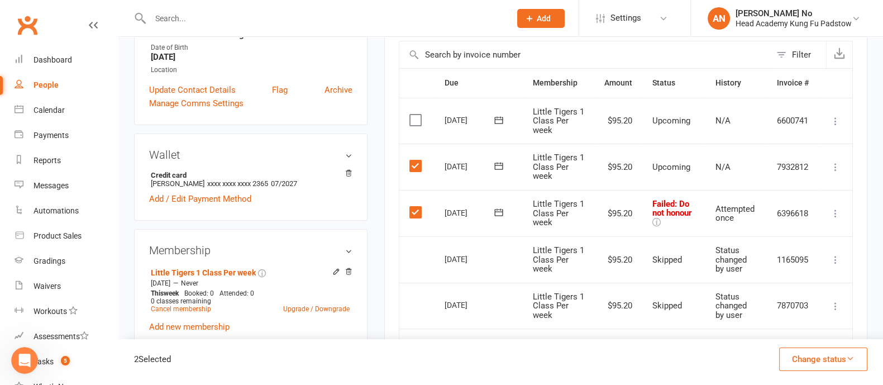
click at [415, 168] on label at bounding box center [417, 165] width 15 height 11
click at [415, 160] on input "checkbox" at bounding box center [413, 160] width 7 height 0
click at [503, 211] on icon at bounding box center [498, 212] width 11 height 11
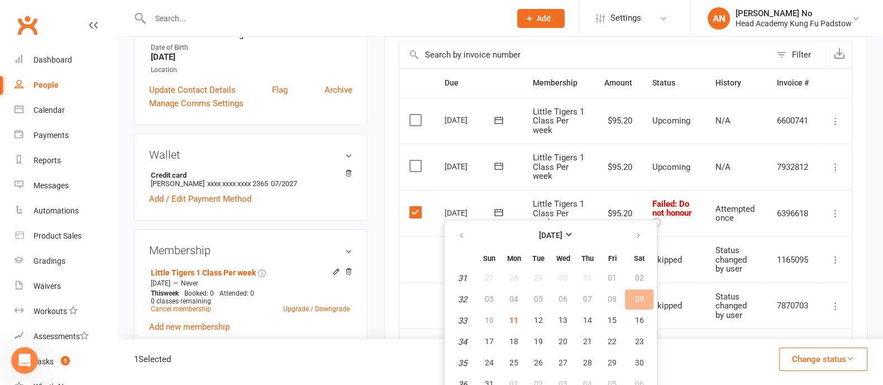
click at [415, 165] on label at bounding box center [417, 165] width 15 height 11
click at [415, 160] on input "checkbox" at bounding box center [413, 160] width 7 height 0
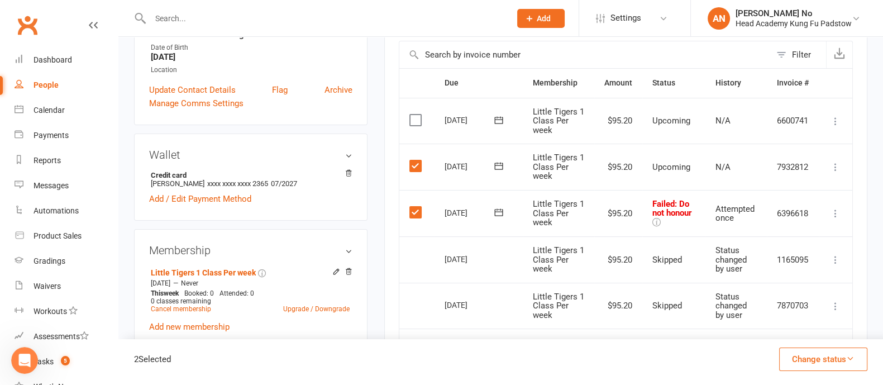
click at [416, 120] on label at bounding box center [417, 120] width 15 height 11
click at [416, 115] on input "checkbox" at bounding box center [413, 115] width 7 height 0
click at [499, 213] on icon at bounding box center [498, 212] width 11 height 11
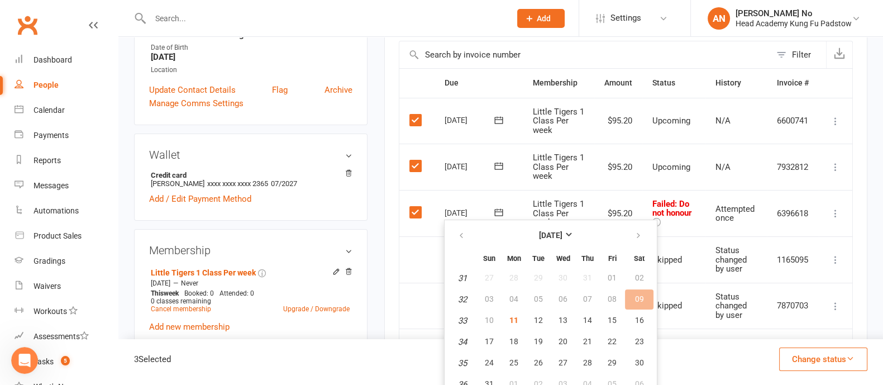
click at [416, 161] on label at bounding box center [417, 165] width 15 height 11
click at [416, 160] on input "checkbox" at bounding box center [413, 160] width 7 height 0
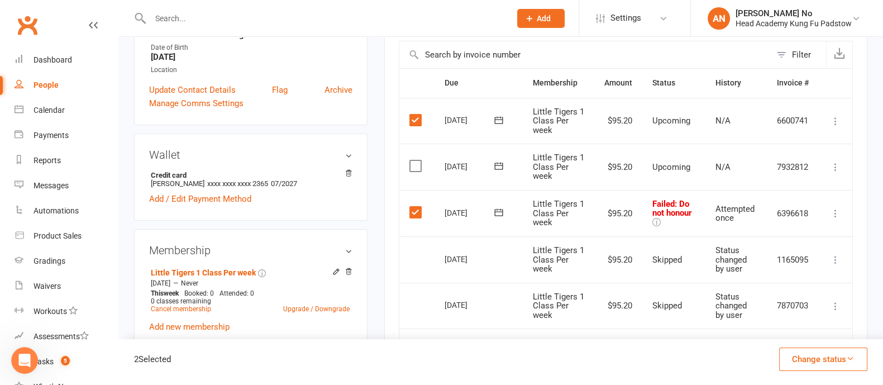
click at [413, 120] on label at bounding box center [417, 120] width 15 height 11
click at [413, 115] on input "checkbox" at bounding box center [413, 115] width 7 height 0
click at [496, 212] on icon at bounding box center [498, 212] width 11 height 11
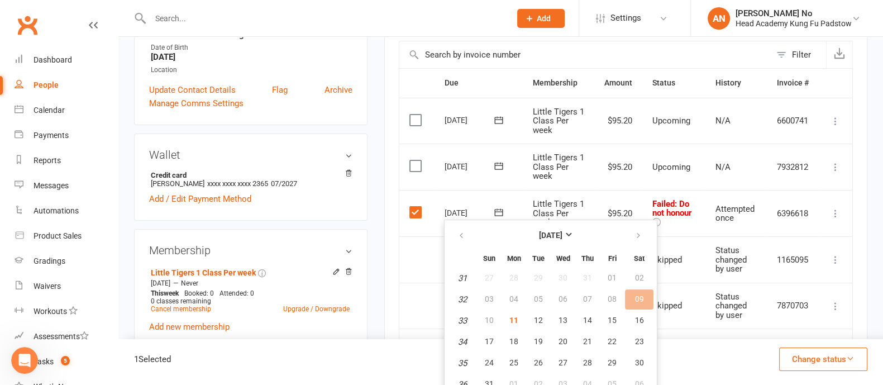
click at [411, 210] on label at bounding box center [417, 212] width 15 height 11
click at [411, 207] on input "checkbox" at bounding box center [413, 207] width 7 height 0
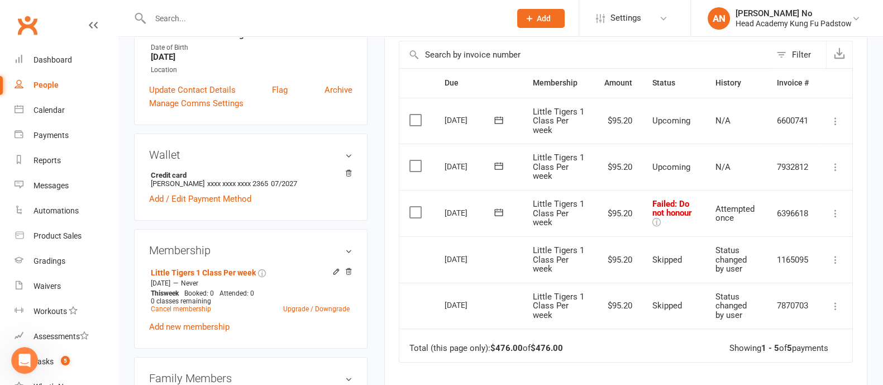
click at [498, 212] on icon at bounding box center [498, 212] width 11 height 11
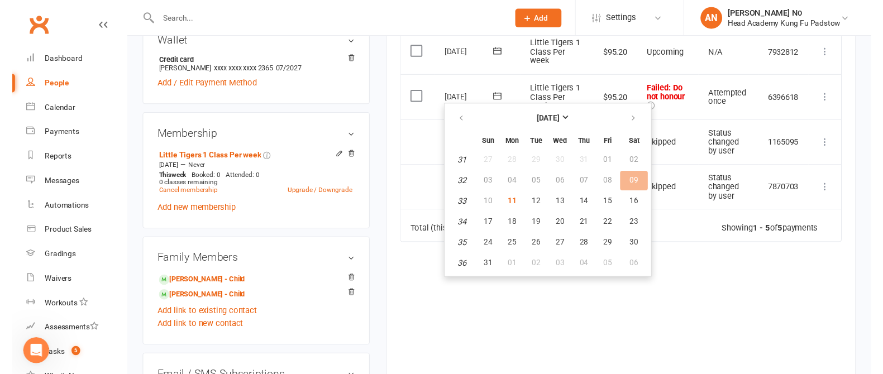
scroll to position [355, 0]
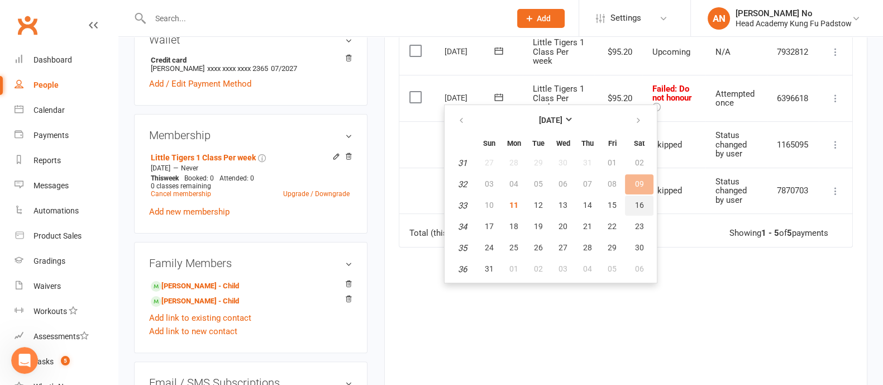
click at [635, 203] on span "16" at bounding box center [639, 205] width 9 height 9
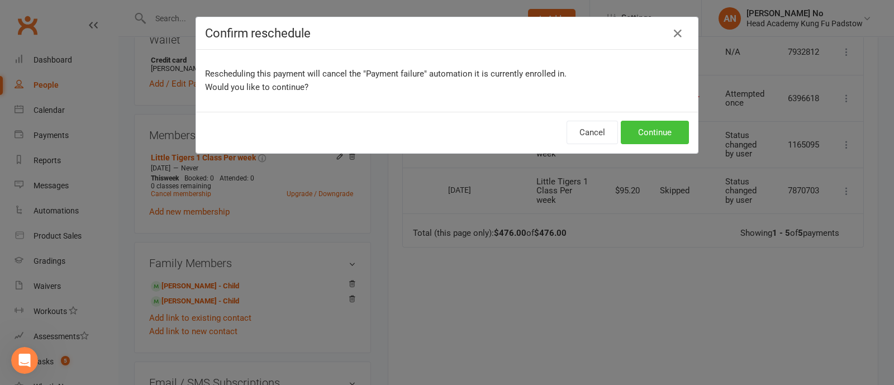
click at [646, 127] on button "Continue" at bounding box center [655, 132] width 68 height 23
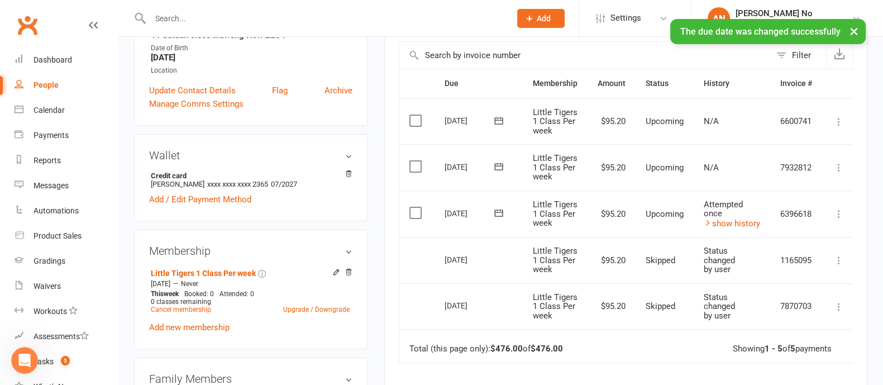
scroll to position [234, 0]
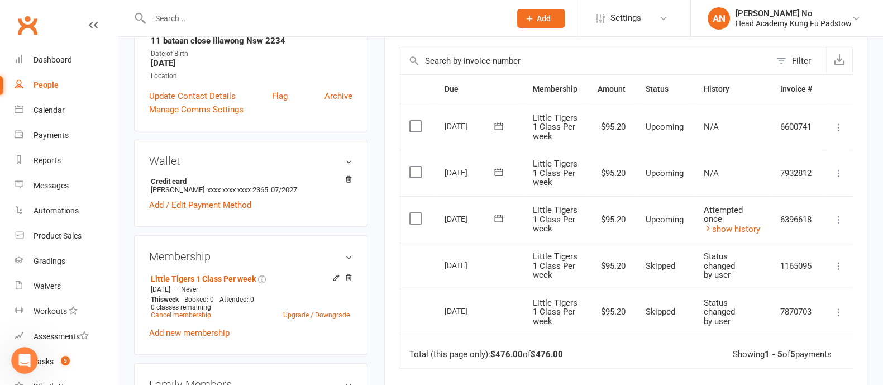
click at [840, 169] on icon at bounding box center [839, 173] width 11 height 11
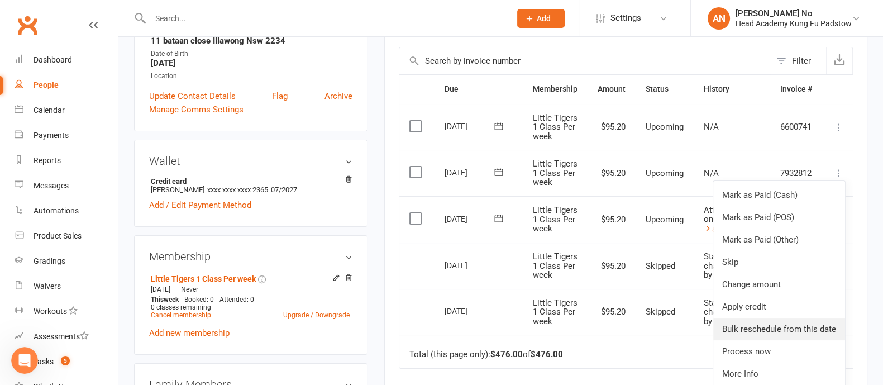
click at [816, 328] on link "Bulk reschedule from this date" at bounding box center [779, 329] width 132 height 22
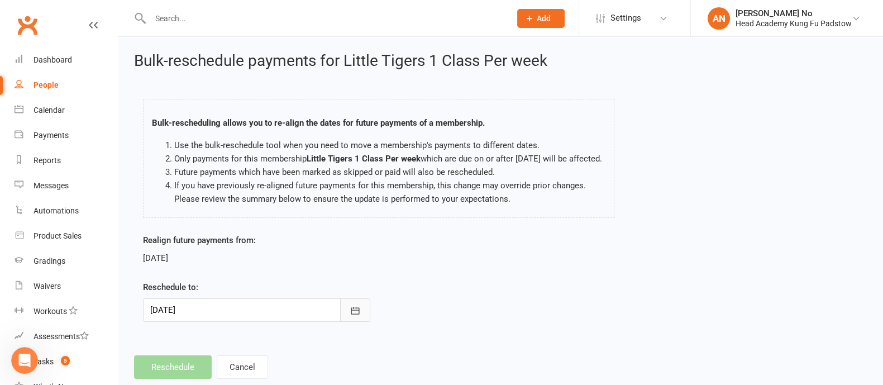
click at [359, 314] on icon "button" at bounding box center [355, 310] width 8 height 7
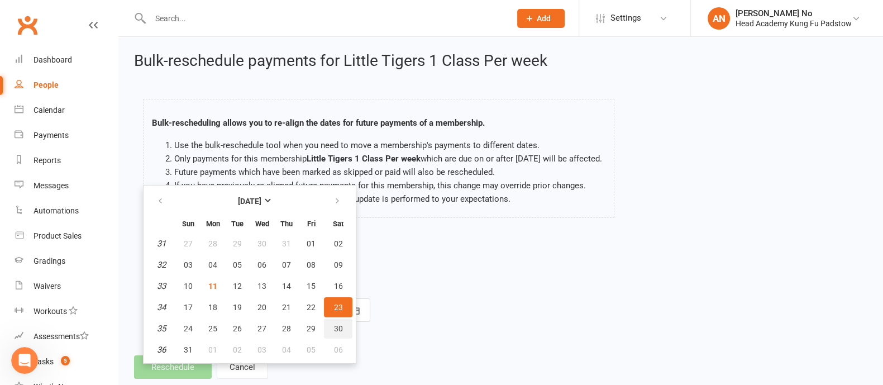
click at [336, 333] on span "30" at bounding box center [338, 328] width 9 height 9
type input "30 Aug 2025"
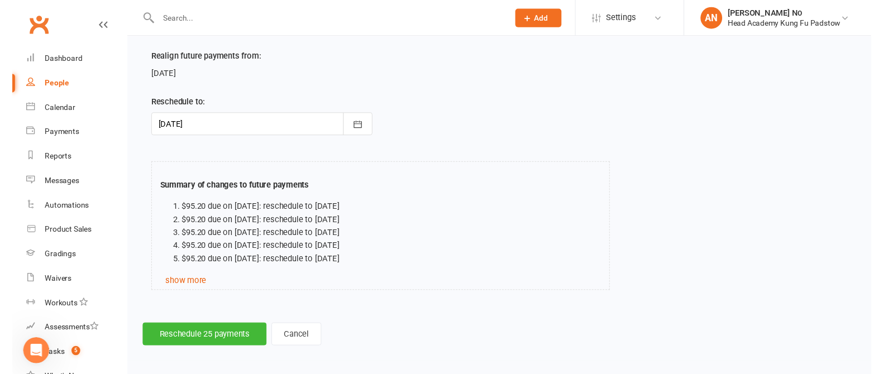
scroll to position [197, 0]
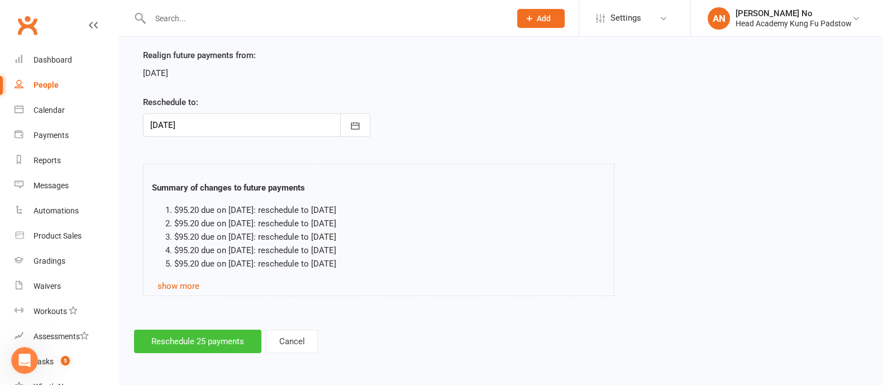
click at [220, 331] on button "Reschedule 25 payments" at bounding box center [197, 341] width 127 height 23
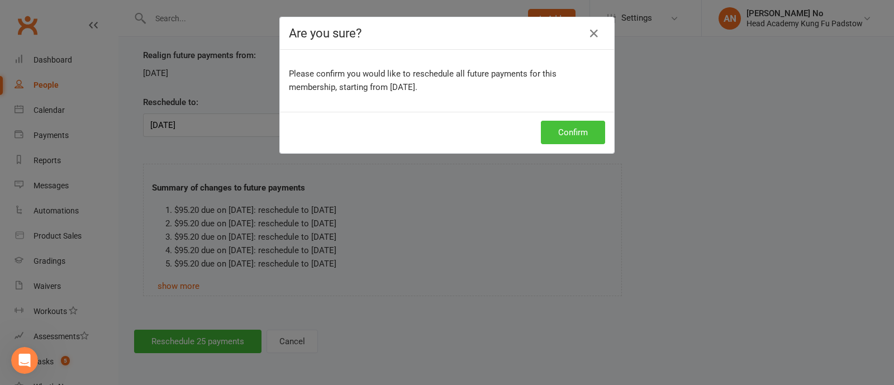
click at [568, 130] on button "Confirm" at bounding box center [573, 132] width 64 height 23
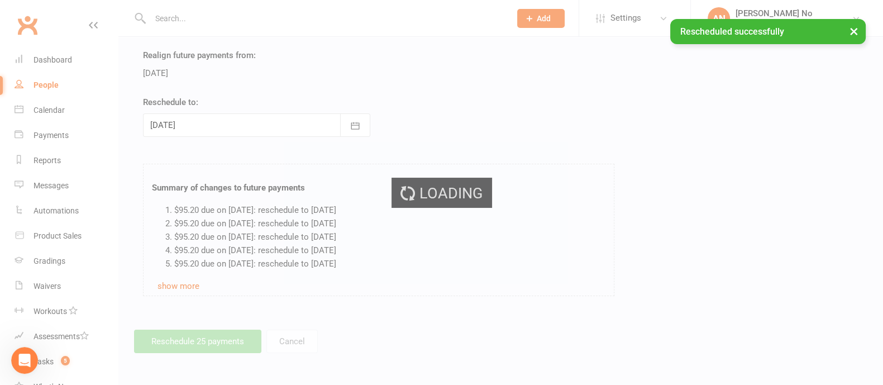
scroll to position [169, 0]
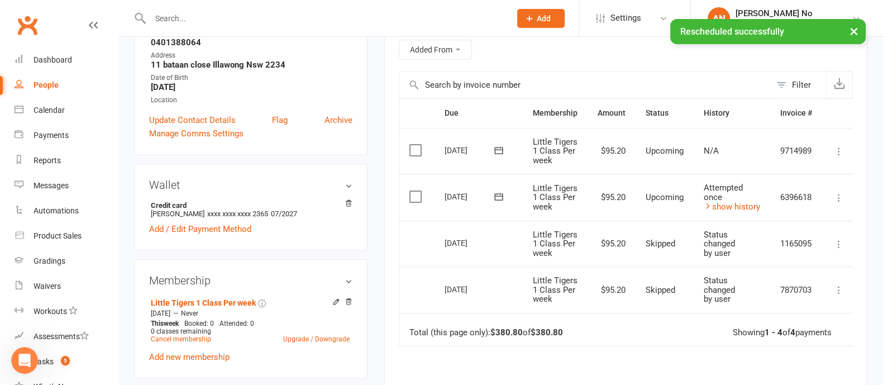
scroll to position [218, 0]
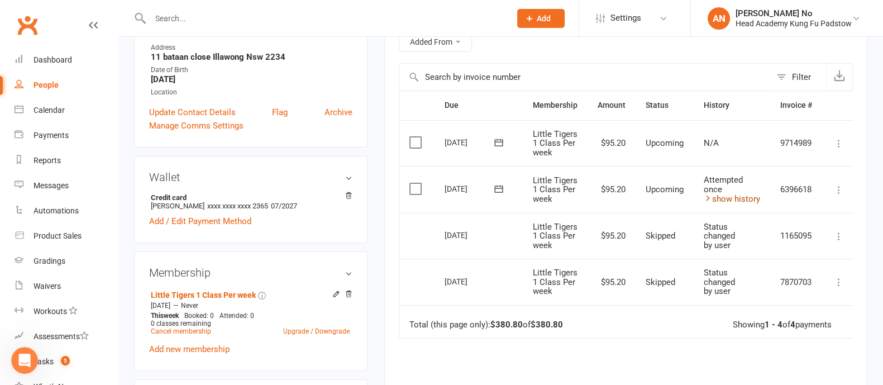
click at [735, 194] on link "show history" at bounding box center [732, 199] width 56 height 10
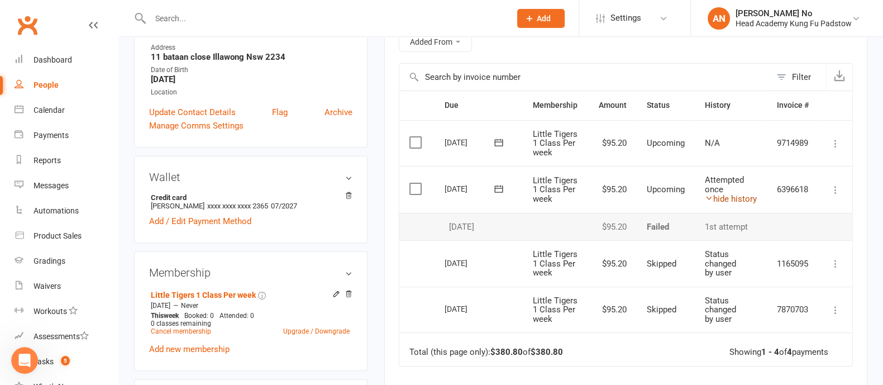
click at [735, 194] on link "hide history" at bounding box center [731, 199] width 52 height 10
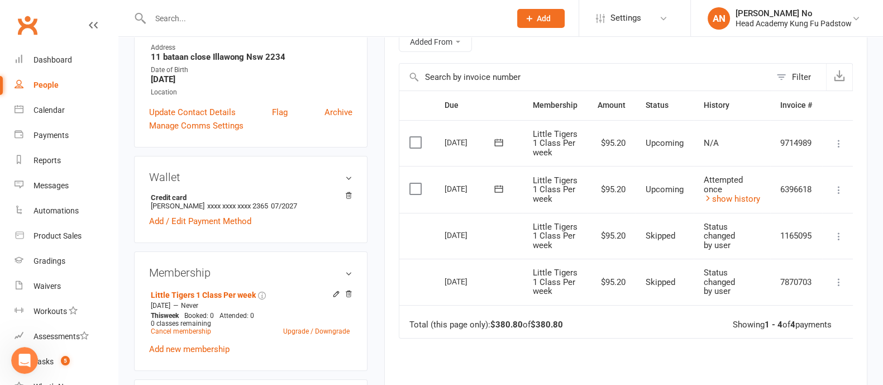
click at [840, 188] on icon at bounding box center [839, 189] width 11 height 11
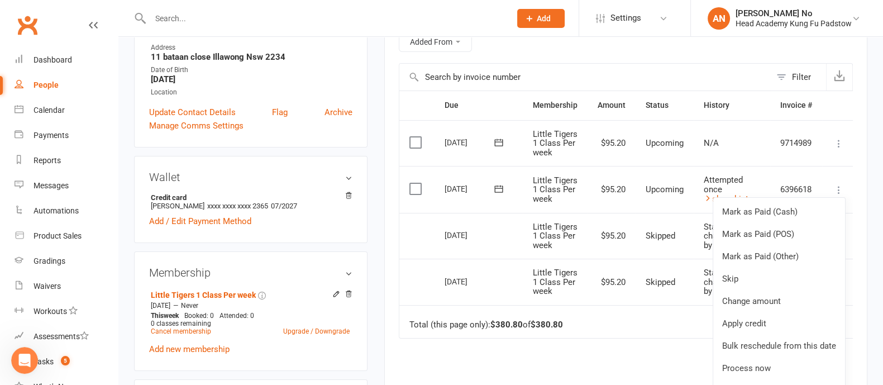
click at [874, 184] on main "Memberships Little Tigers 1 Class Per week Does not expire Balance $0.00 Next: …" at bounding box center [626, 173] width 500 height 677
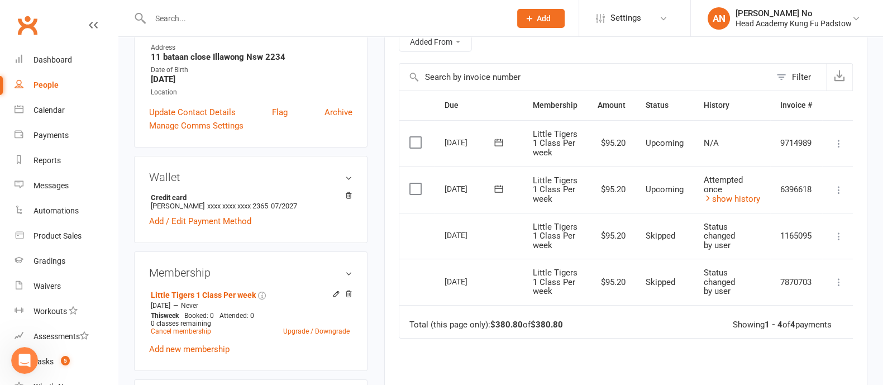
click at [837, 146] on icon at bounding box center [839, 143] width 11 height 11
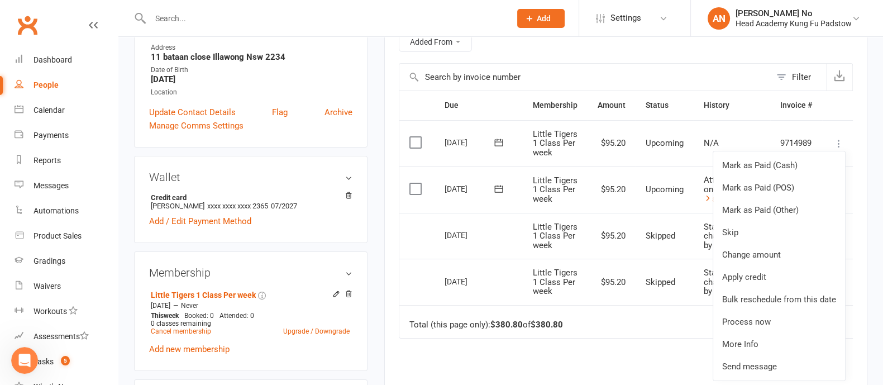
click at [636, 361] on div "Due Contact Membership Amount Status History Invoice # Select this 30 Aug 2025 …" at bounding box center [626, 287] width 454 height 392
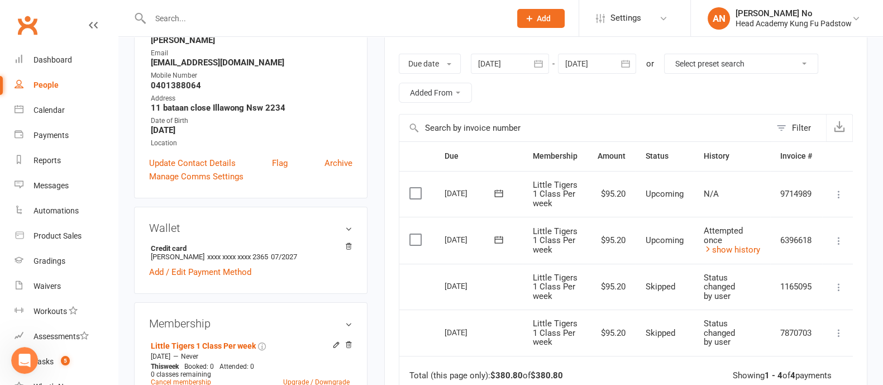
scroll to position [0, 0]
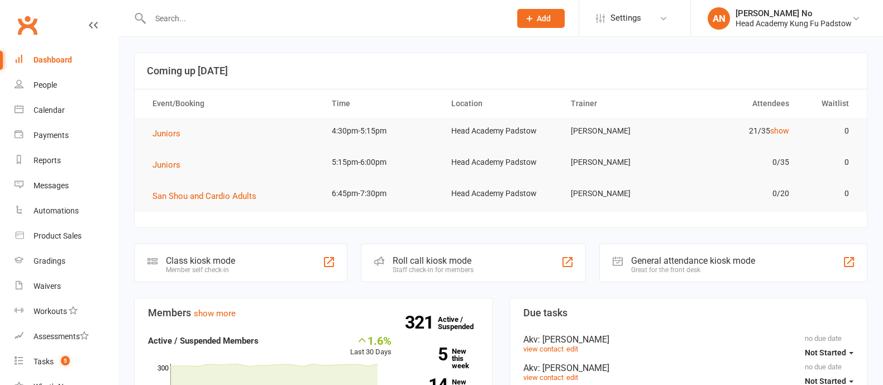
click at [218, 11] on input "text" at bounding box center [325, 19] width 356 height 16
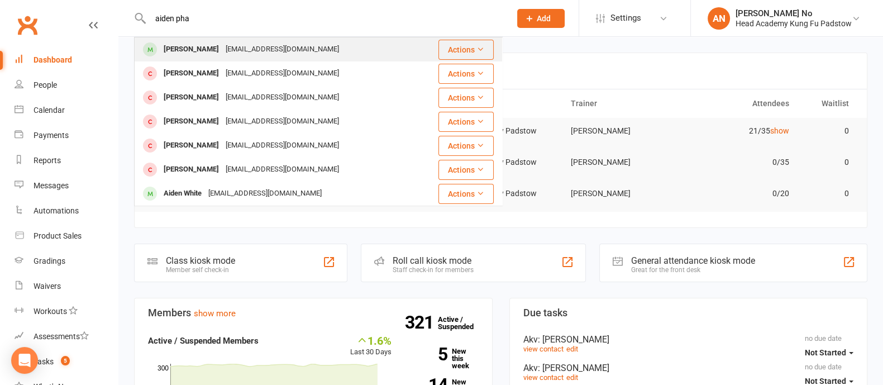
type input "aiden pha"
click at [242, 49] on div "[EMAIL_ADDRESS][DOMAIN_NAME]" at bounding box center [282, 49] width 120 height 16
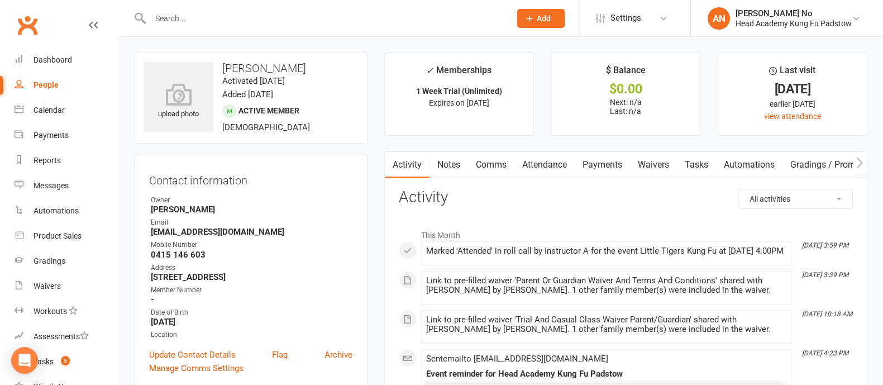
click at [553, 167] on link "Attendance" at bounding box center [545, 165] width 60 height 26
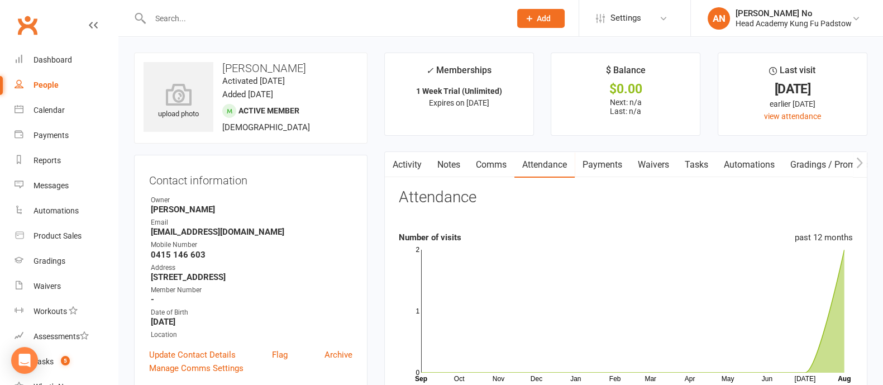
click at [561, 166] on link "Attendance" at bounding box center [545, 165] width 60 height 26
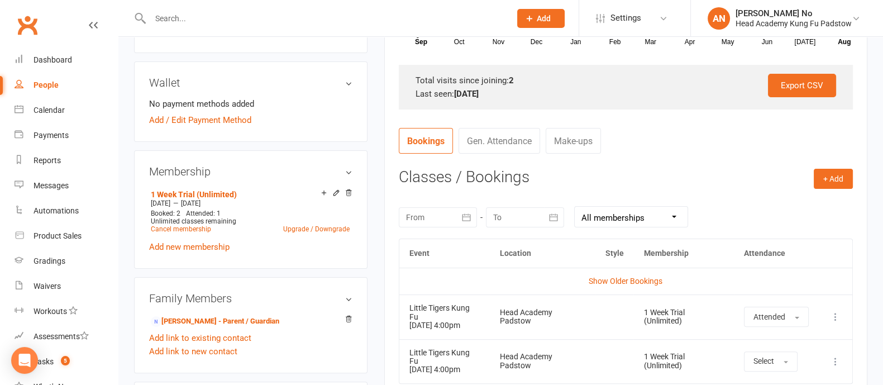
scroll to position [673, 0]
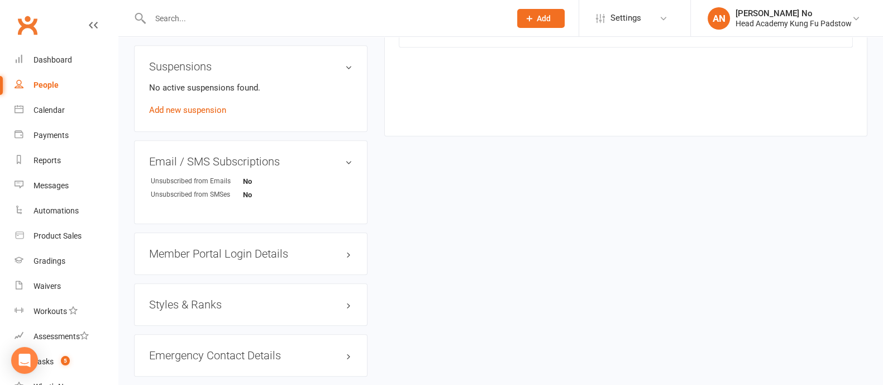
click at [196, 20] on input "text" at bounding box center [325, 19] width 356 height 16
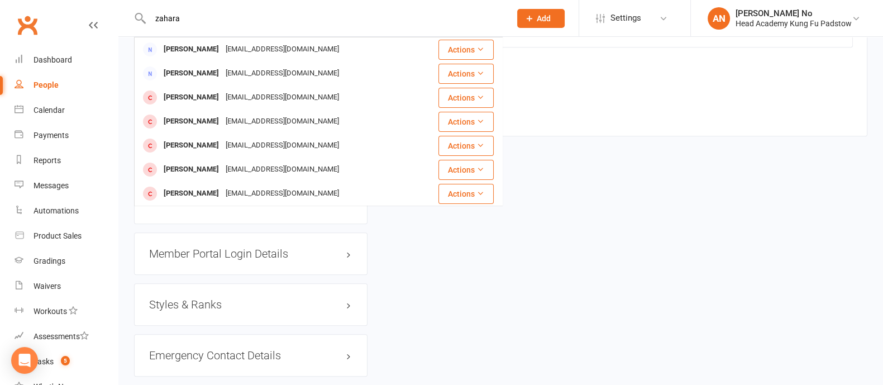
click at [191, 12] on input "zahara" at bounding box center [325, 19] width 356 height 16
click at [191, 13] on input "zahara" at bounding box center [325, 19] width 356 height 16
click at [191, 14] on input "zahara" at bounding box center [325, 19] width 356 height 16
type input "bashir"
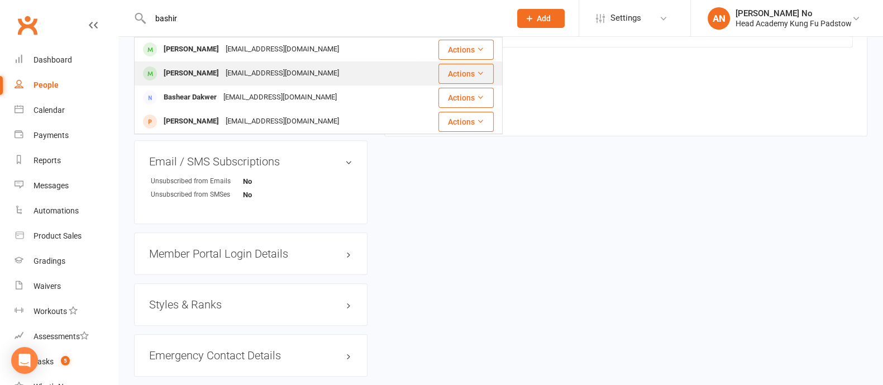
click at [201, 70] on div "[PERSON_NAME]" at bounding box center [191, 73] width 62 height 16
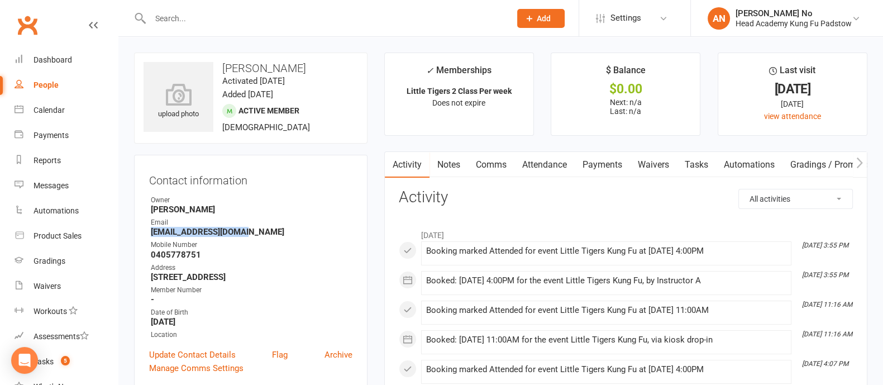
drag, startPoint x: 148, startPoint y: 231, endPoint x: 244, endPoint y: 232, distance: 96.1
click at [244, 232] on div "Contact information Owner [PERSON_NAME] [EMAIL_ADDRESS][DOMAIN_NAME] Mobile Num…" at bounding box center [251, 272] width 234 height 235
copy strong "[EMAIL_ADDRESS][DOMAIN_NAME]"
click at [203, 27] on div at bounding box center [318, 18] width 369 height 36
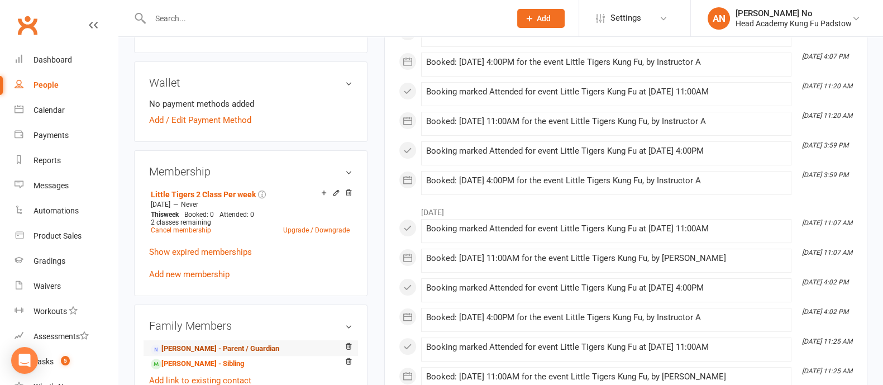
click at [223, 348] on link "[PERSON_NAME] - Parent / Guardian" at bounding box center [215, 349] width 128 height 12
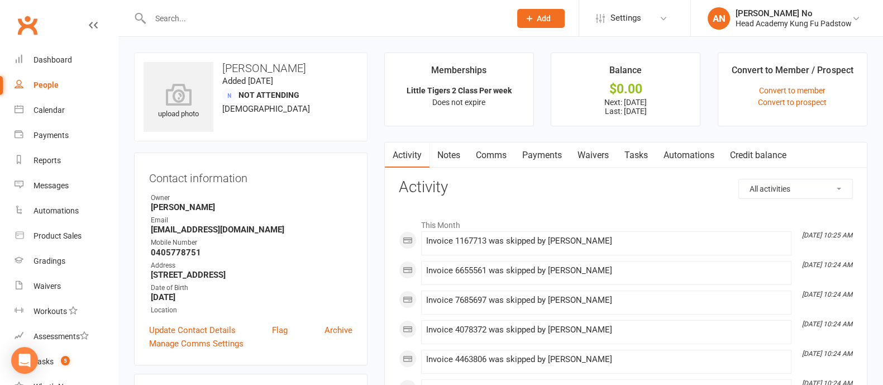
click at [552, 152] on link "Payments" at bounding box center [542, 155] width 55 height 26
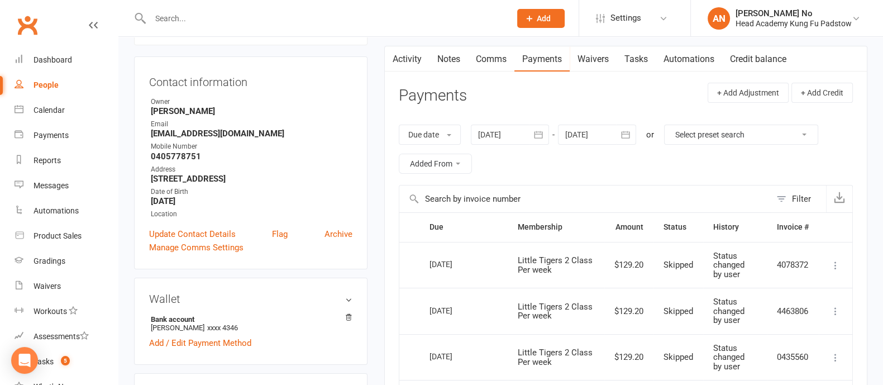
scroll to position [95, 0]
click at [623, 132] on icon "button" at bounding box center [626, 135] width 8 height 7
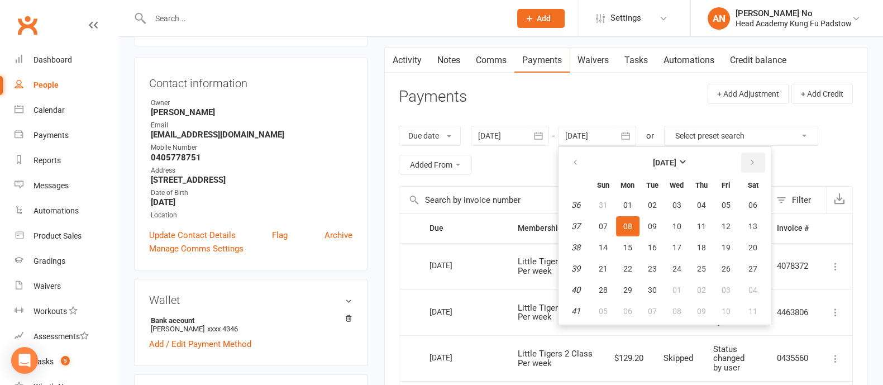
click at [752, 163] on icon "button" at bounding box center [753, 162] width 8 height 9
click at [723, 280] on button "31" at bounding box center [726, 290] width 23 height 20
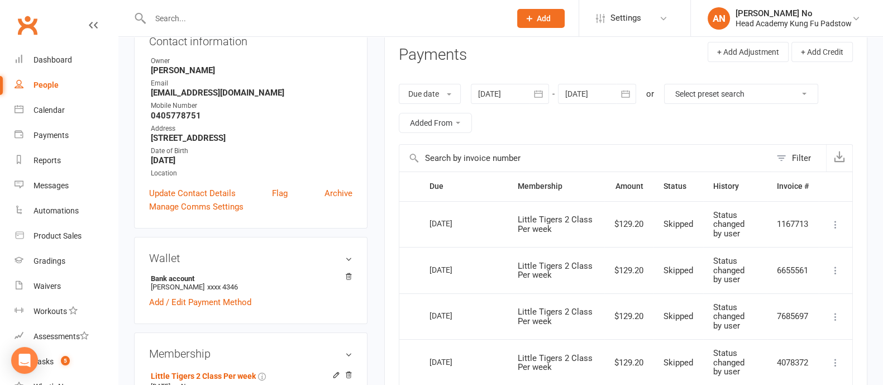
scroll to position [125, 0]
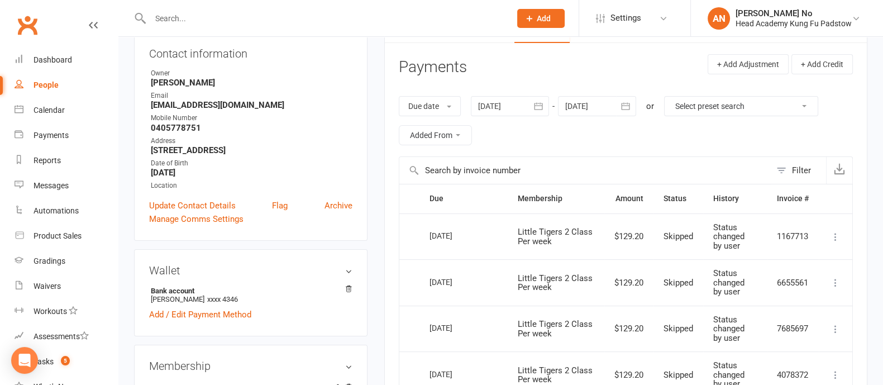
click at [629, 104] on icon "button" at bounding box center [626, 105] width 8 height 7
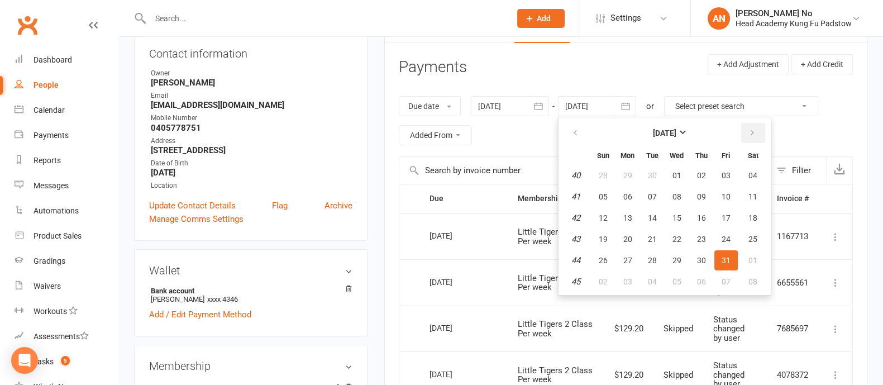
click at [749, 134] on icon "button" at bounding box center [753, 132] width 8 height 9
click at [608, 280] on button "30" at bounding box center [603, 282] width 23 height 20
type input "[DATE]"
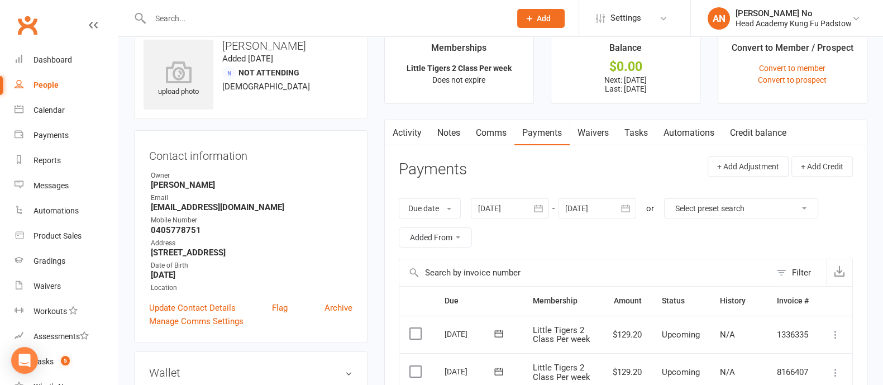
scroll to position [0, 0]
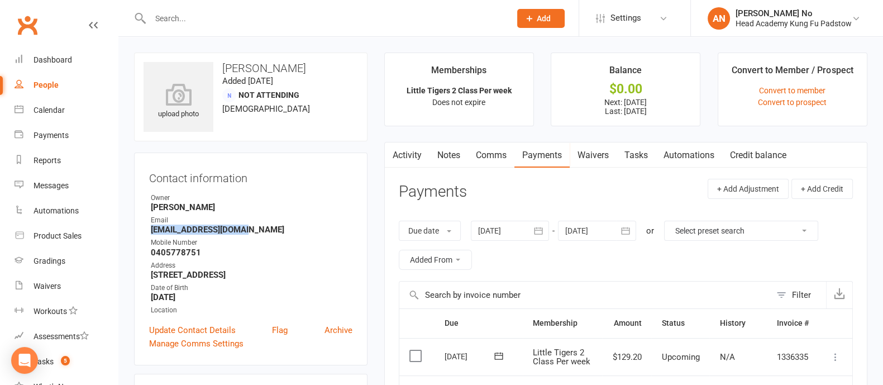
drag, startPoint x: 151, startPoint y: 230, endPoint x: 243, endPoint y: 229, distance: 92.2
click at [243, 229] on strong "[EMAIL_ADDRESS][DOMAIN_NAME]" at bounding box center [252, 230] width 202 height 10
copy strong "[EMAIL_ADDRESS][DOMAIN_NAME]"
drag, startPoint x: 223, startPoint y: 68, endPoint x: 255, endPoint y: 65, distance: 32.6
click at [255, 65] on h3 "[PERSON_NAME]" at bounding box center [251, 68] width 215 height 12
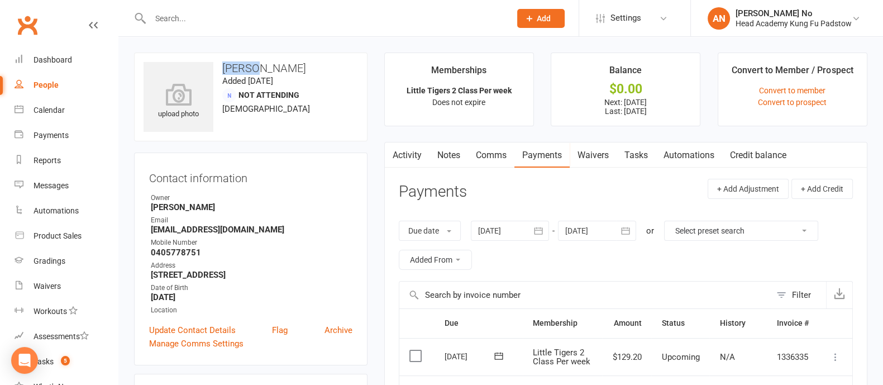
copy h3 "Zahraa"
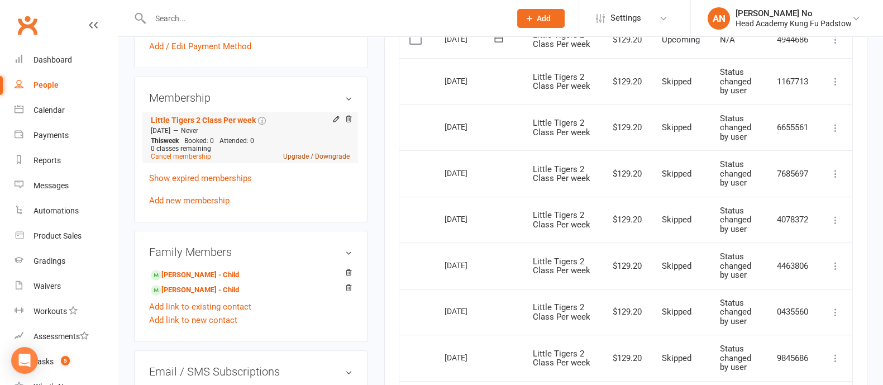
scroll to position [337, 0]
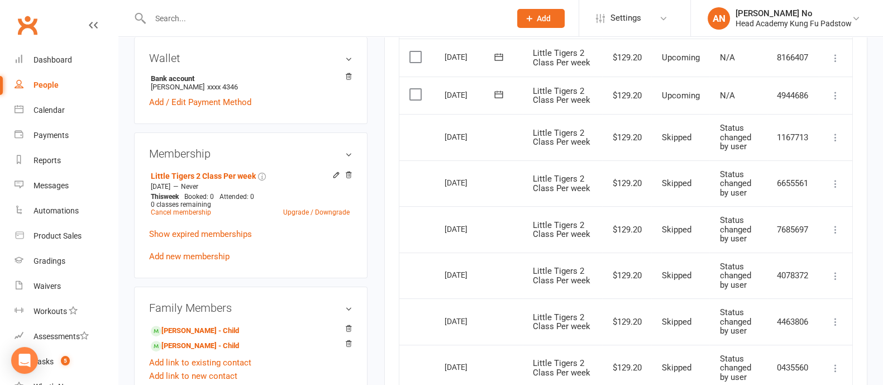
click at [545, 18] on span "Add" at bounding box center [544, 18] width 14 height 9
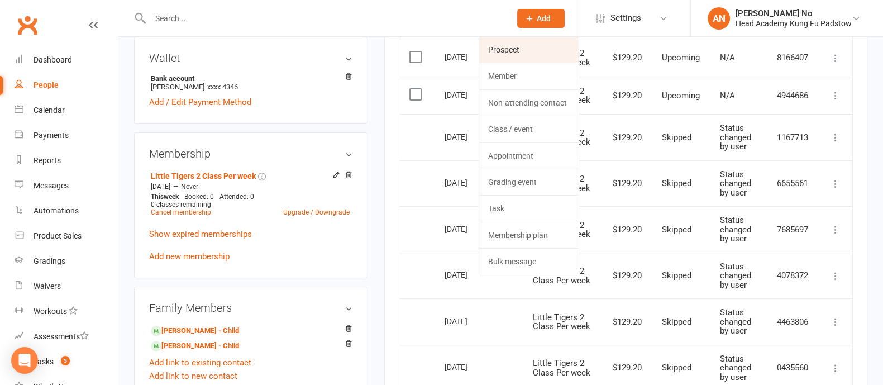
click at [502, 47] on link "Prospect" at bounding box center [528, 50] width 99 height 26
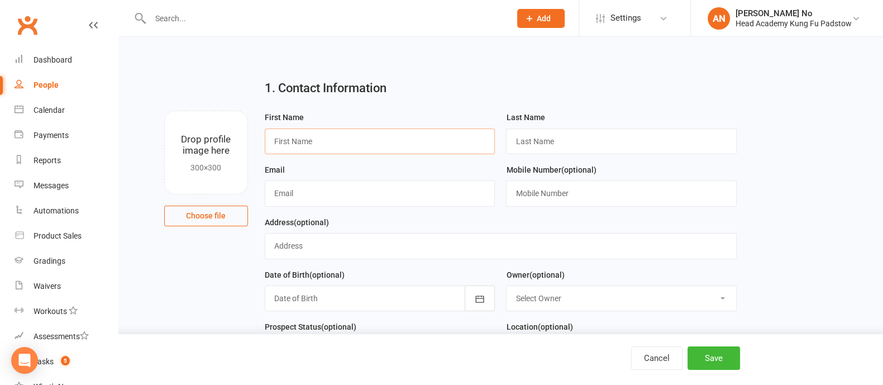
click at [313, 135] on input "text" at bounding box center [380, 141] width 231 height 26
paste input "[PERSON_NAME] 410627407 [PERSON_NAME][EMAIL_ADDRESS][PERSON_NAME][DOMAIN_NAME]"
drag, startPoint x: 344, startPoint y: 138, endPoint x: 509, endPoint y: 146, distance: 165.6
click at [509, 146] on form "First Name [PERSON_NAME] 410627407 [PERSON_NAME][EMAIL_ADDRESS][PERSON_NAME][DO…" at bounding box center [500, 242] width 483 height 262
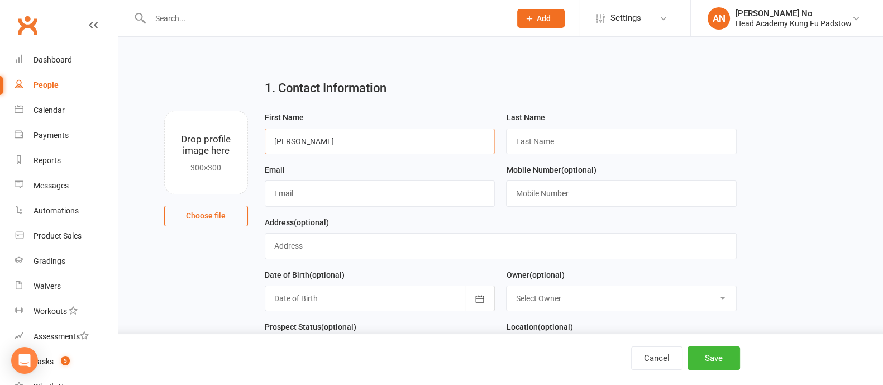
scroll to position [0, 0]
type input "[PERSON_NAME]"
click at [545, 194] on input "text" at bounding box center [621, 193] width 231 height 26
paste input "410627407 [PERSON_NAME][EMAIL_ADDRESS][PERSON_NAME][DOMAIN_NAME]"
drag, startPoint x: 563, startPoint y: 189, endPoint x: 665, endPoint y: 190, distance: 101.7
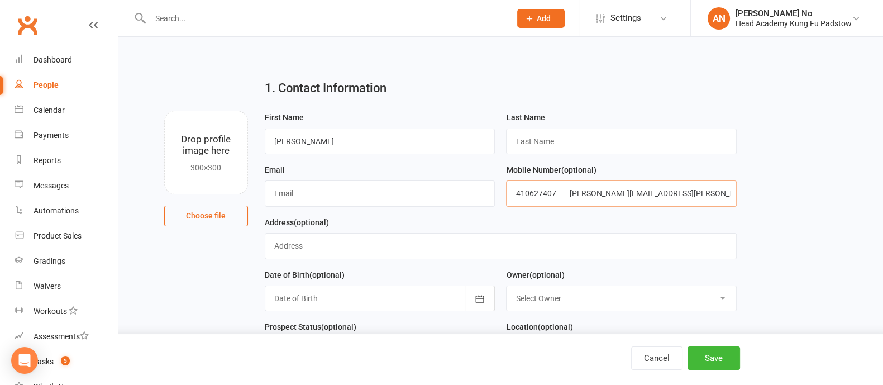
click at [665, 190] on input "410627407 [PERSON_NAME][EMAIL_ADDRESS][PERSON_NAME][DOMAIN_NAME]" at bounding box center [621, 193] width 231 height 26
type input "410627407"
click at [308, 197] on input "text" at bounding box center [380, 193] width 231 height 26
paste input "[PERSON_NAME][EMAIL_ADDRESS][PERSON_NAME][DOMAIN_NAME]"
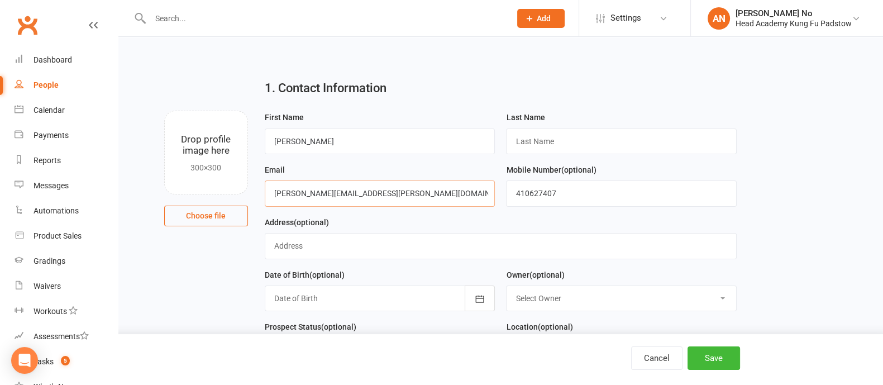
type input "[PERSON_NAME][EMAIL_ADDRESS][PERSON_NAME][DOMAIN_NAME]"
drag, startPoint x: 305, startPoint y: 139, endPoint x: 255, endPoint y: 139, distance: 50.3
click at [255, 111] on div "Drop profile image here 300×300 Choose file First Name [PERSON_NAME] Last Name …" at bounding box center [501, 111] width 734 height 0
click at [330, 143] on input "[PERSON_NAME]" at bounding box center [380, 141] width 231 height 26
type input "[PERSON_NAME]"
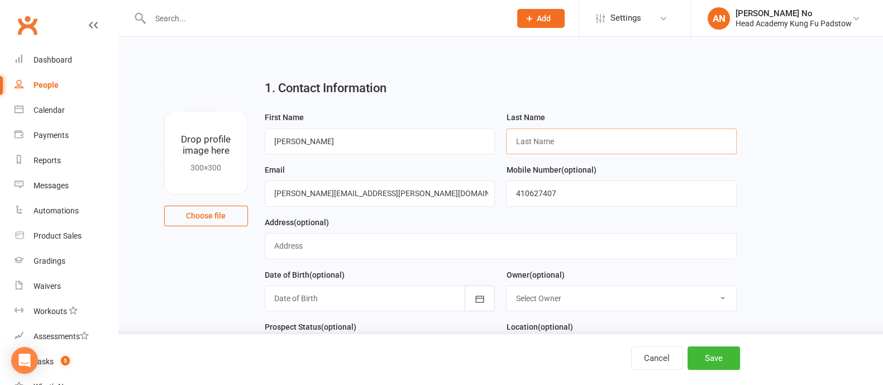
click at [527, 140] on input "text" at bounding box center [621, 141] width 231 height 26
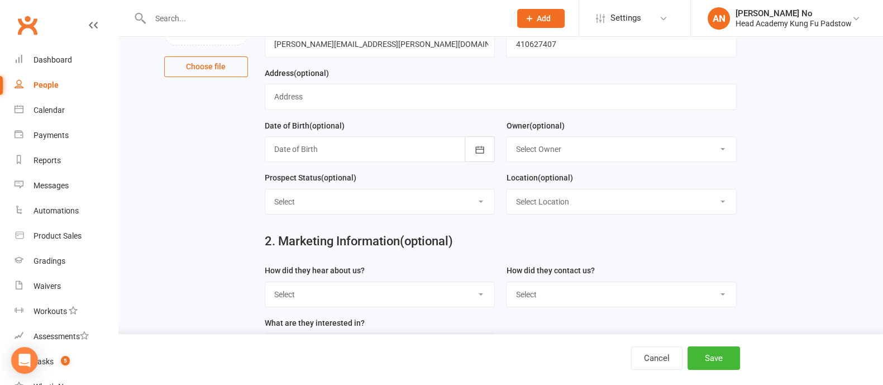
scroll to position [154, 0]
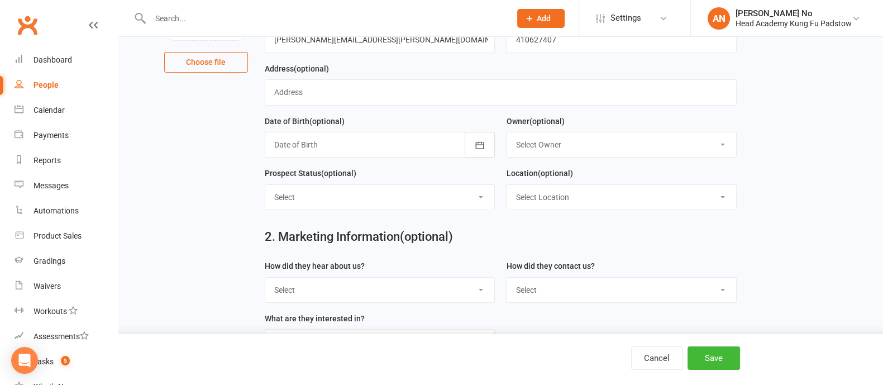
type input "(LAST NAME)"
click at [460, 290] on select "Select Google Through A Friend Poster Magazine Walk by Letter Box Drop Facebook" at bounding box center [380, 290] width 230 height 25
select select "Walk by"
click at [265, 278] on select "Select Google Through A Friend Poster Magazine Walk by Letter Box Drop Facebook" at bounding box center [380, 290] width 230 height 25
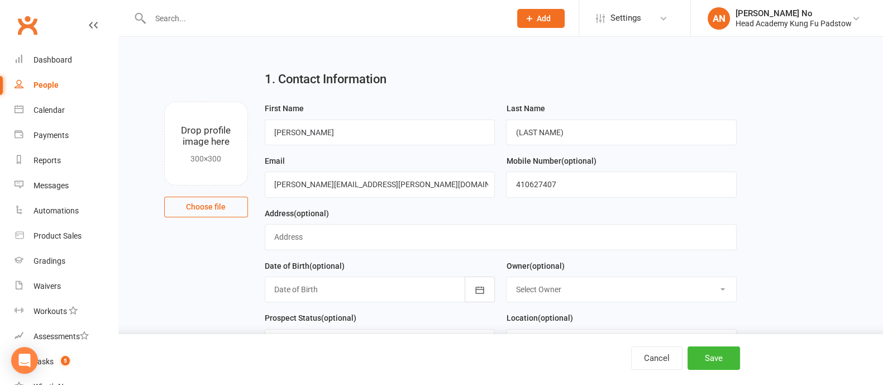
scroll to position [0, 0]
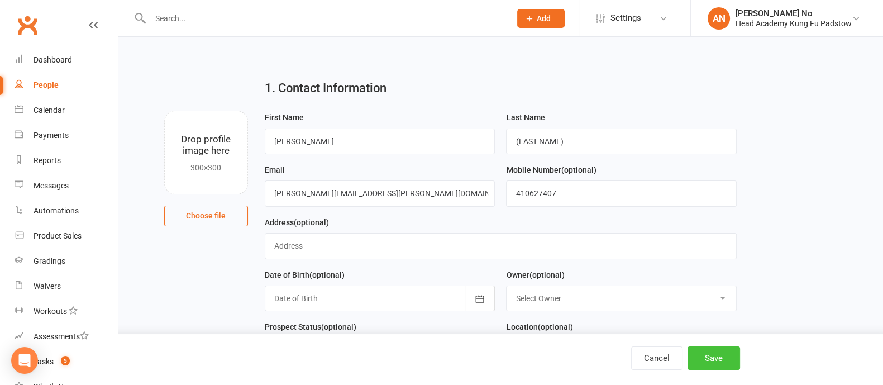
click at [720, 360] on button "Save" at bounding box center [714, 357] width 53 height 23
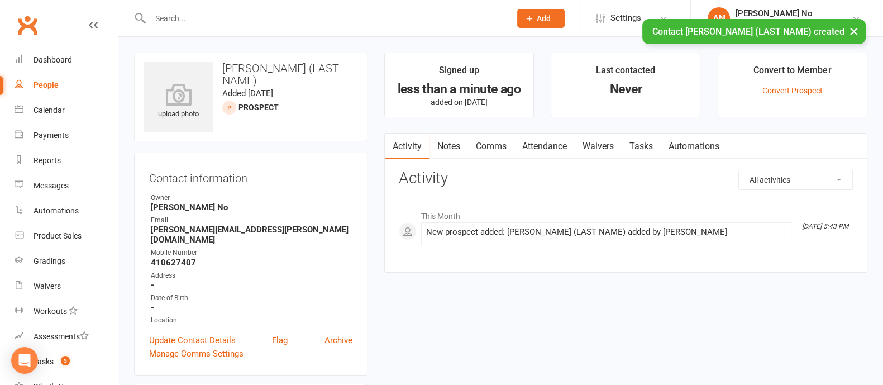
scroll to position [337, 0]
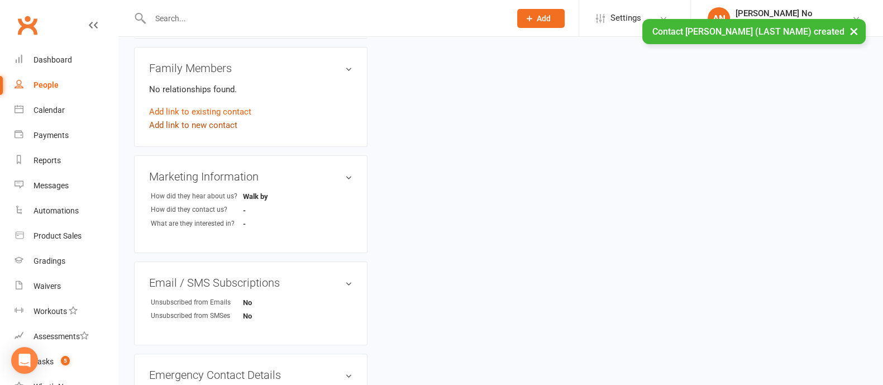
click at [198, 118] on link "Add link to new contact" at bounding box center [193, 124] width 88 height 13
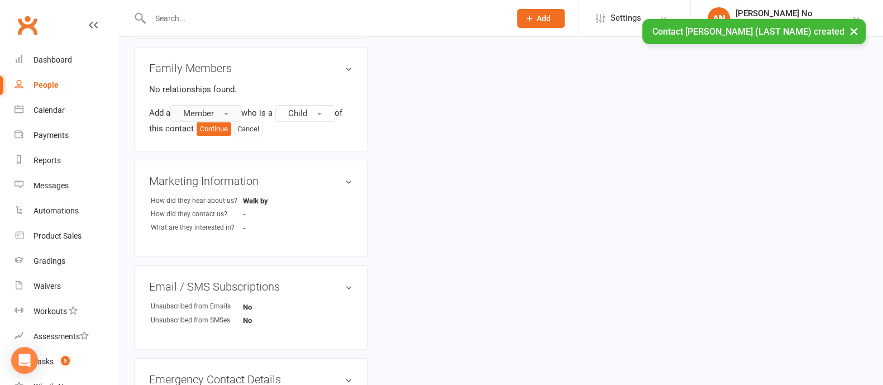
click at [213, 108] on span "Member" at bounding box center [198, 113] width 31 height 10
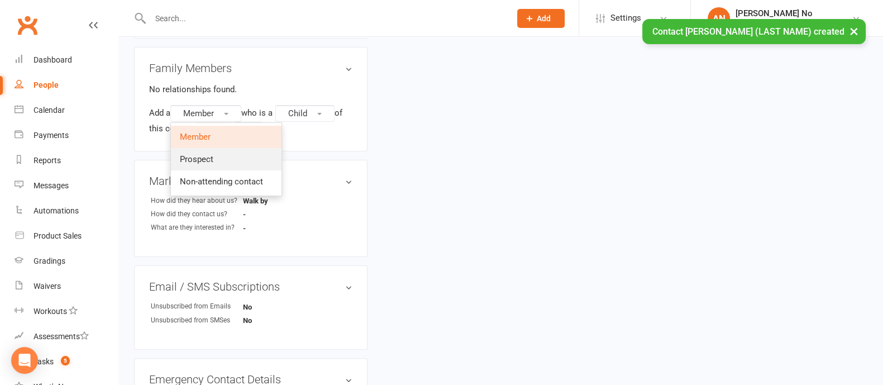
click at [204, 154] on span "Prospect" at bounding box center [197, 159] width 34 height 10
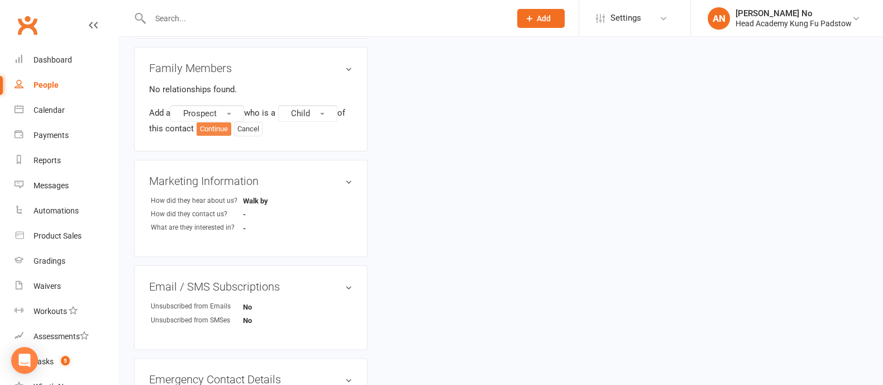
click at [213, 122] on button "Continue" at bounding box center [214, 128] width 35 height 13
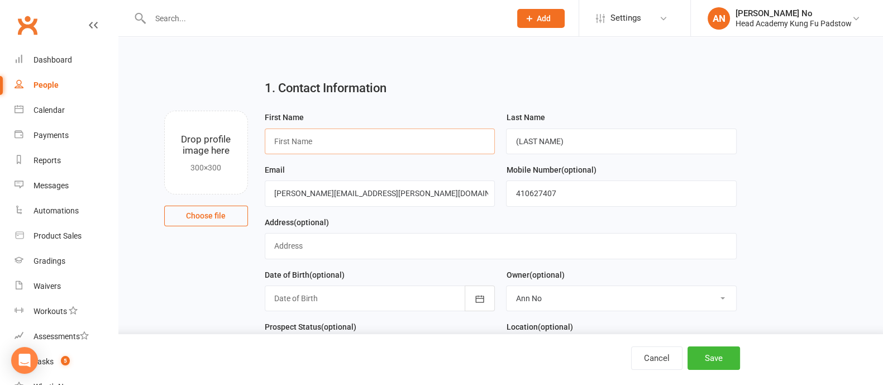
click at [413, 145] on input "text" at bounding box center [380, 141] width 231 height 26
type input "[PERSON_NAME]"
click at [723, 354] on button "Save" at bounding box center [714, 357] width 53 height 23
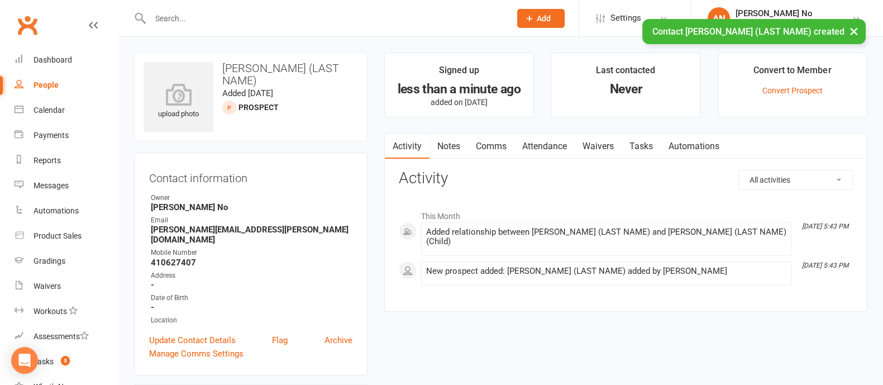
scroll to position [337, 0]
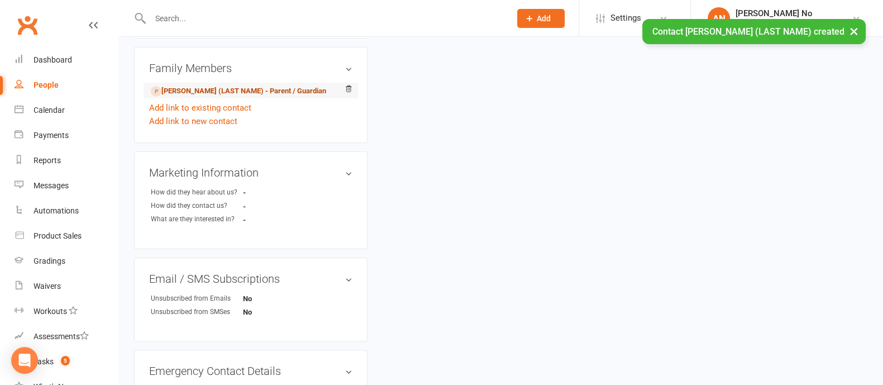
click at [223, 85] on link "[PERSON_NAME] (LAST NAME) - Parent / Guardian" at bounding box center [238, 91] width 175 height 12
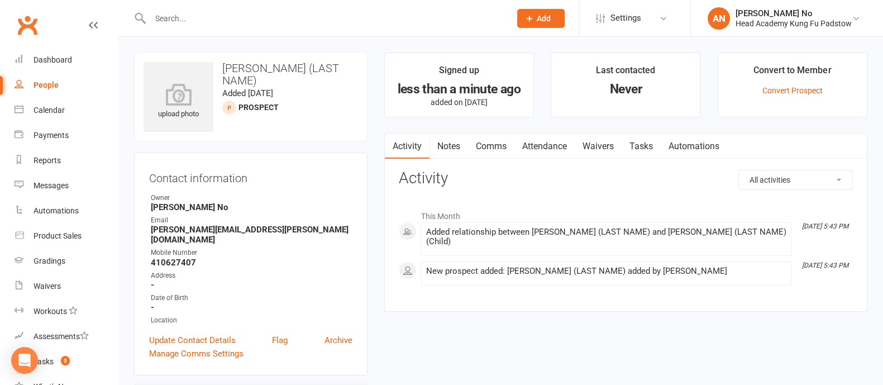
click at [597, 144] on link "Waivers" at bounding box center [598, 147] width 47 height 26
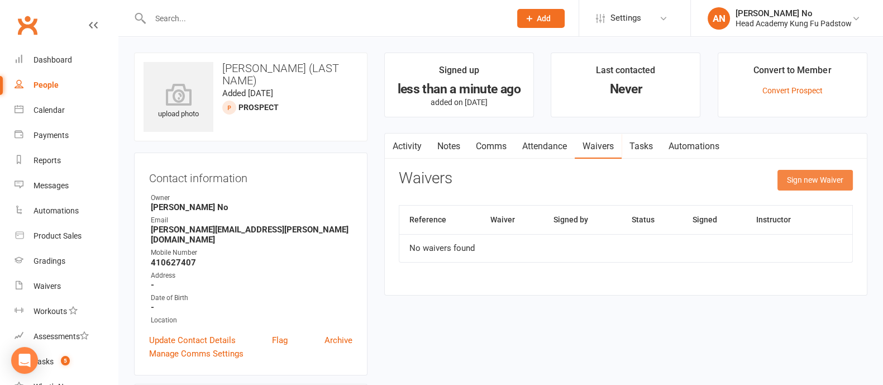
click at [797, 177] on button "Sign new Waiver" at bounding box center [815, 180] width 75 height 20
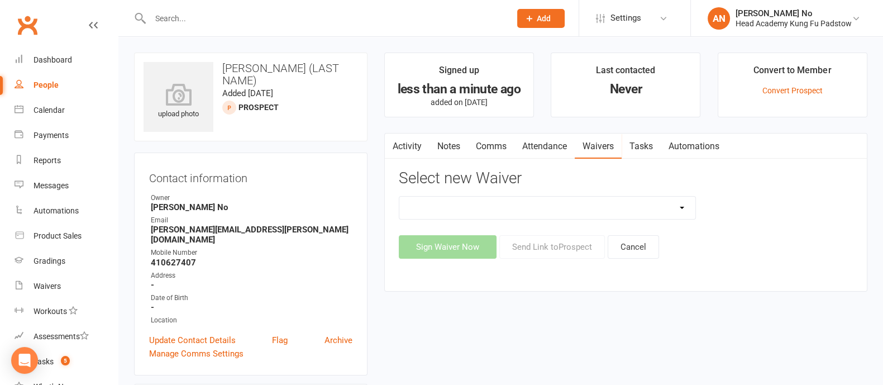
click at [674, 207] on select "Adults Waiver And Terms And Conditions Parent Or Guardian Waiver And Terms And …" at bounding box center [547, 208] width 296 height 22
select select "3665"
click at [399, 197] on select "Adults Waiver And Terms And Conditions Parent Or Guardian Waiver And Terms And …" at bounding box center [547, 208] width 296 height 22
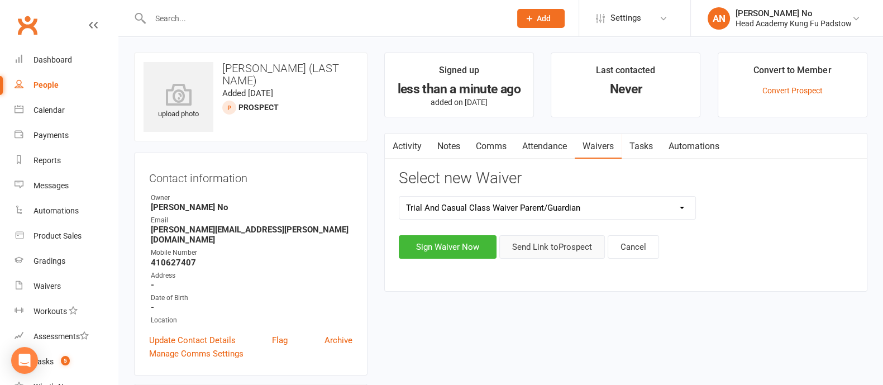
click at [572, 247] on button "Send Link to [GEOGRAPHIC_DATA]" at bounding box center [552, 246] width 106 height 23
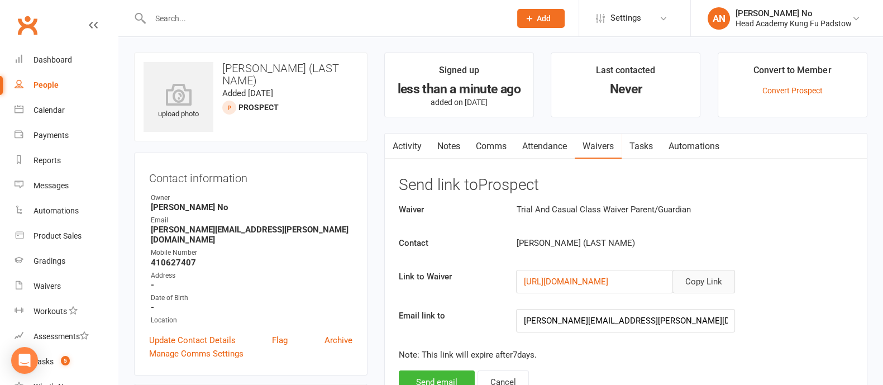
click at [711, 276] on button "Copy Link" at bounding box center [704, 281] width 63 height 23
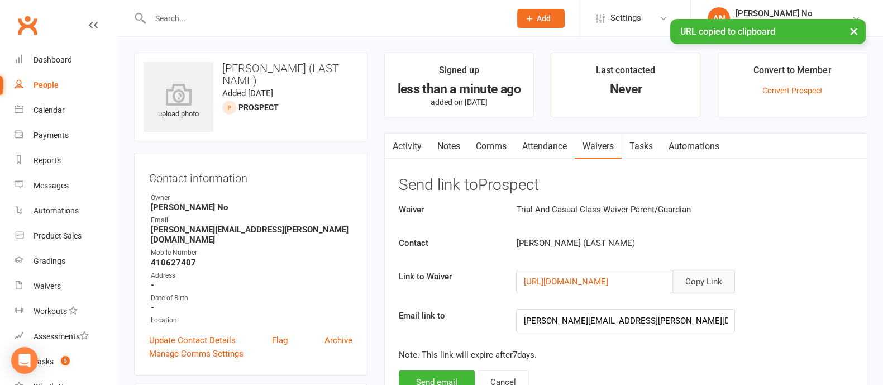
click at [711, 276] on button "Copy Link" at bounding box center [704, 281] width 63 height 23
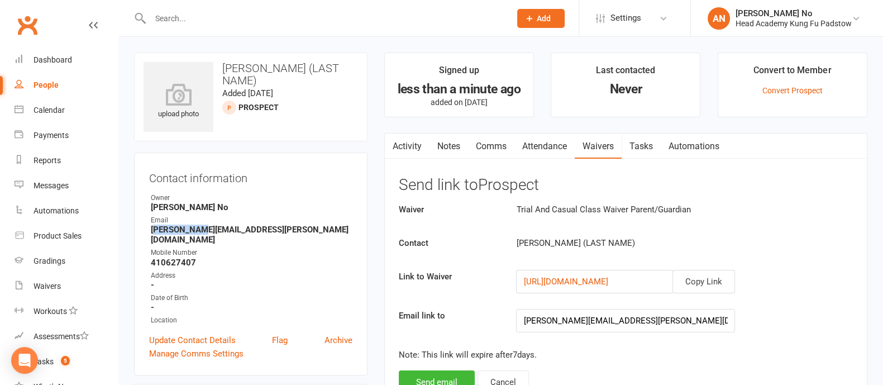
drag, startPoint x: 153, startPoint y: 229, endPoint x: 202, endPoint y: 234, distance: 48.9
click at [202, 234] on strong "[PERSON_NAME][EMAIL_ADDRESS][PERSON_NAME][DOMAIN_NAME]" at bounding box center [252, 235] width 202 height 20
click at [155, 230] on strong "[PERSON_NAME][EMAIL_ADDRESS][PERSON_NAME][DOMAIN_NAME]" at bounding box center [252, 235] width 202 height 20
drag, startPoint x: 152, startPoint y: 230, endPoint x: 254, endPoint y: 232, distance: 101.7
click at [254, 232] on strong "[PERSON_NAME][EMAIL_ADDRESS][PERSON_NAME][DOMAIN_NAME]" at bounding box center [252, 235] width 202 height 20
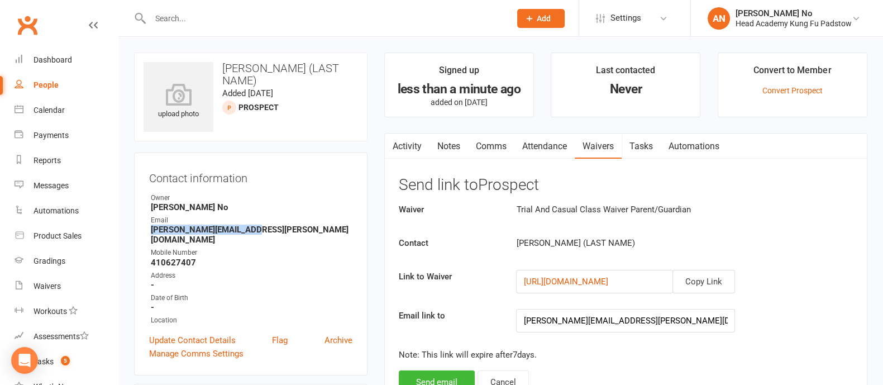
copy strong "[PERSON_NAME][EMAIL_ADDRESS][PERSON_NAME][DOMAIN_NAME]"
click at [406, 144] on link "Activity" at bounding box center [407, 147] width 45 height 26
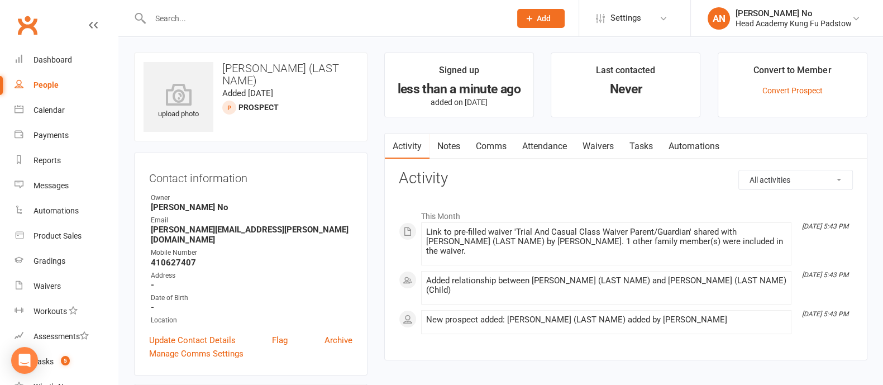
click at [199, 20] on input "text" at bounding box center [325, 19] width 356 height 16
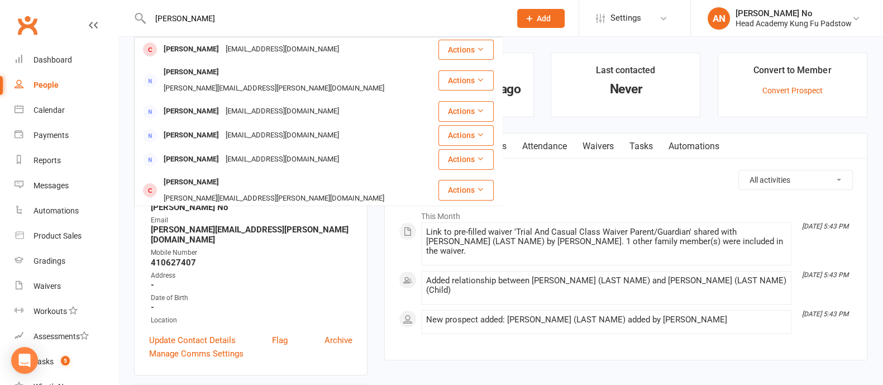
click at [190, 20] on input "[PERSON_NAME]" at bounding box center [325, 19] width 356 height 16
paste input "[PERSON_NAME]"
type input "[PERSON_NAME]"
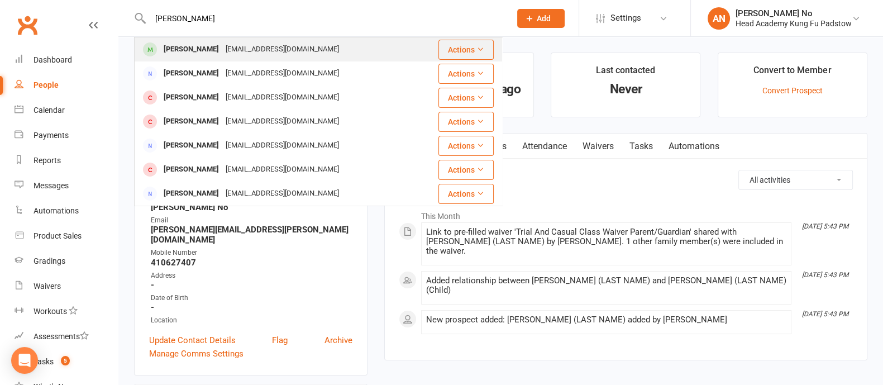
click at [216, 49] on div "[PERSON_NAME]" at bounding box center [191, 49] width 62 height 16
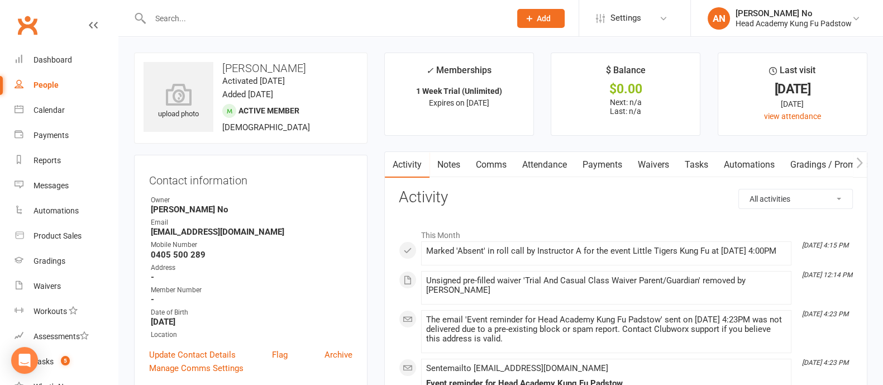
click at [542, 162] on link "Attendance" at bounding box center [545, 165] width 60 height 26
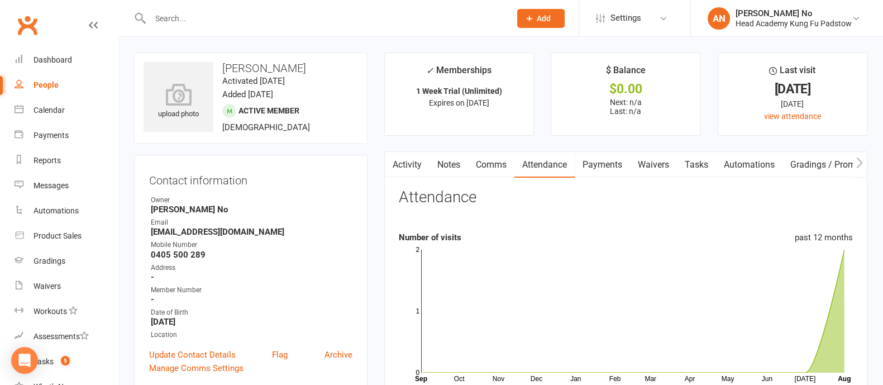
click at [399, 164] on link "Activity" at bounding box center [407, 165] width 45 height 26
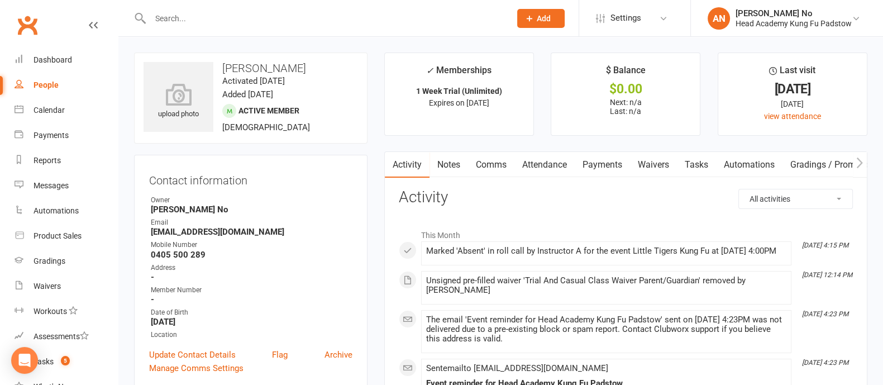
click at [551, 161] on link "Attendance" at bounding box center [545, 165] width 60 height 26
